Goal: Find specific page/section: Find specific page/section

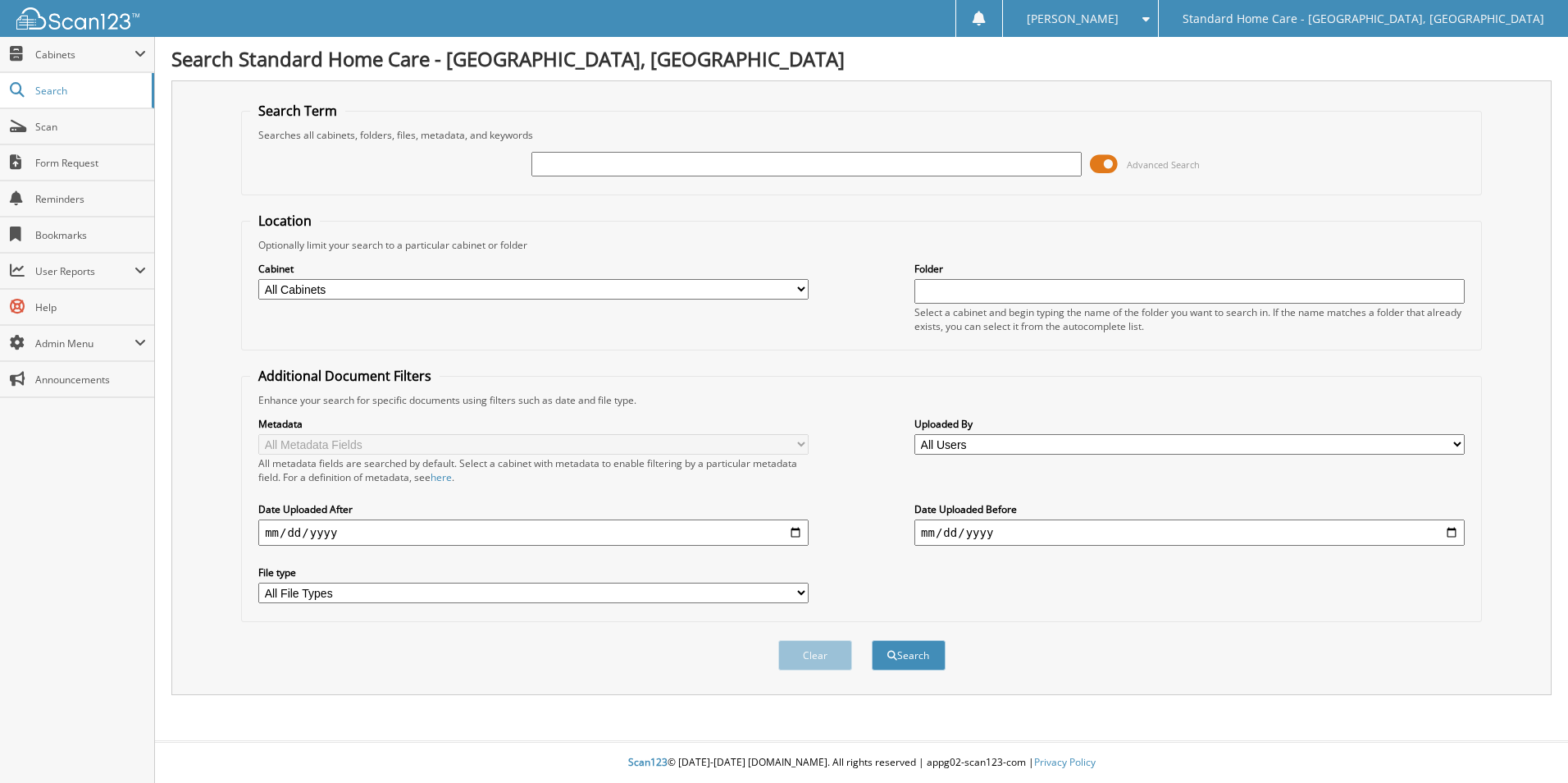
click at [757, 161] on input "text" at bounding box center [807, 165] width 550 height 25
type input "coleman"
click at [872, 640] on button "Search" at bounding box center [908, 655] width 73 height 30
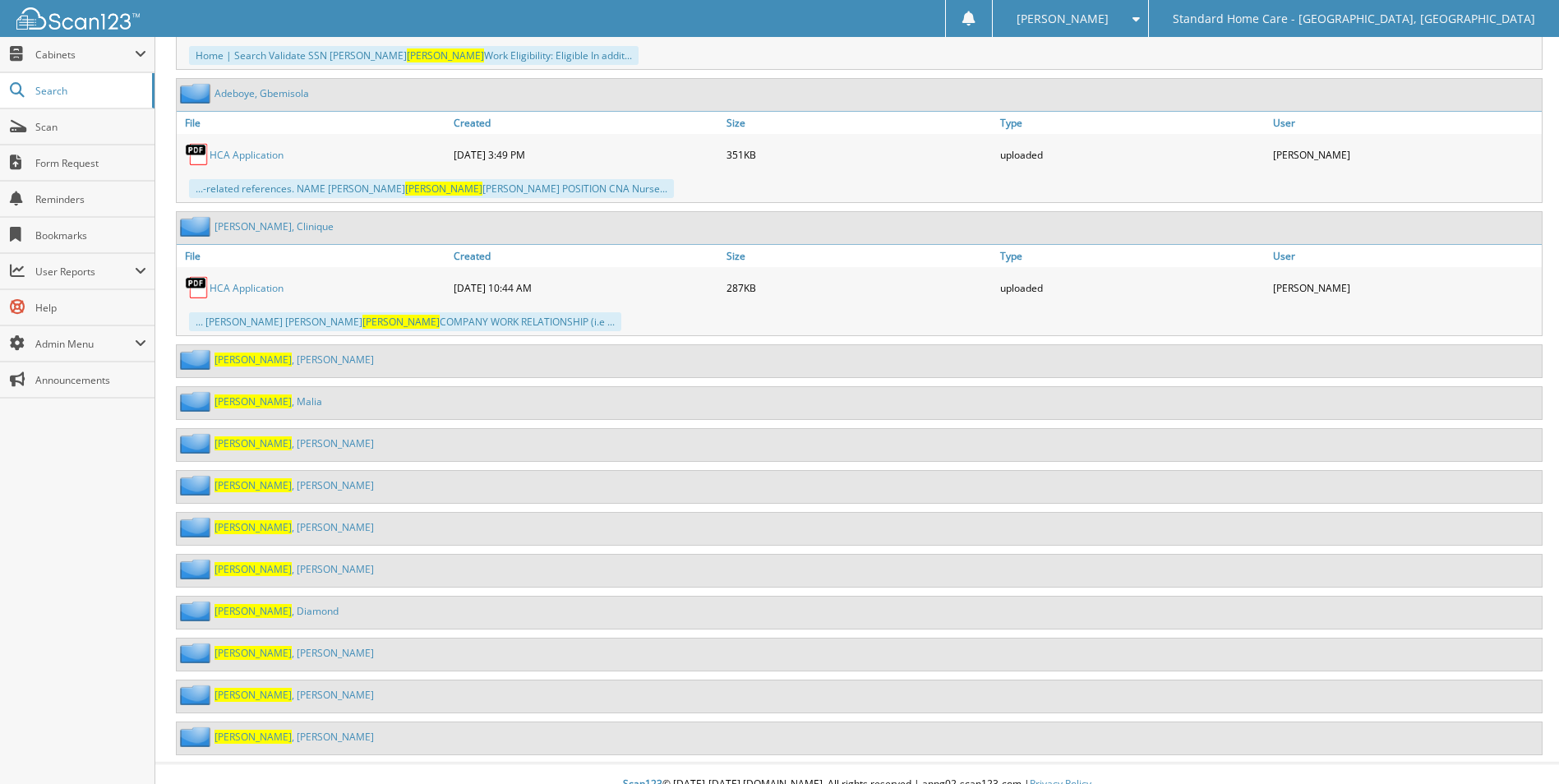
scroll to position [1463, 0]
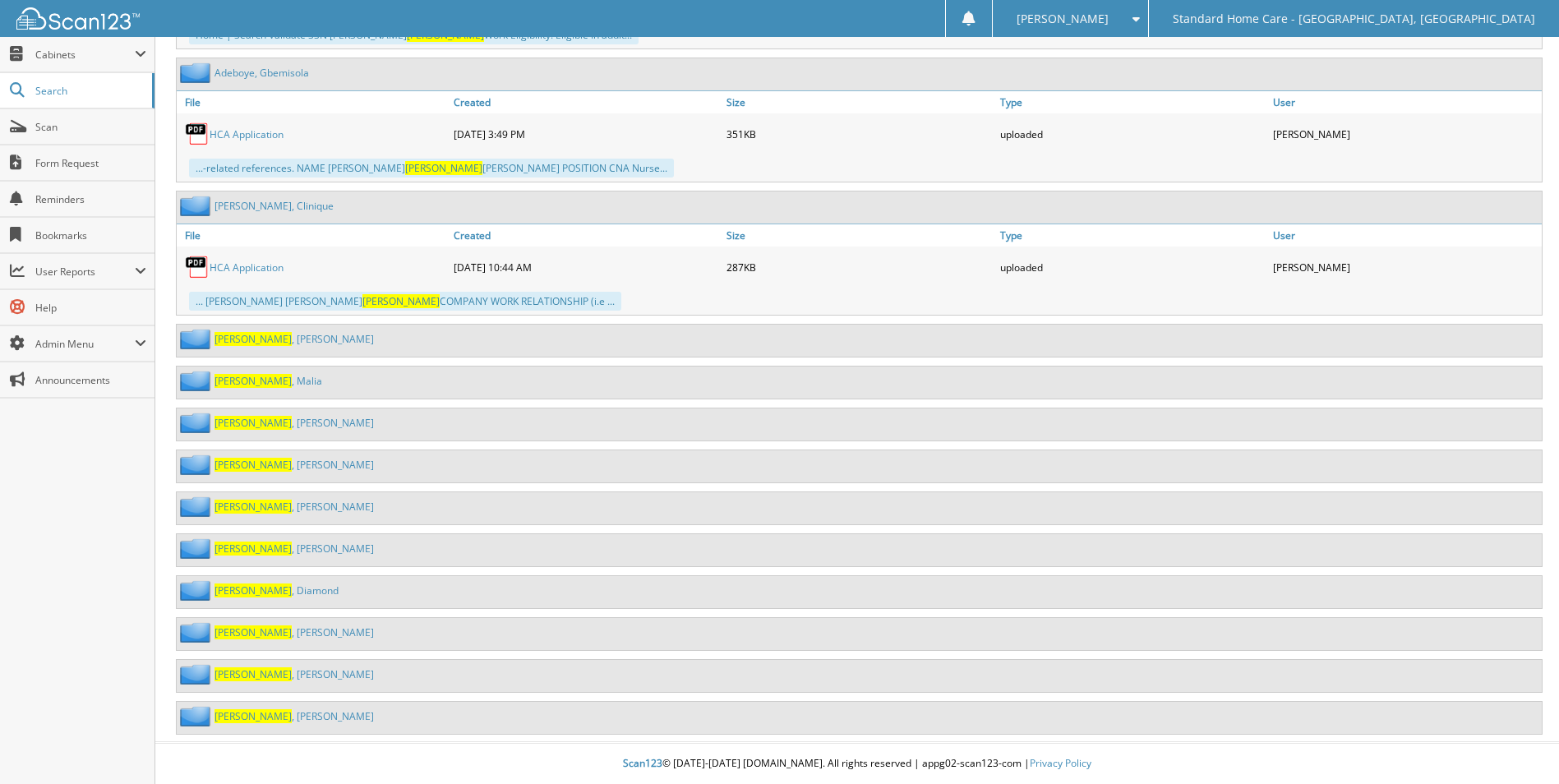
click at [292, 426] on link "Coleman , Latricia" at bounding box center [294, 423] width 160 height 14
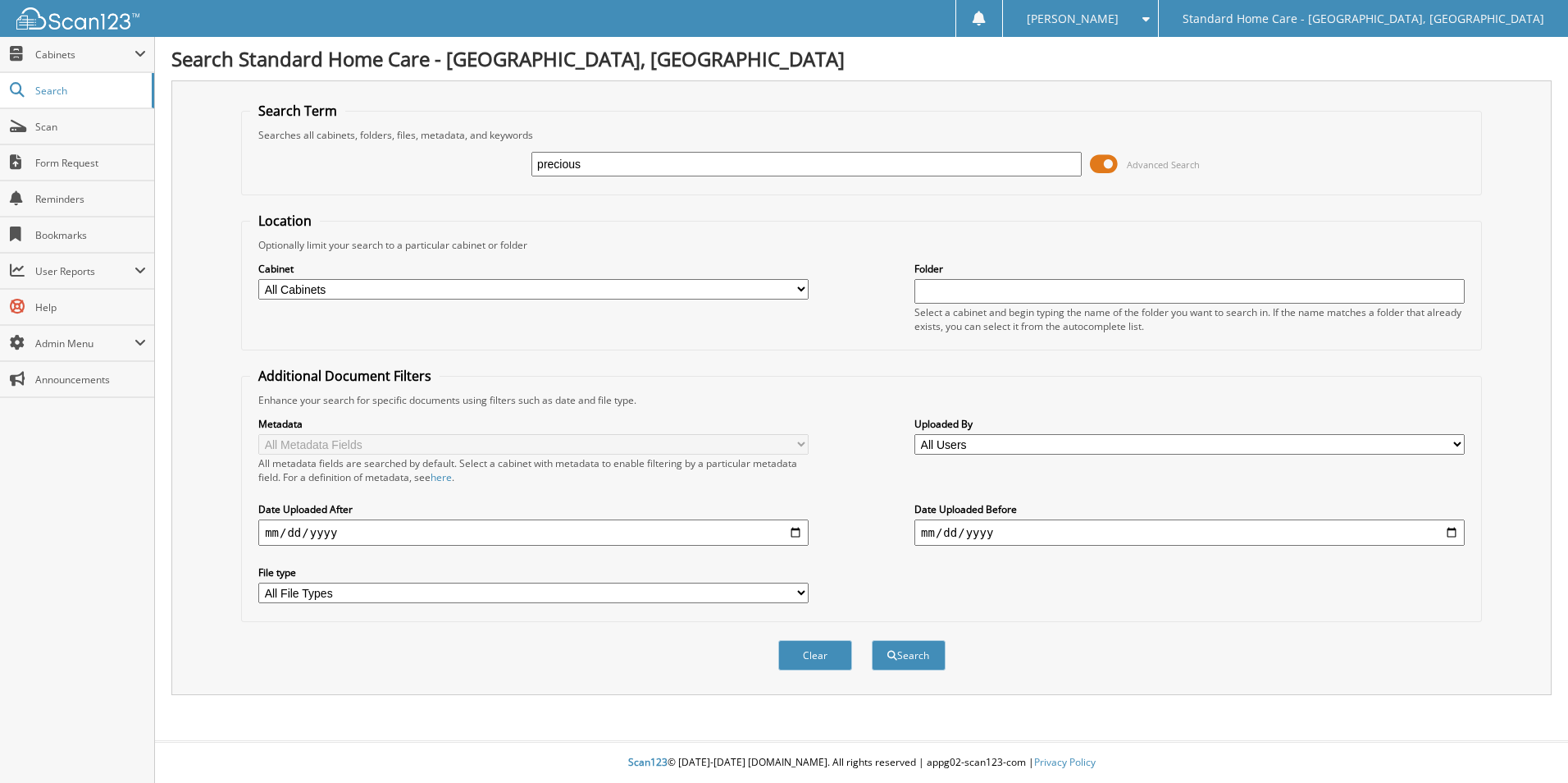
type input "precious"
click at [872, 640] on button "Search" at bounding box center [908, 655] width 73 height 30
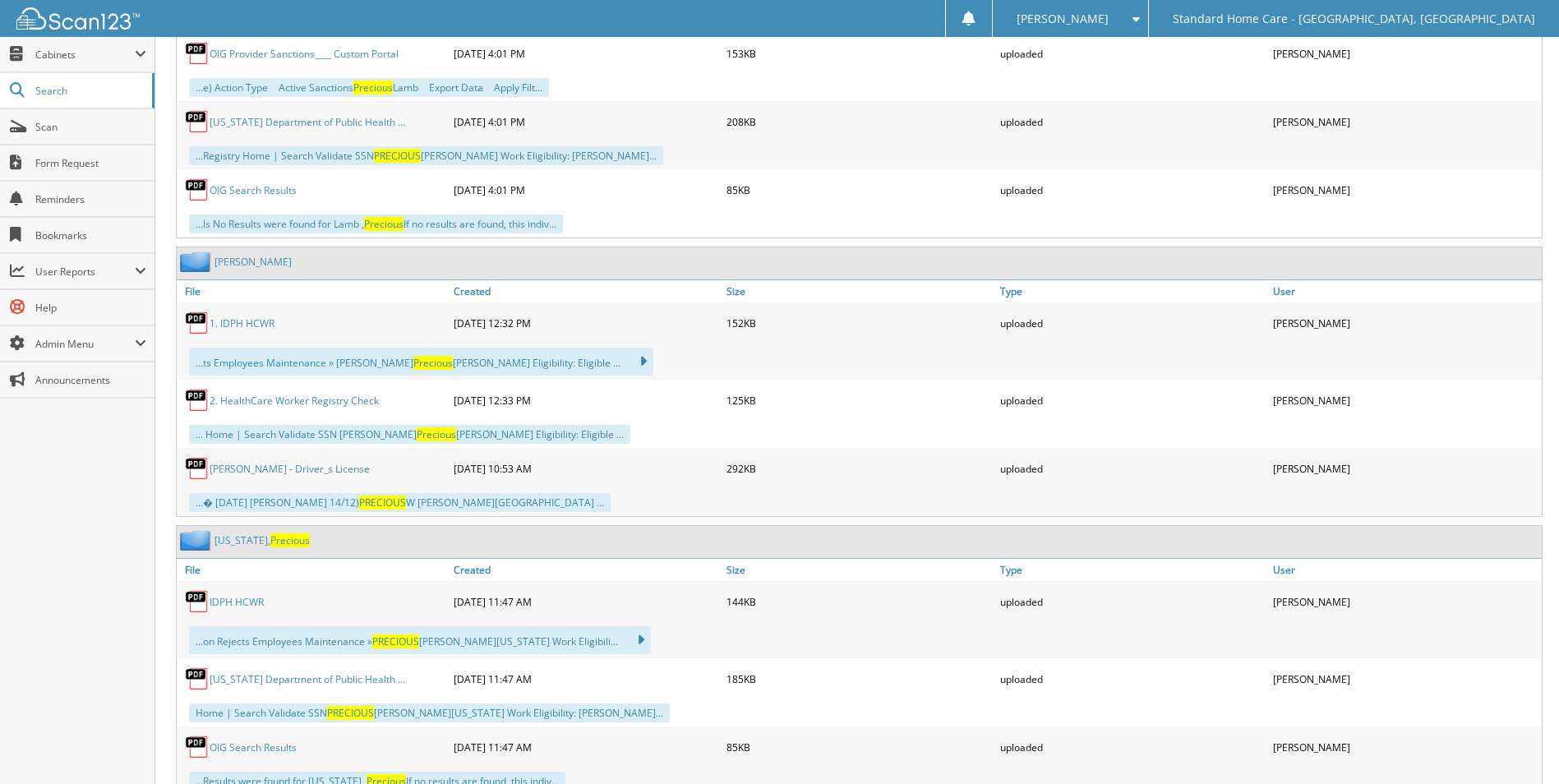
scroll to position [1150, 0]
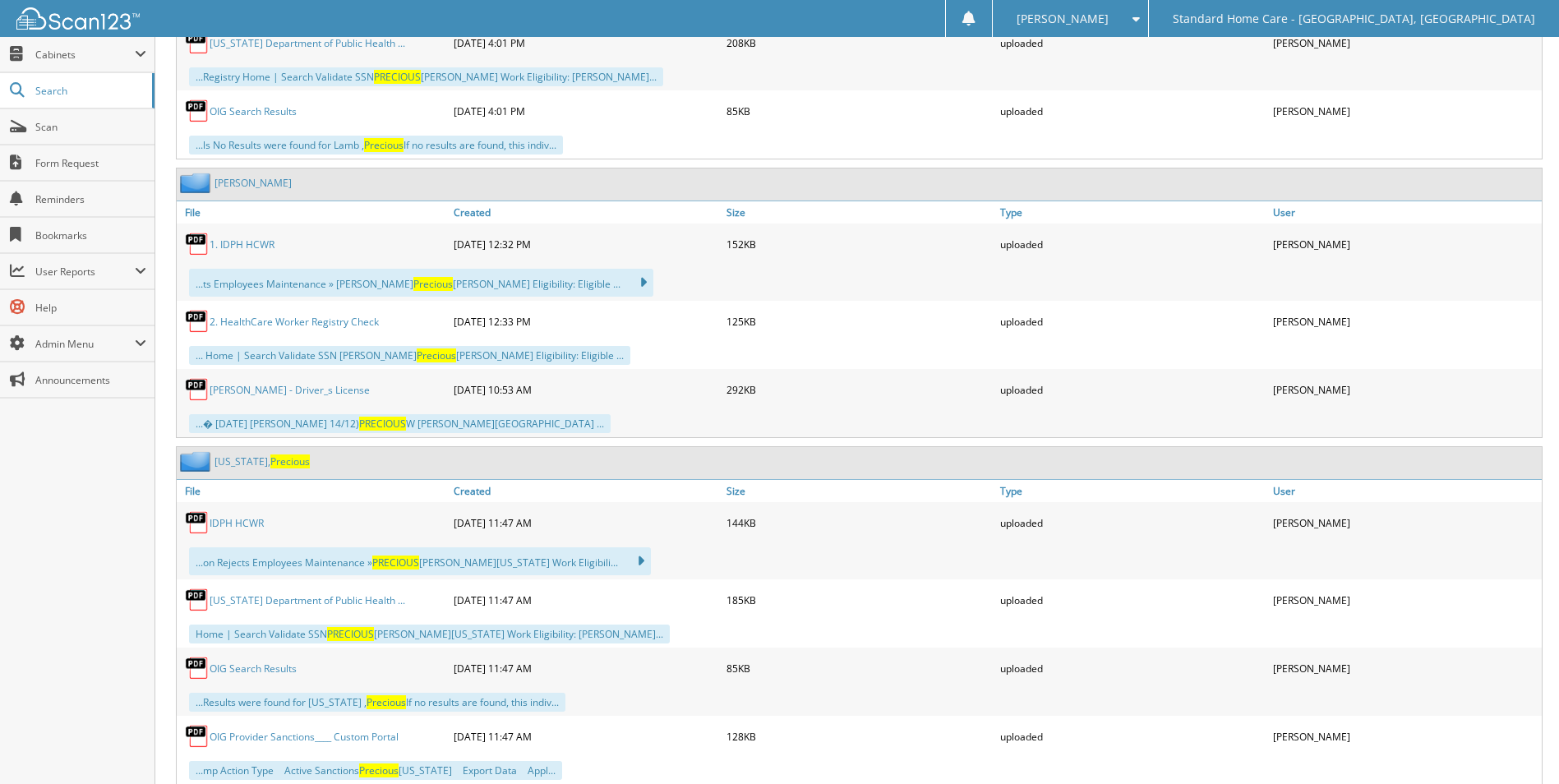
click at [229, 463] on link "[US_STATE], Precious" at bounding box center [262, 462] width 96 height 14
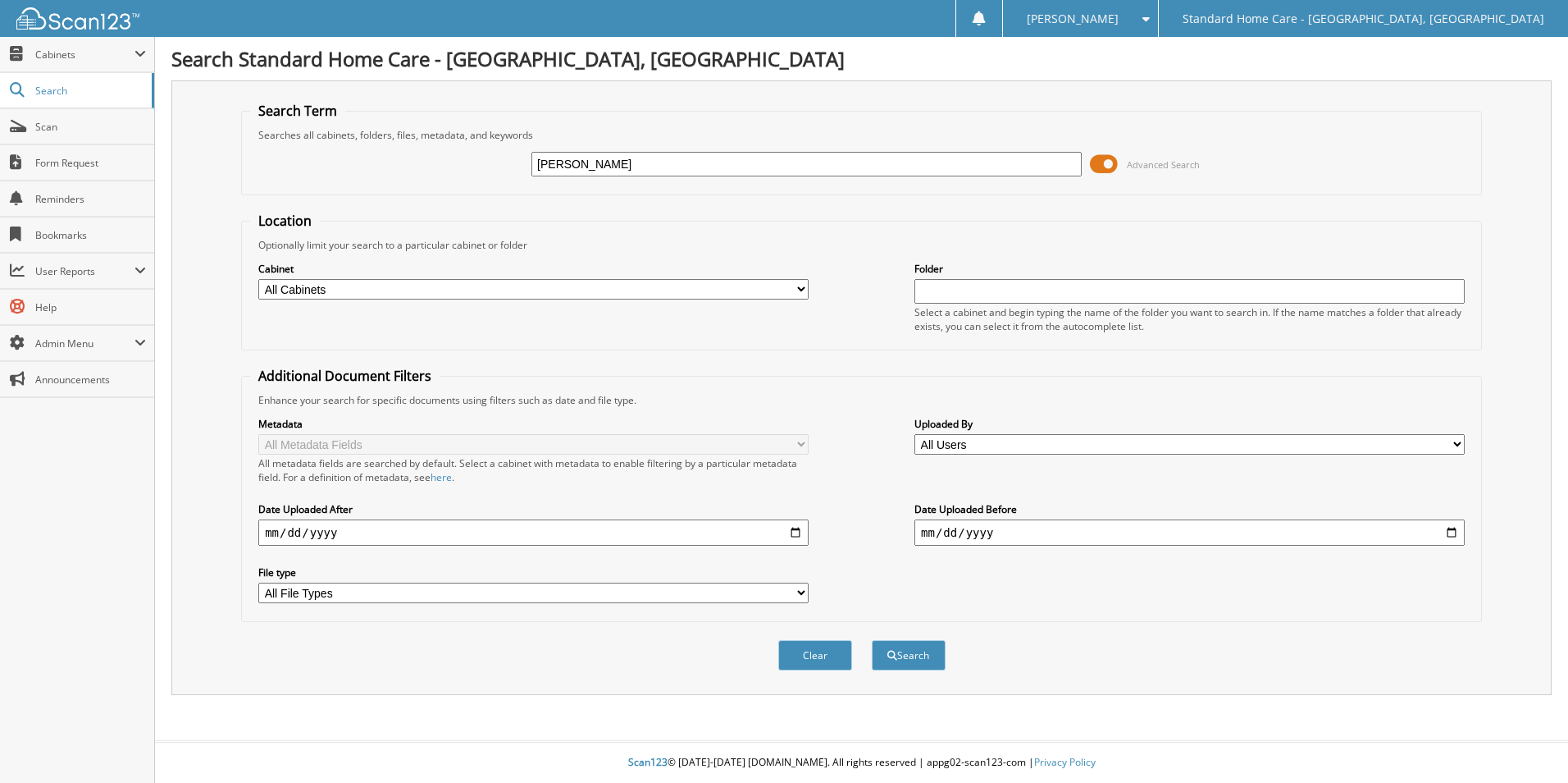
type input "balentine"
click at [872, 640] on button "Search" at bounding box center [908, 655] width 73 height 30
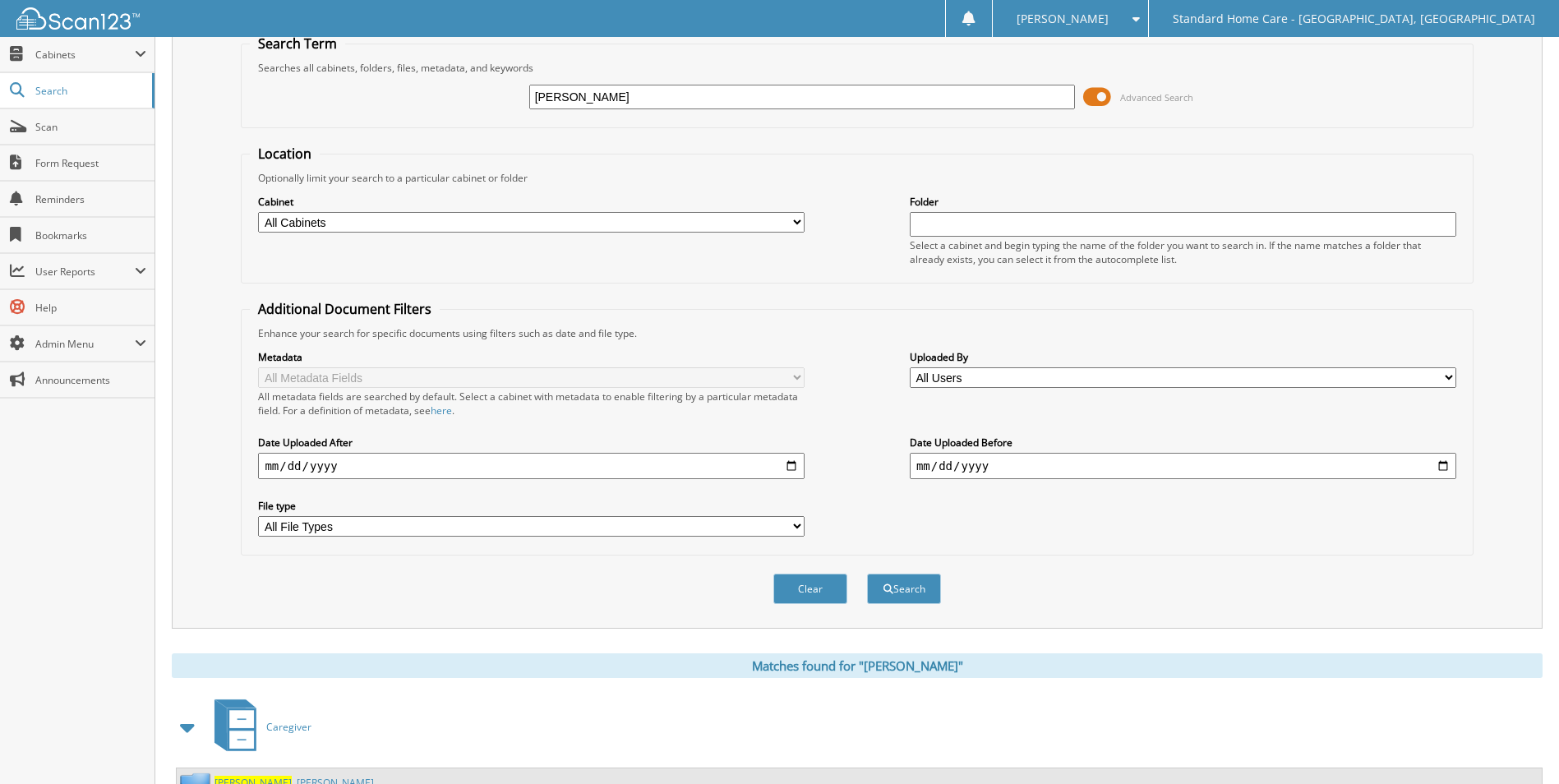
scroll to position [135, 0]
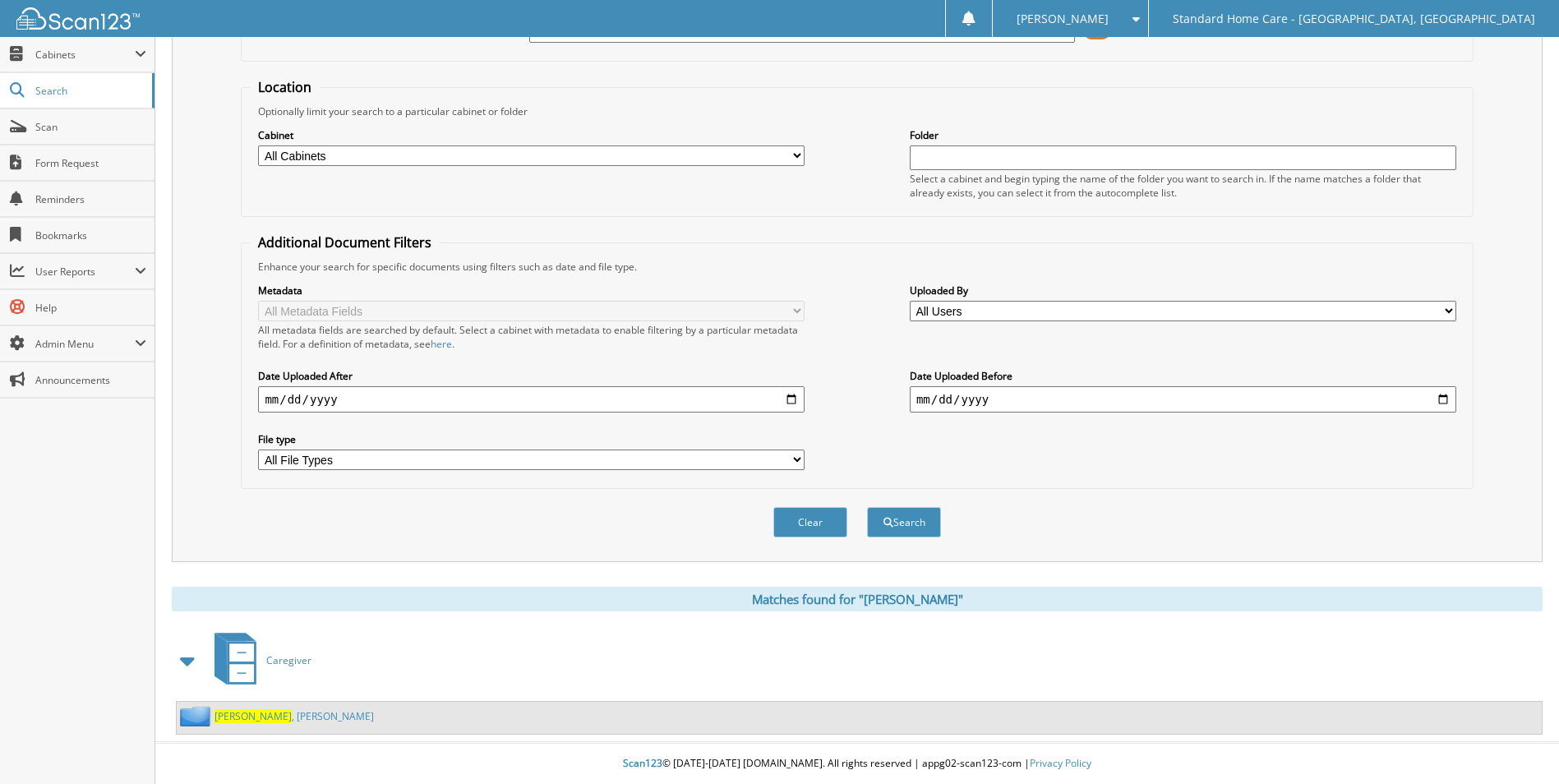
click at [236, 713] on span "[PERSON_NAME]" at bounding box center [253, 716] width 77 height 14
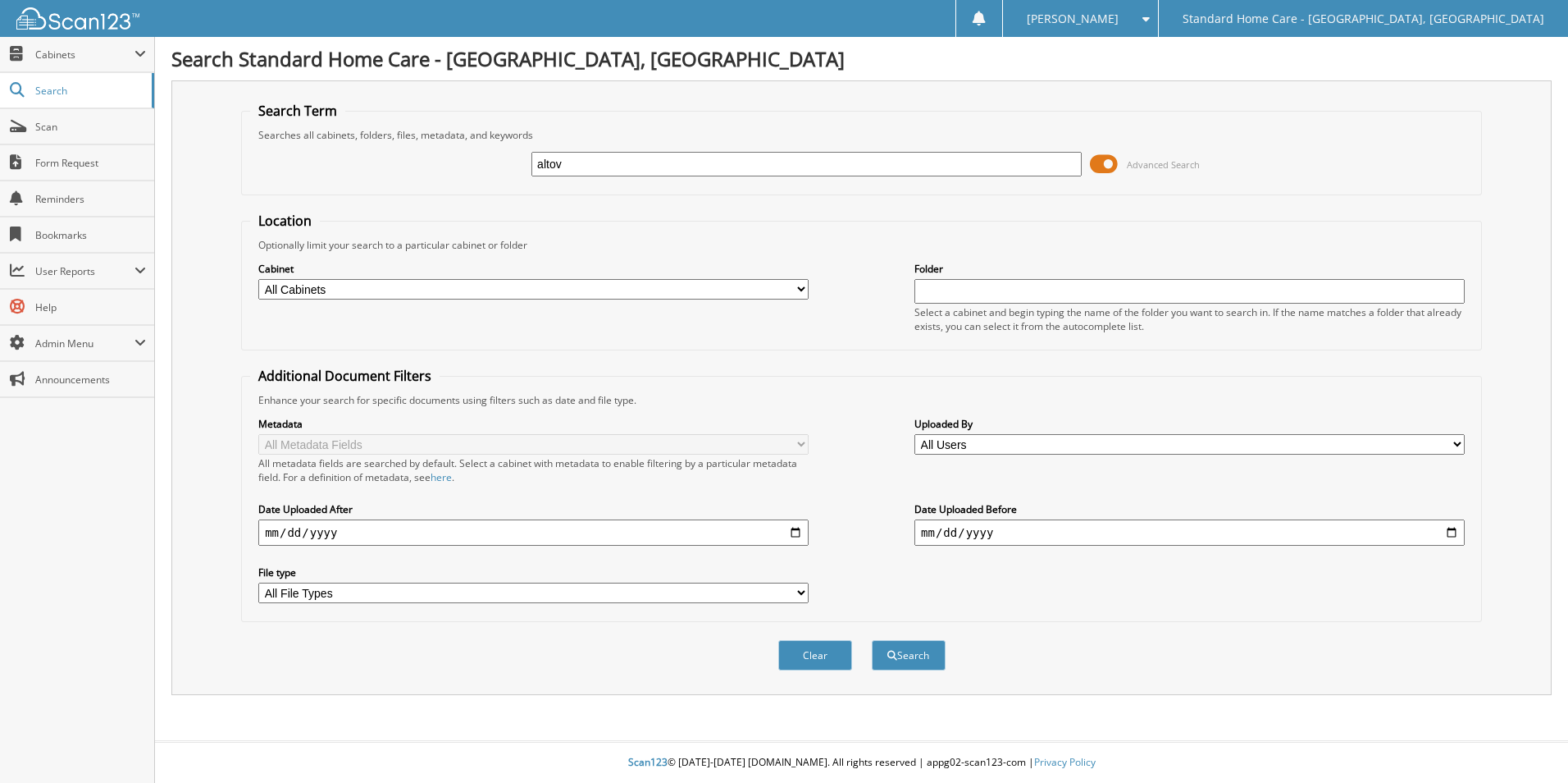
type input "altov"
click at [872, 640] on button "Search" at bounding box center [908, 655] width 73 height 30
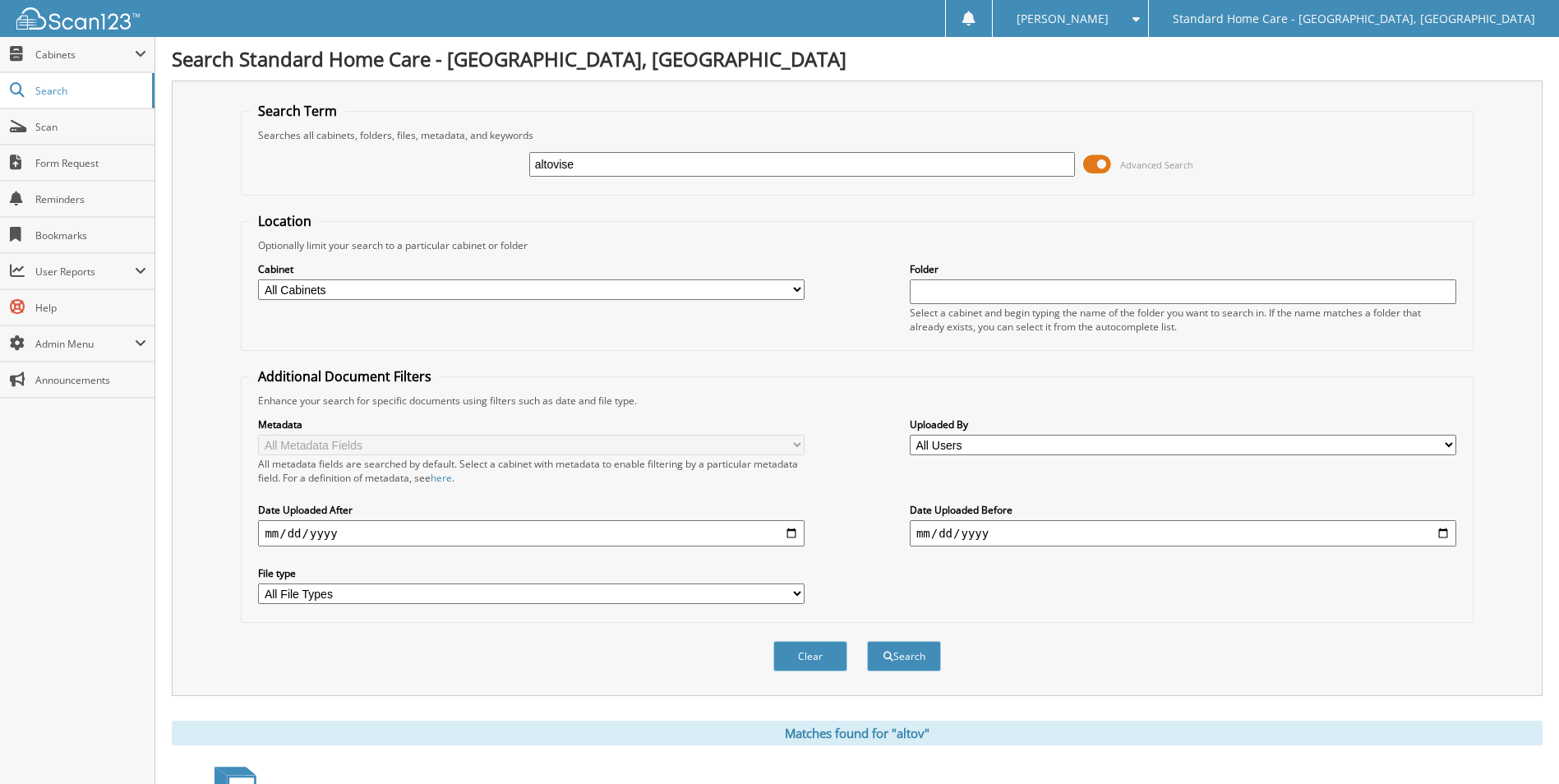
type input "altovise"
click at [867, 640] on button "Search" at bounding box center [903, 656] width 74 height 30
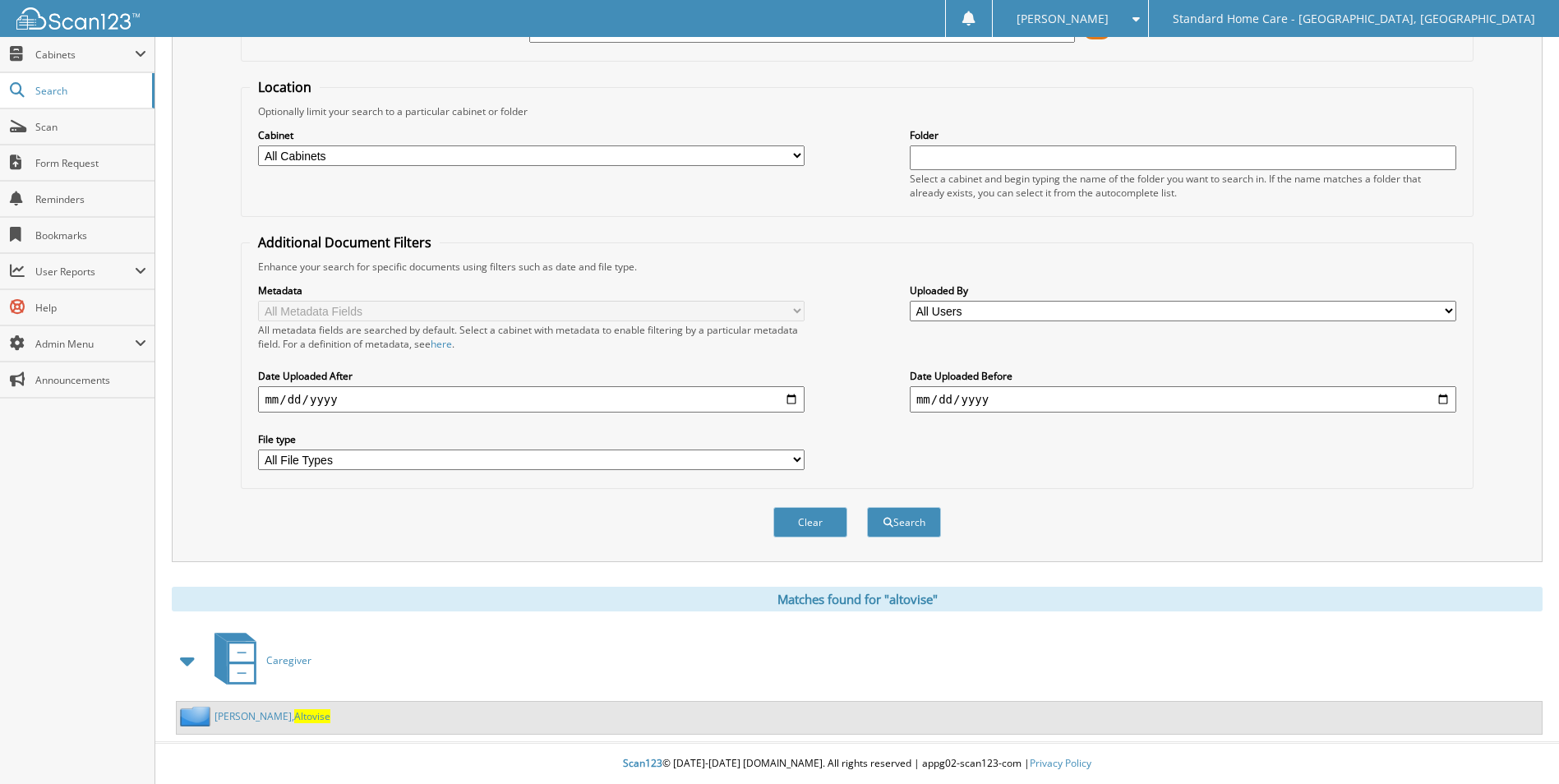
click at [254, 715] on link "[PERSON_NAME]" at bounding box center [272, 716] width 116 height 14
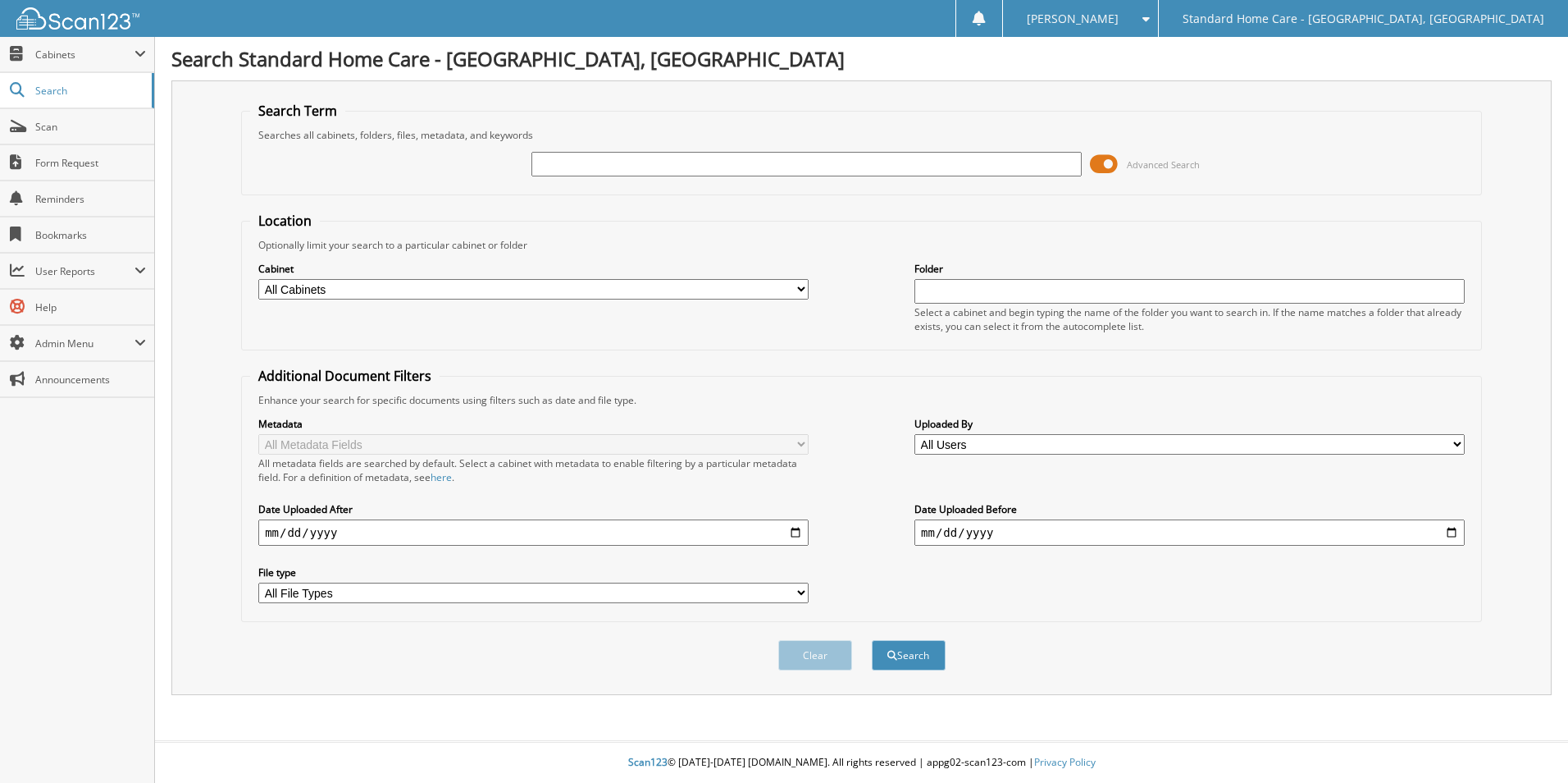
click at [838, 164] on input "text" at bounding box center [807, 165] width 550 height 25
type input "barsano"
click at [872, 640] on button "Search" at bounding box center [908, 655] width 73 height 30
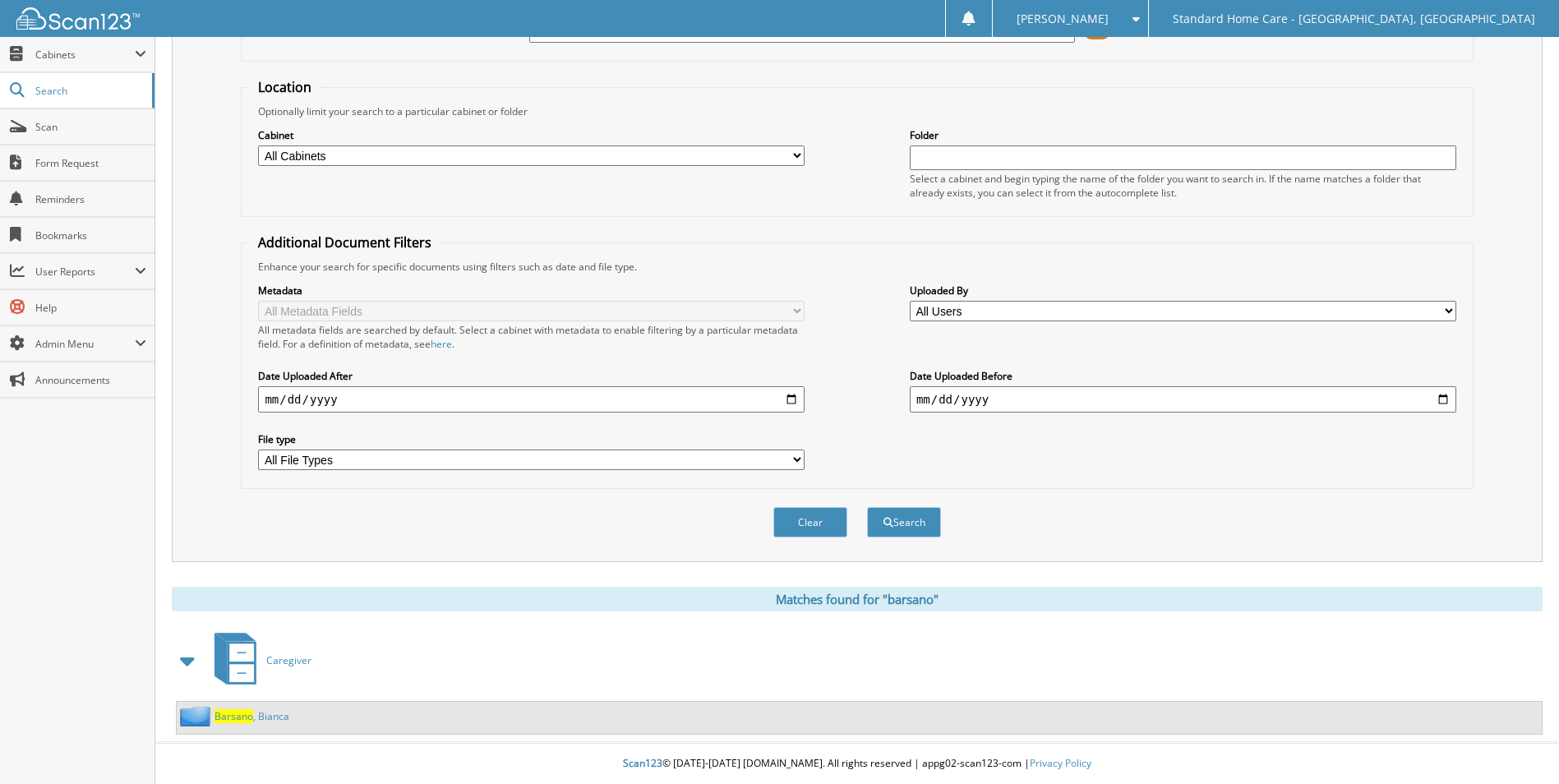
click at [242, 717] on span "Barsano" at bounding box center [234, 716] width 39 height 14
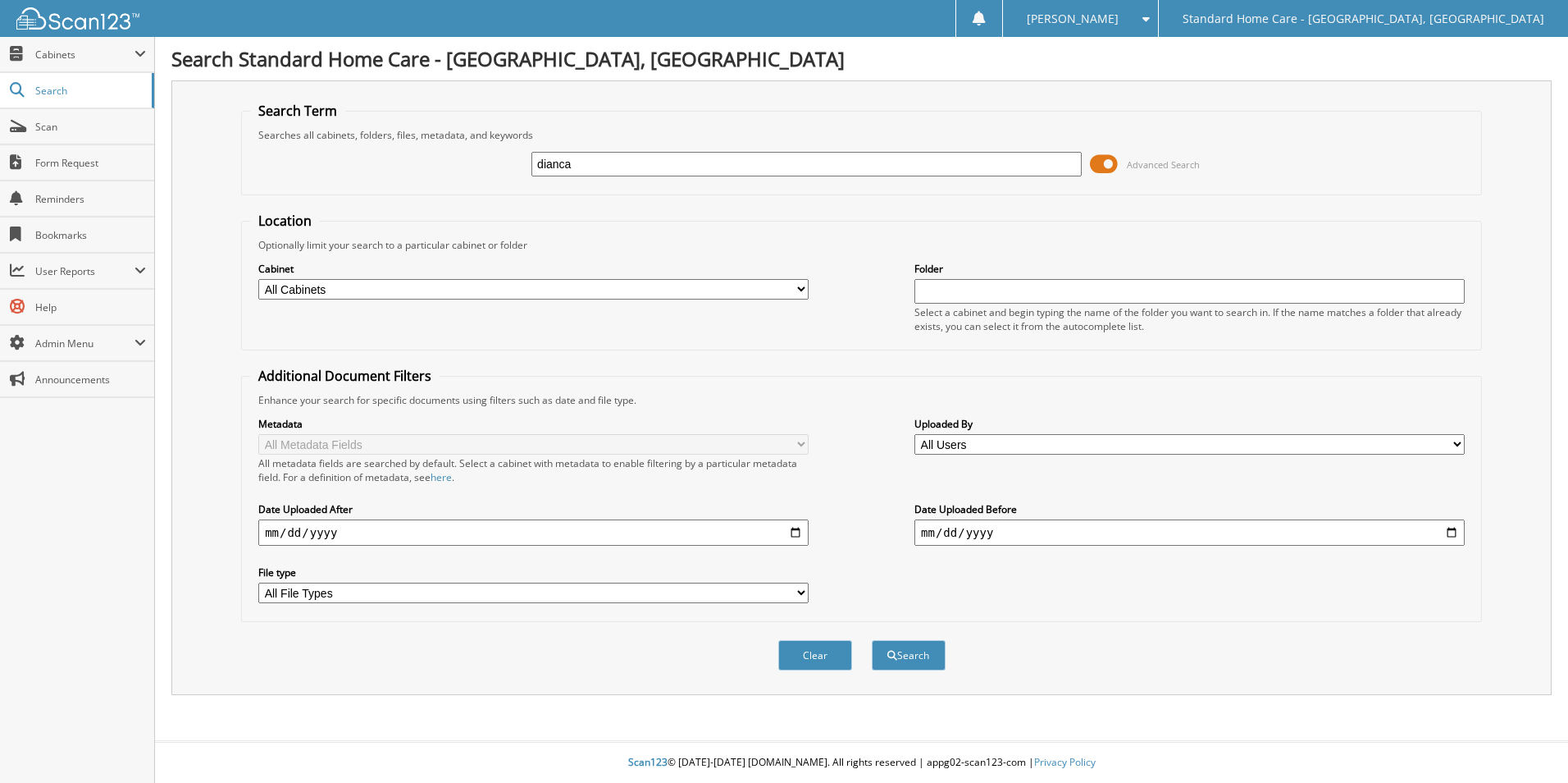
type input "dianca"
click at [872, 640] on button "Search" at bounding box center [908, 655] width 73 height 30
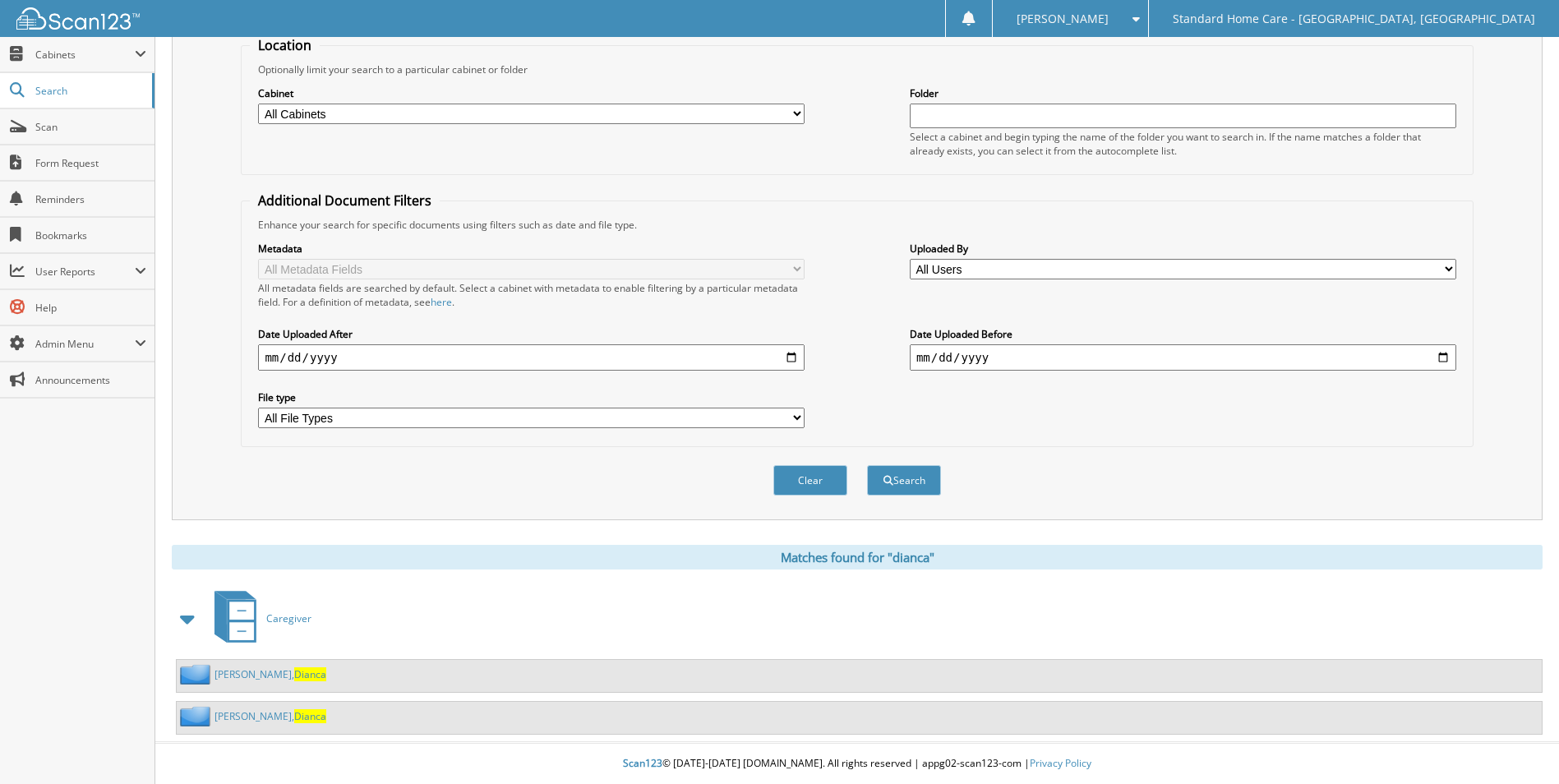
scroll to position [176, 0]
click at [237, 716] on link "Batton, Dianca" at bounding box center [270, 716] width 112 height 14
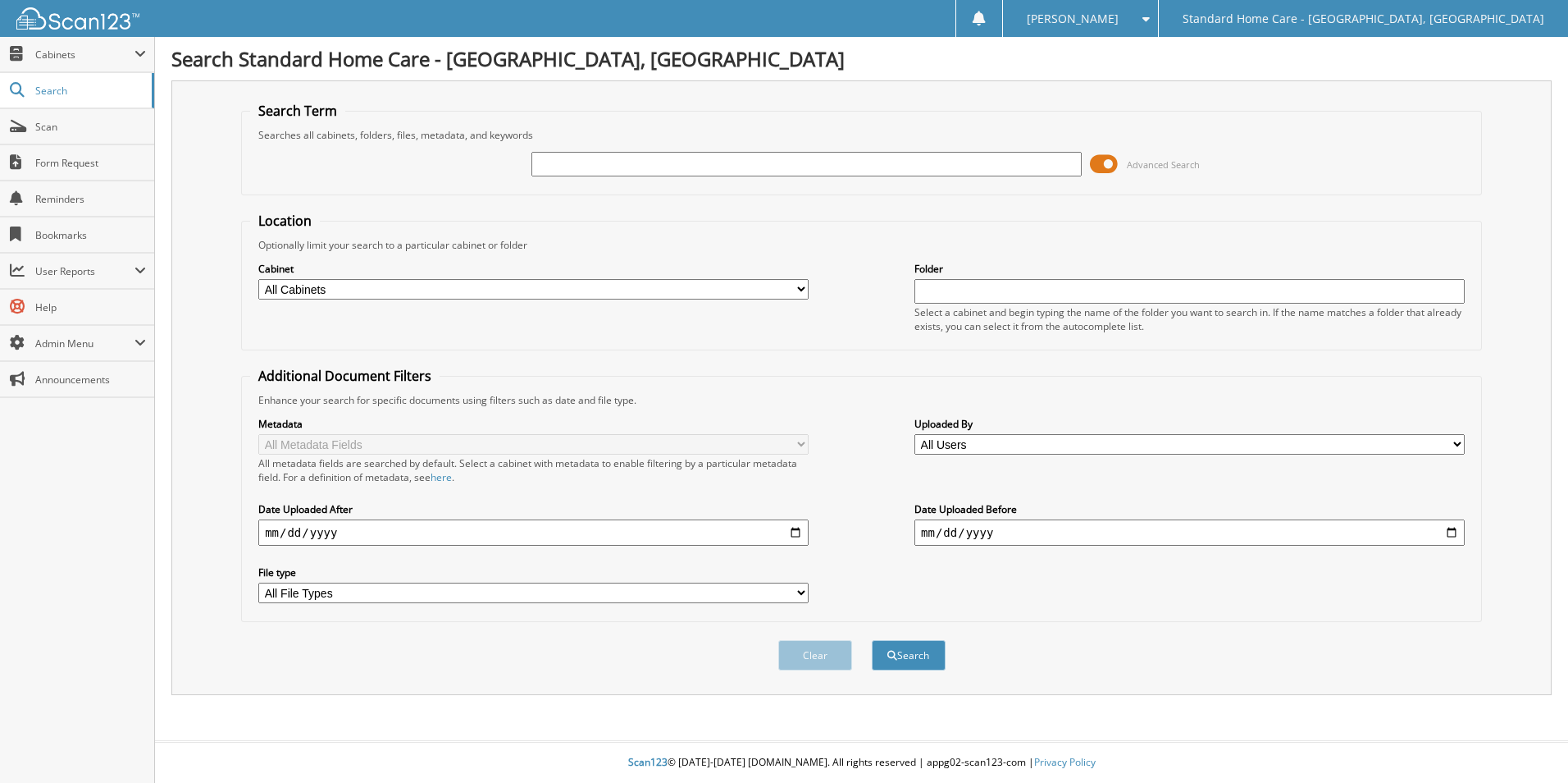
click at [905, 157] on input "text" at bounding box center [807, 165] width 550 height 25
type input "[PERSON_NAME]"
click at [872, 640] on button "Search" at bounding box center [908, 655] width 73 height 30
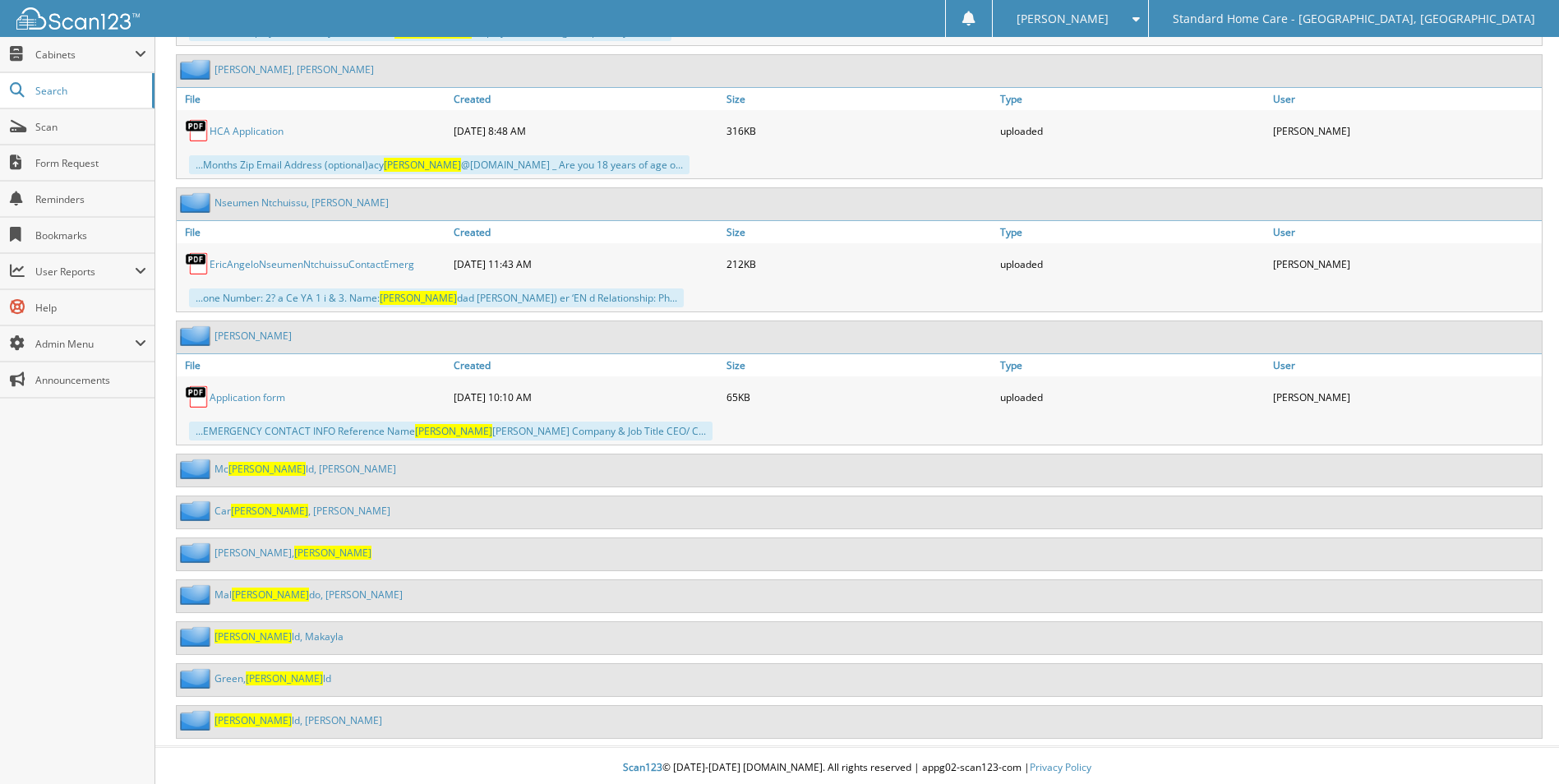
scroll to position [3481, 0]
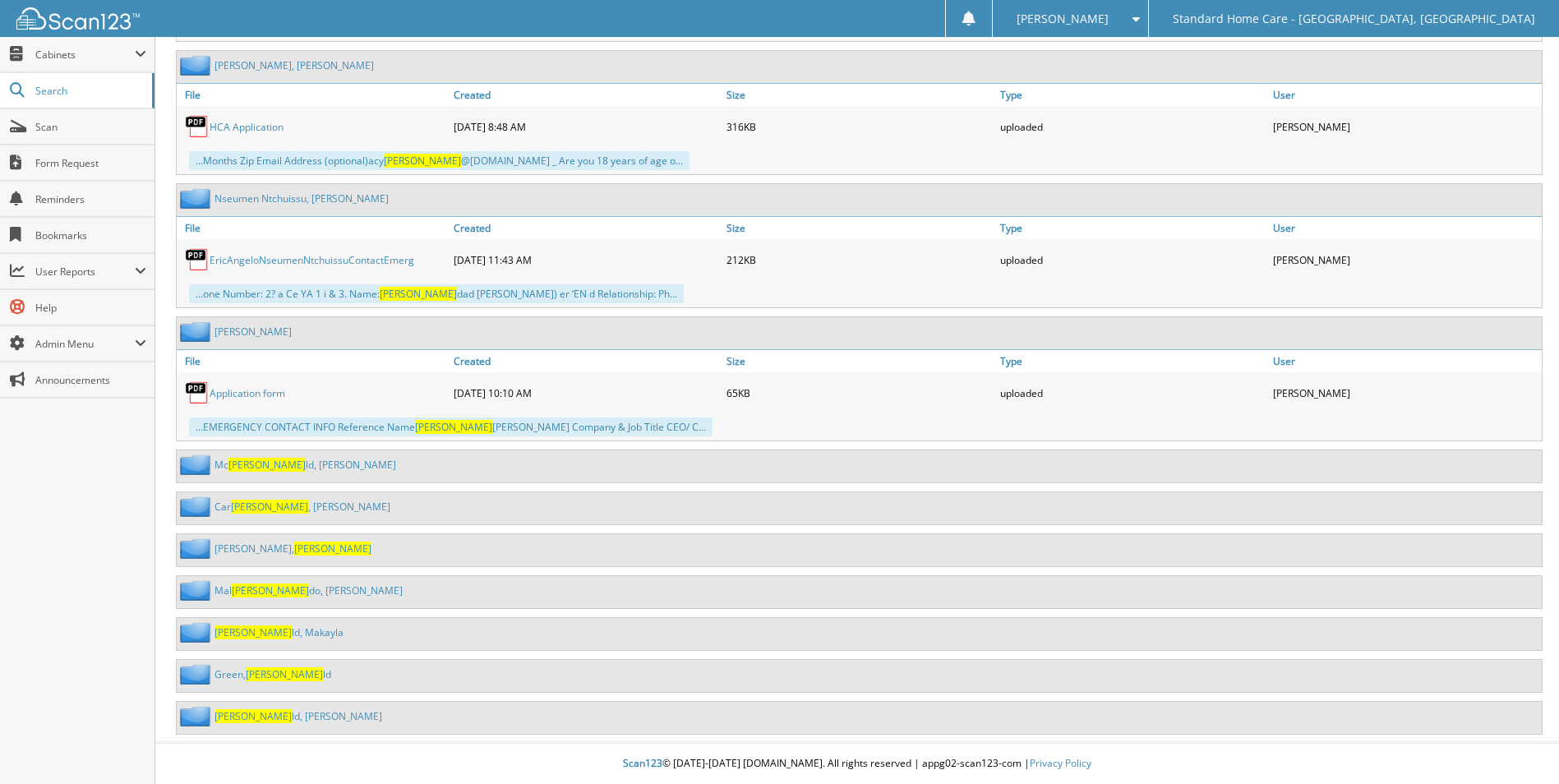
click at [240, 549] on link "Jackson, Dona" at bounding box center [292, 548] width 157 height 14
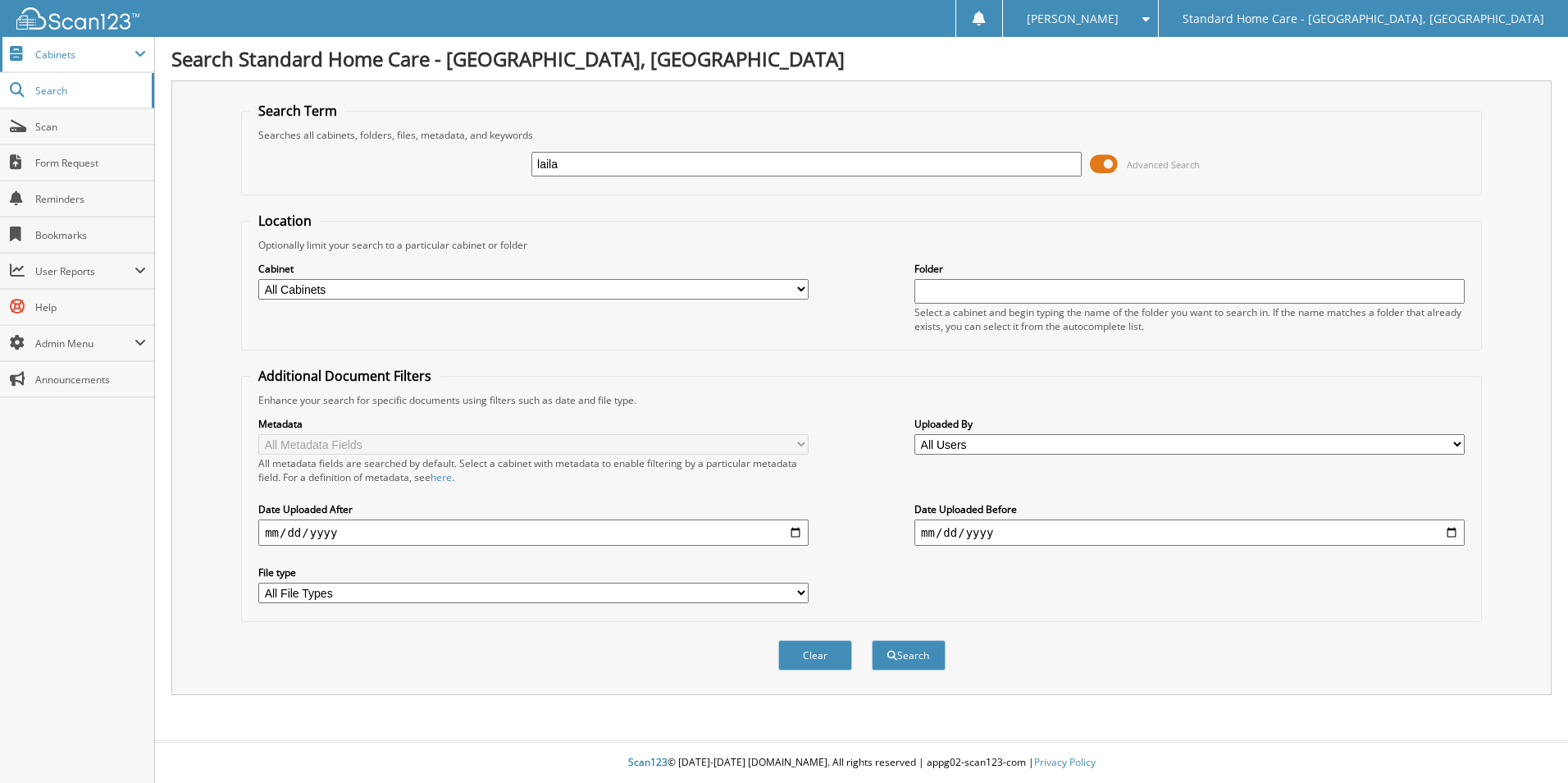
type input "laila"
click at [46, 66] on span "Cabinets" at bounding box center [77, 55] width 154 height 35
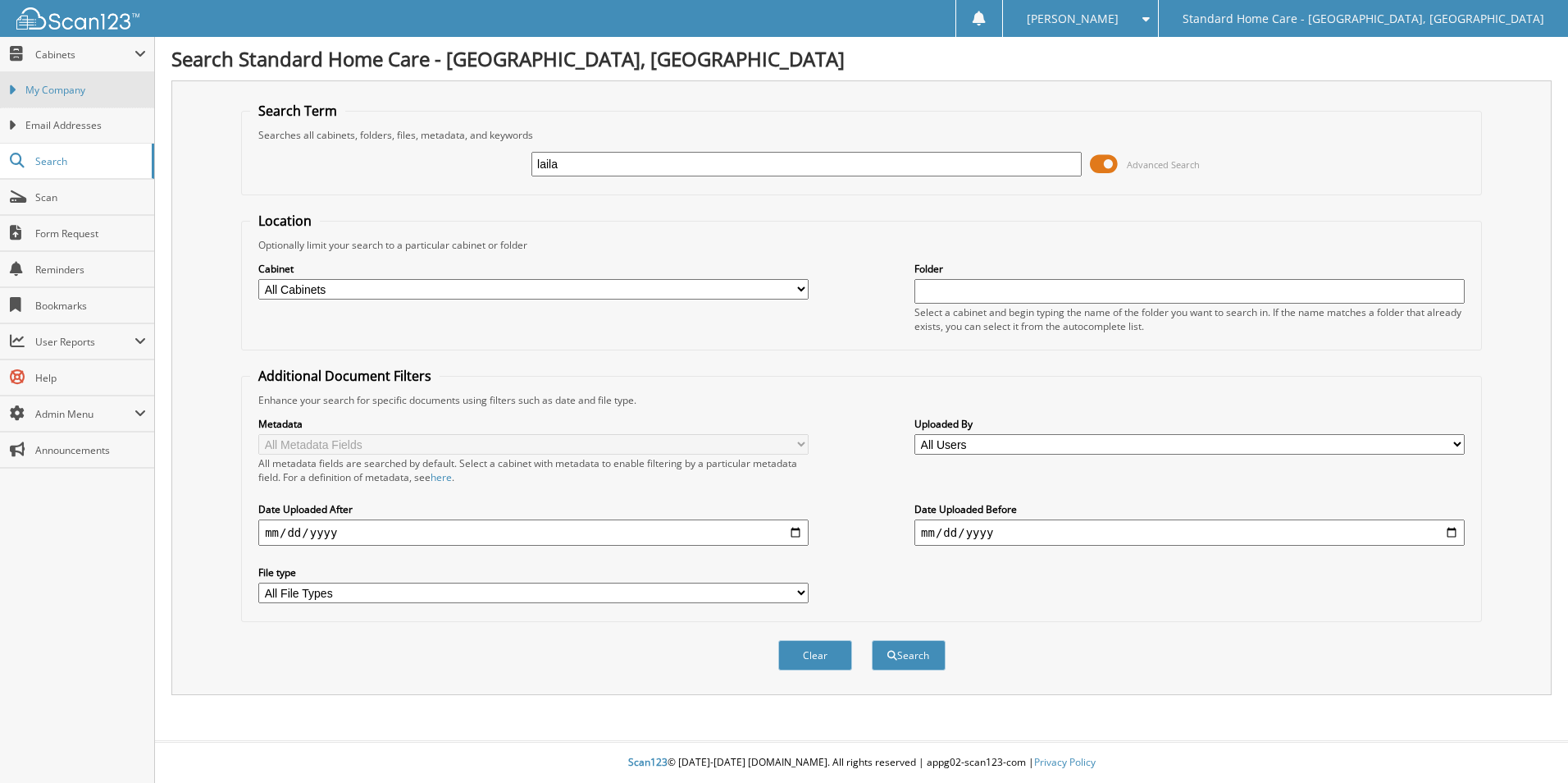
click at [73, 96] on span "My Company" at bounding box center [86, 90] width 120 height 15
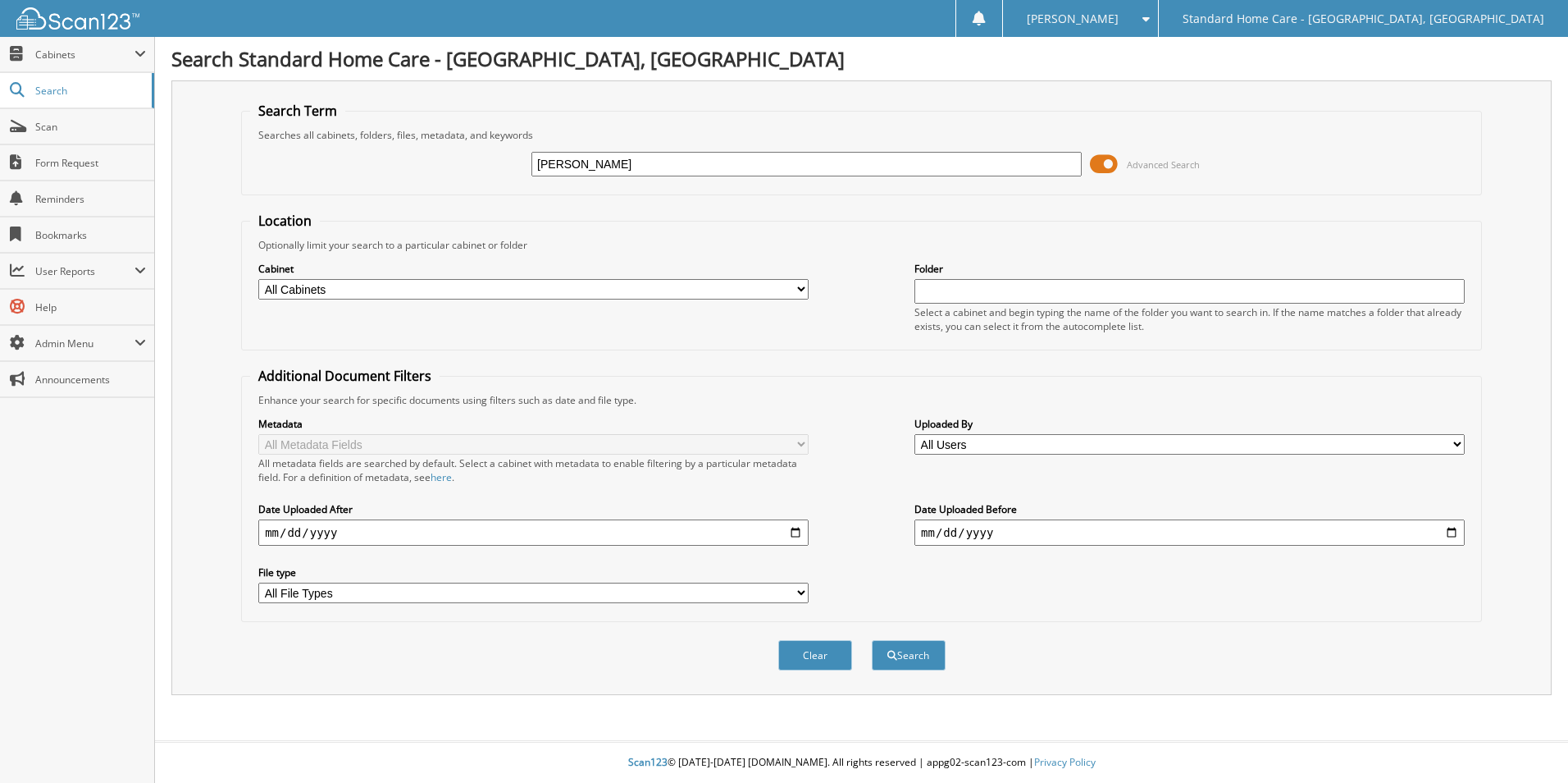
type input "wright"
click at [872, 640] on button "Search" at bounding box center [908, 655] width 73 height 30
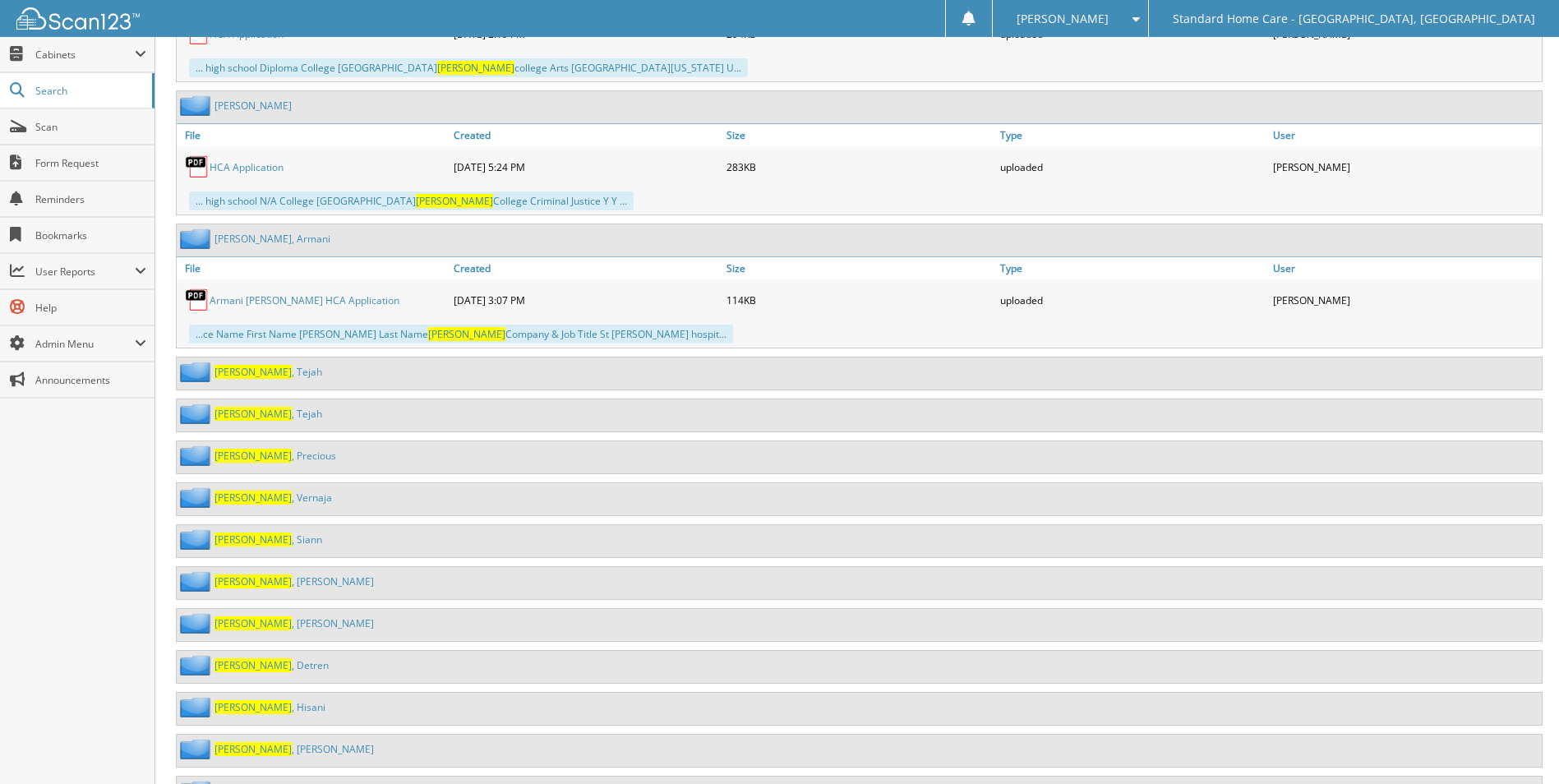
scroll to position [2218, 0]
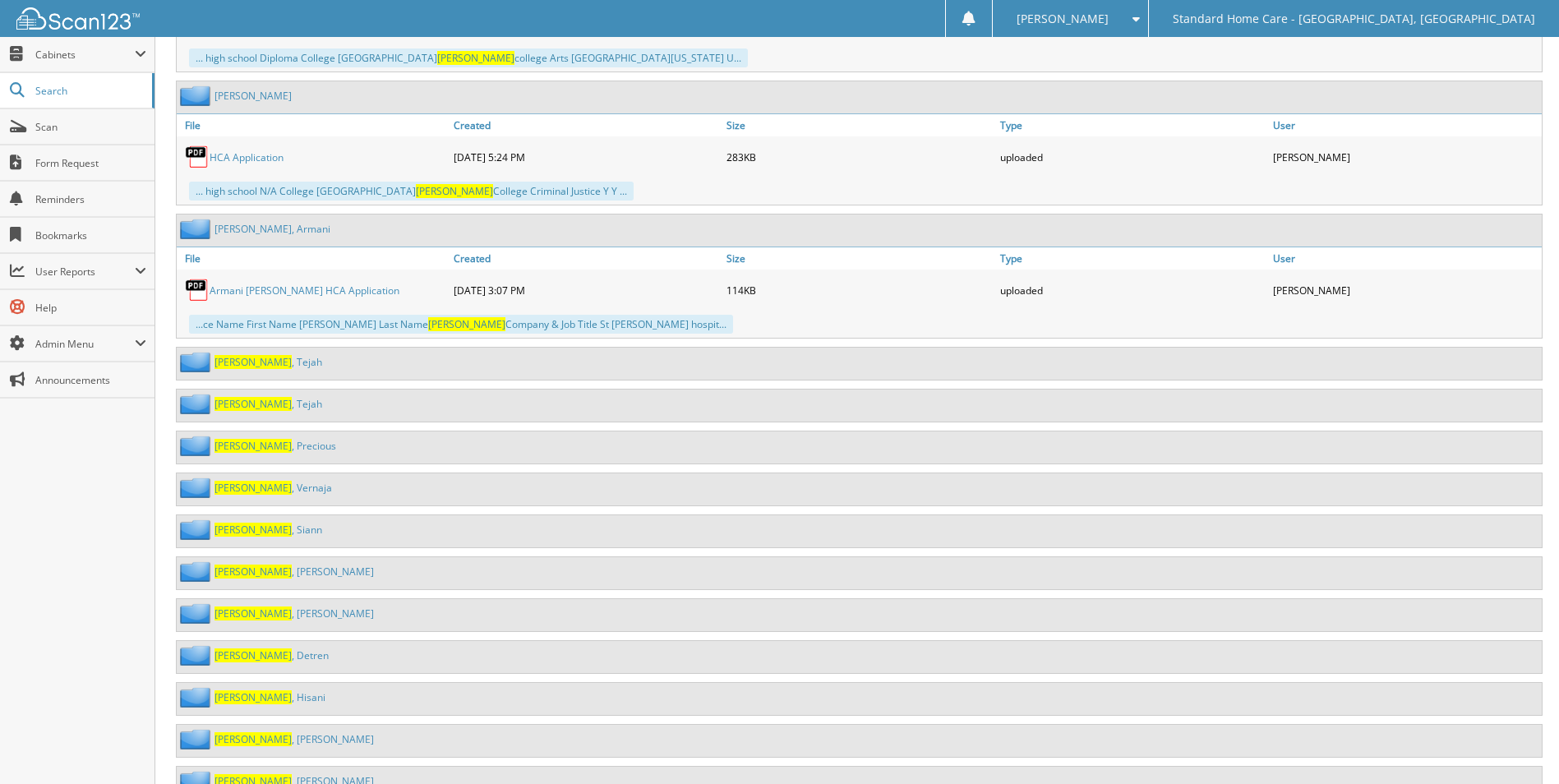
click at [269, 446] on link "Wright , Precious" at bounding box center [275, 446] width 121 height 14
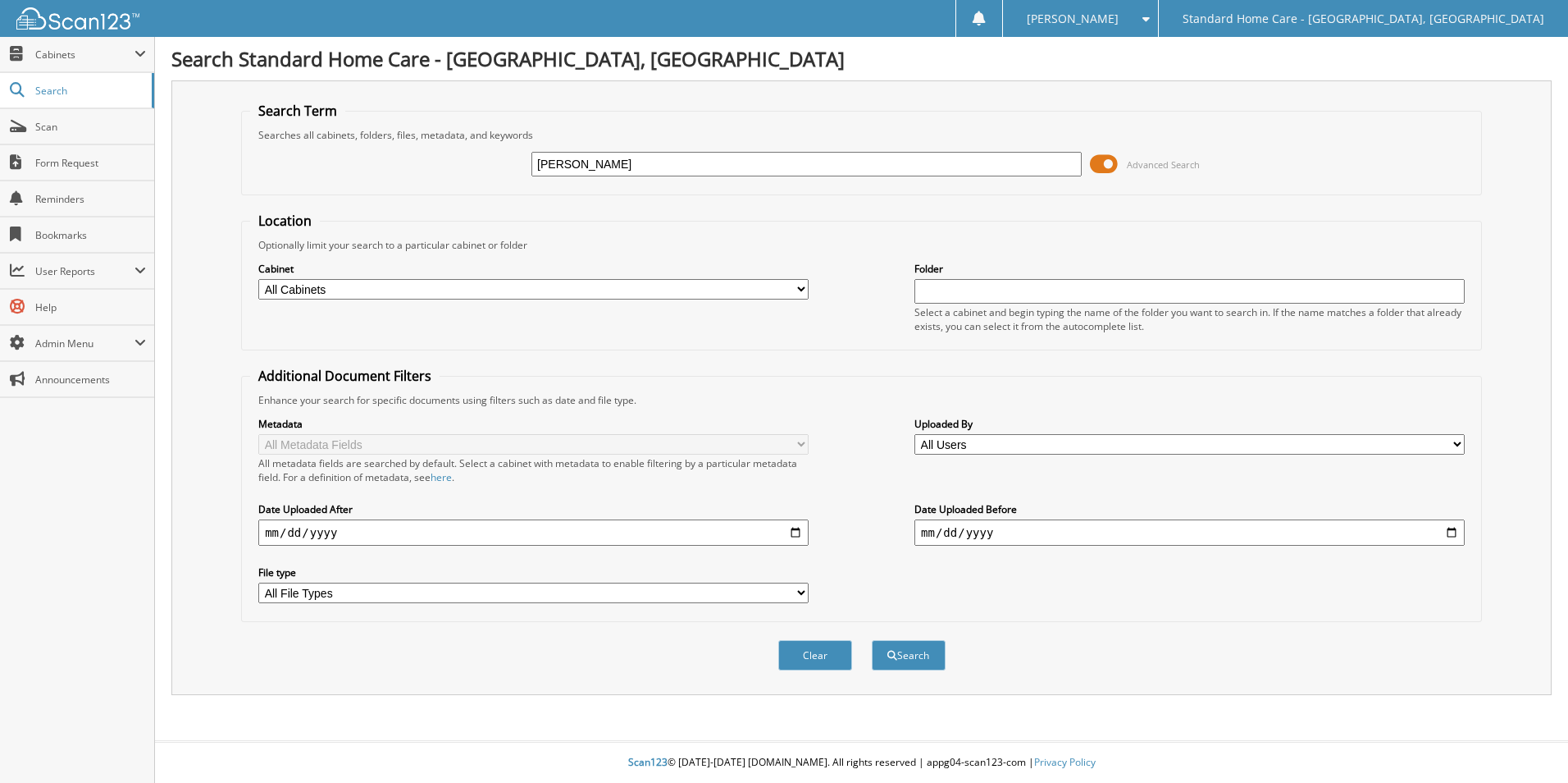
type input "romero"
click at [872, 640] on button "Search" at bounding box center [908, 655] width 73 height 30
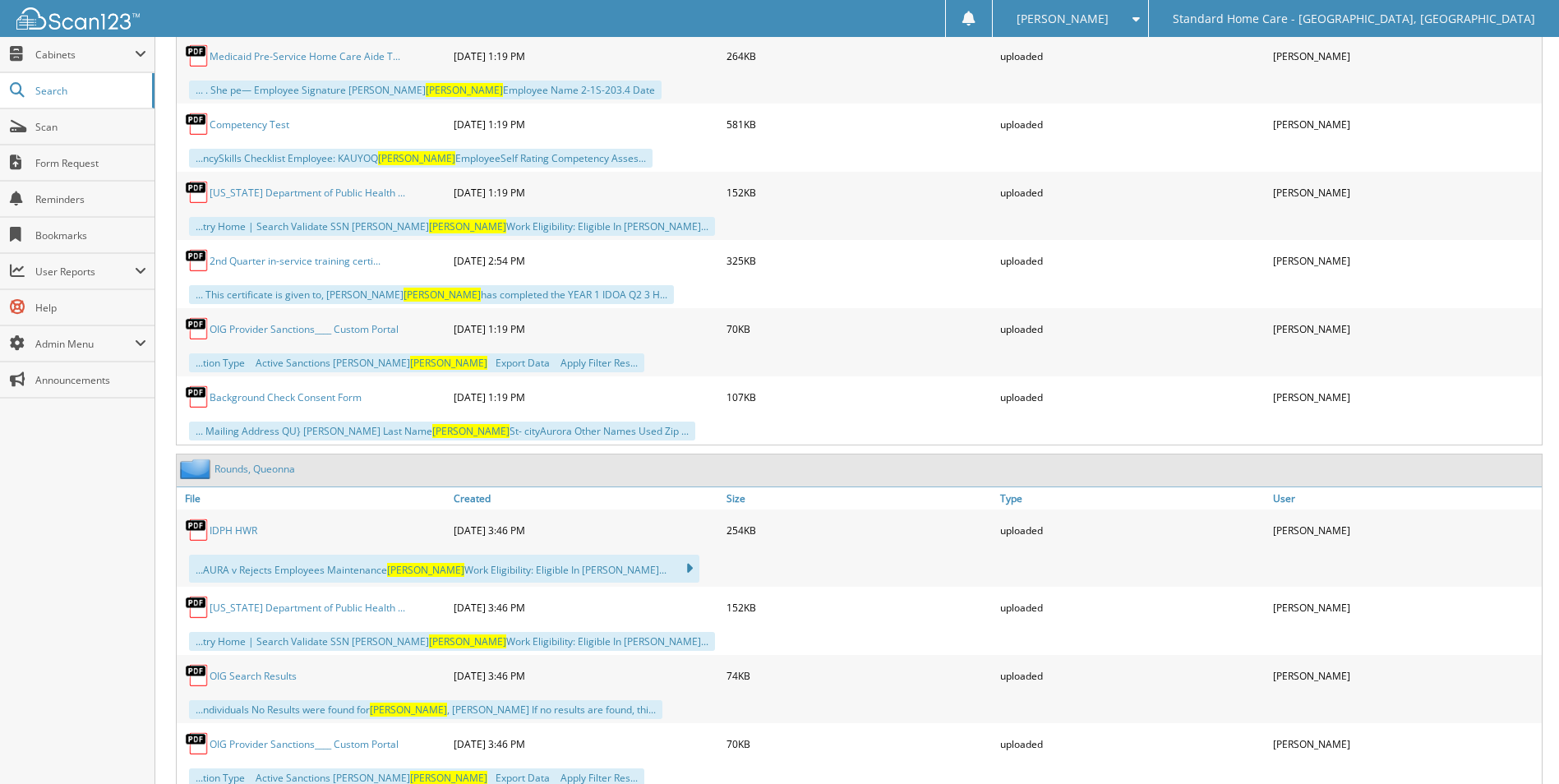
scroll to position [1715, 0]
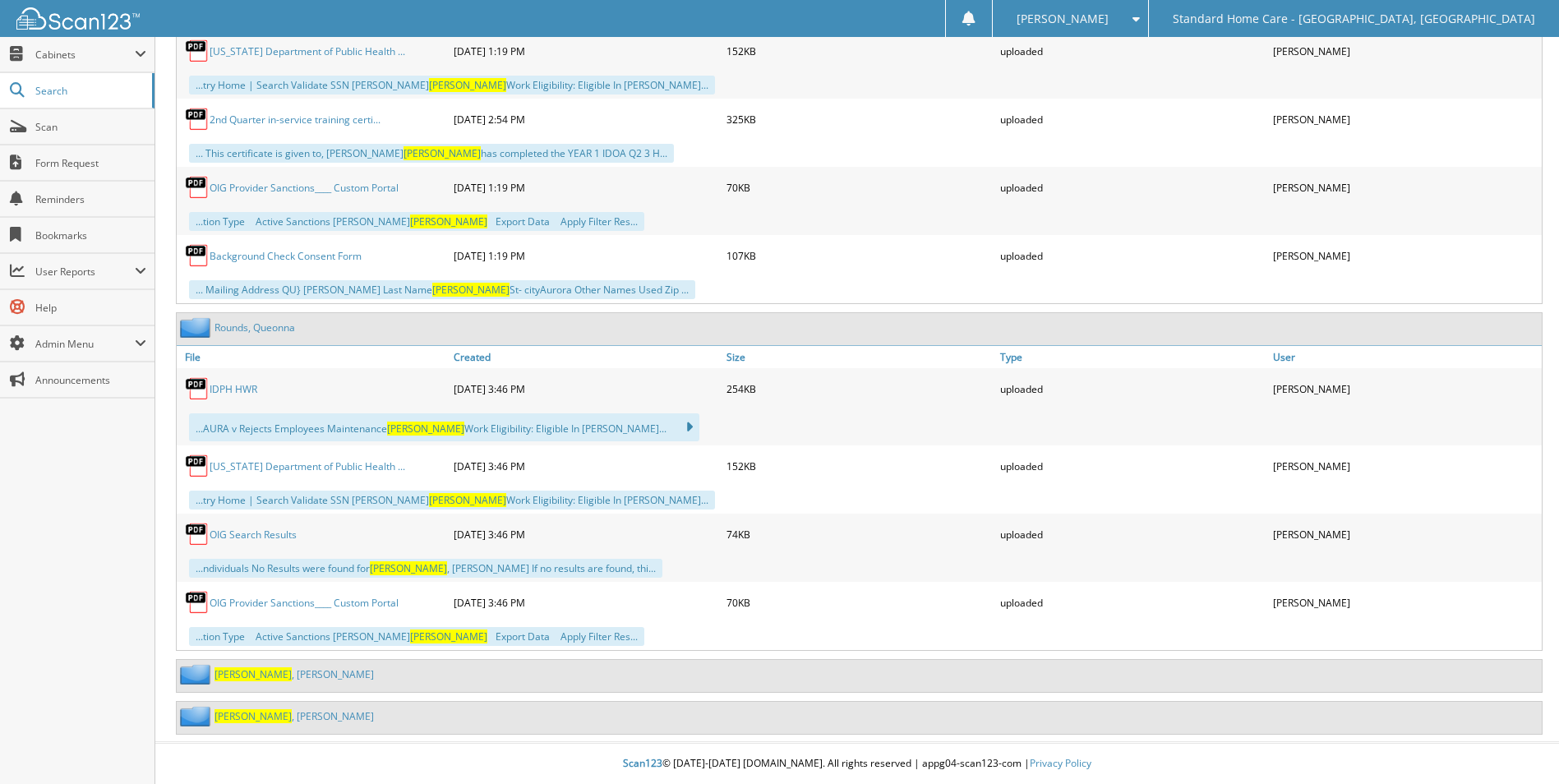
click at [259, 667] on link "Romero , Ana" at bounding box center [294, 674] width 160 height 14
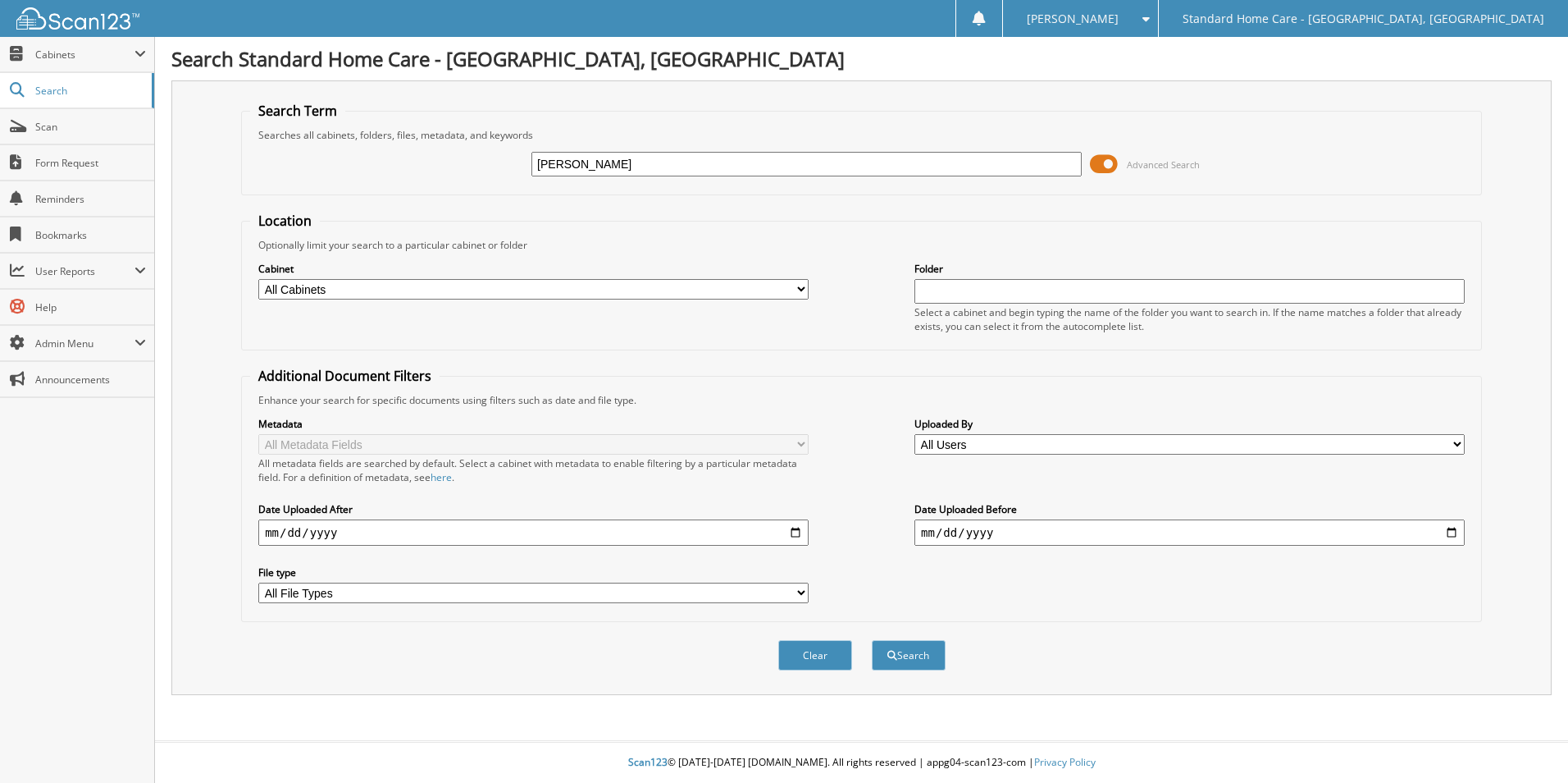
type input "[PERSON_NAME]"
click at [872, 640] on button "Search" at bounding box center [908, 655] width 73 height 30
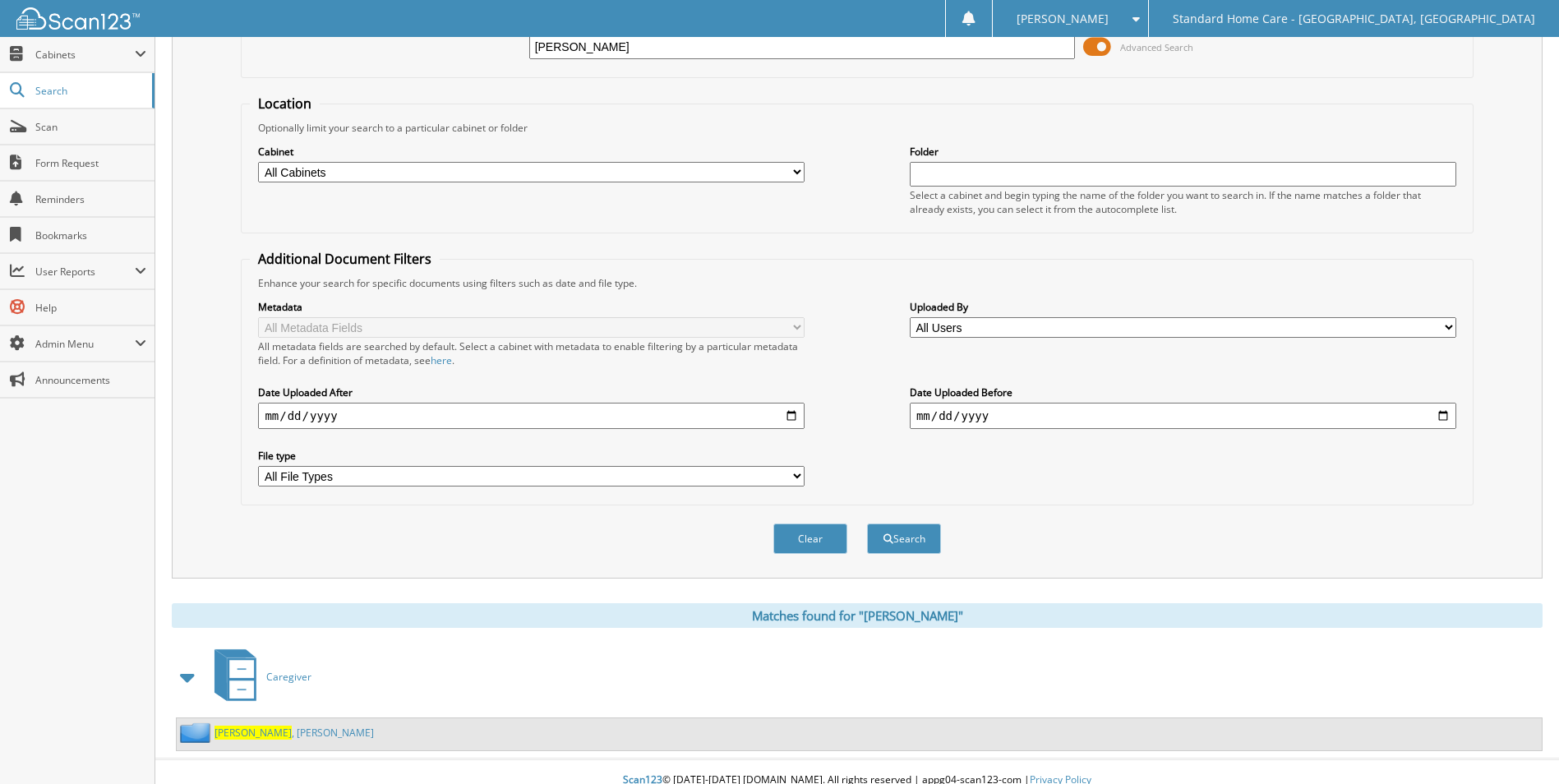
scroll to position [135, 0]
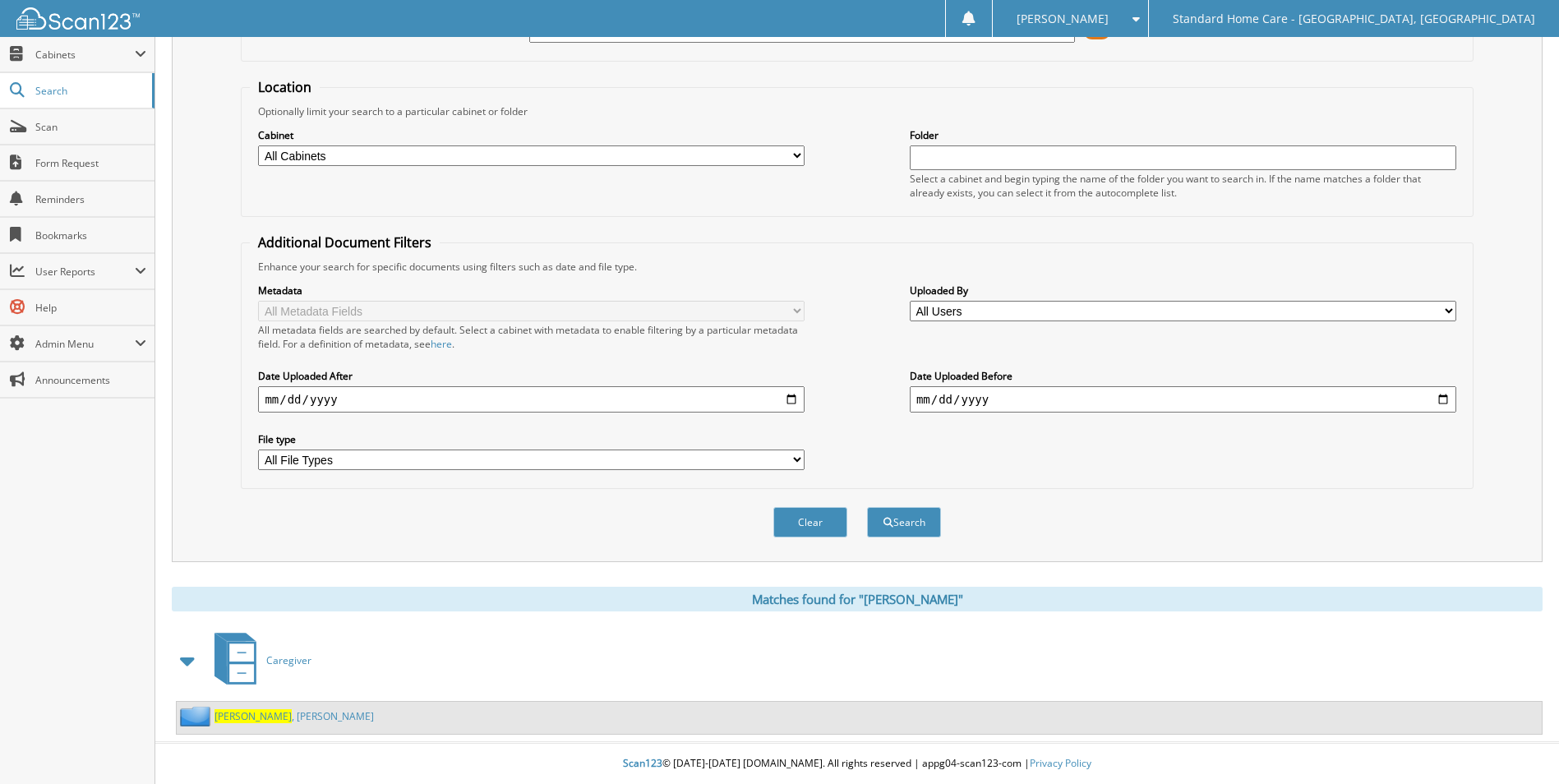
click at [261, 710] on link "Bowles , Francine" at bounding box center [294, 716] width 160 height 14
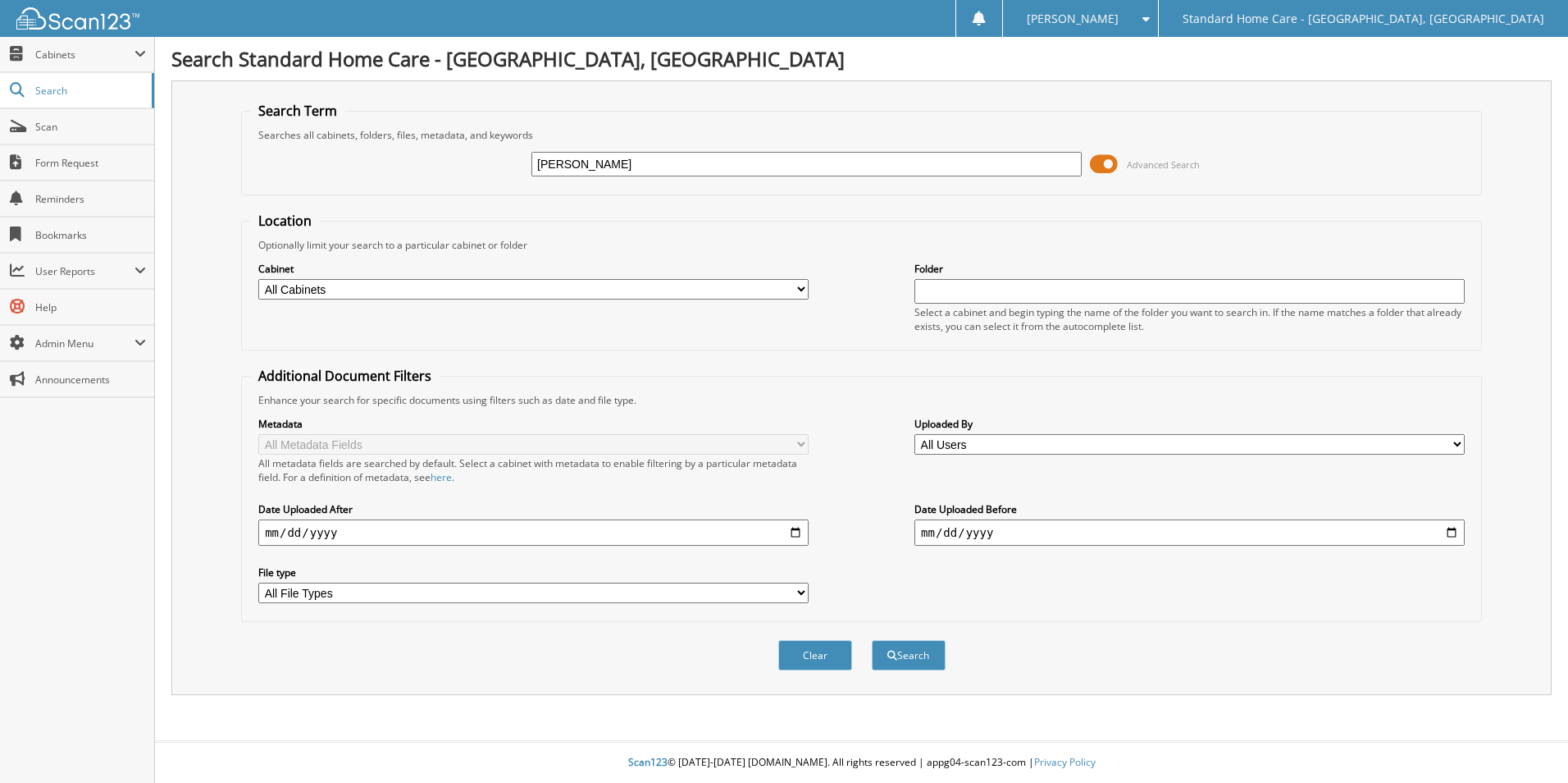
type input "[PERSON_NAME]"
click at [872, 640] on button "Search" at bounding box center [908, 655] width 73 height 30
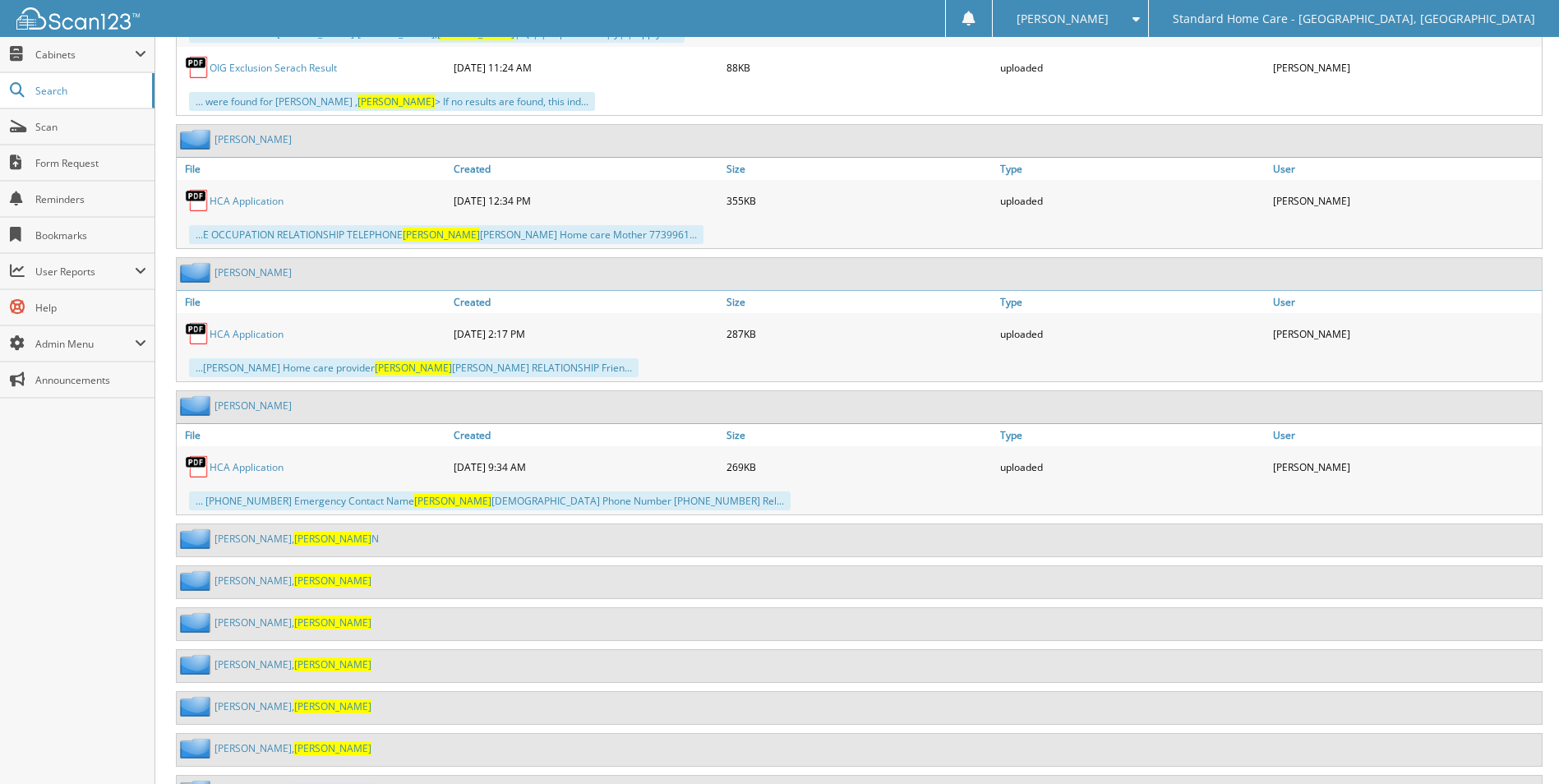
scroll to position [4436, 0]
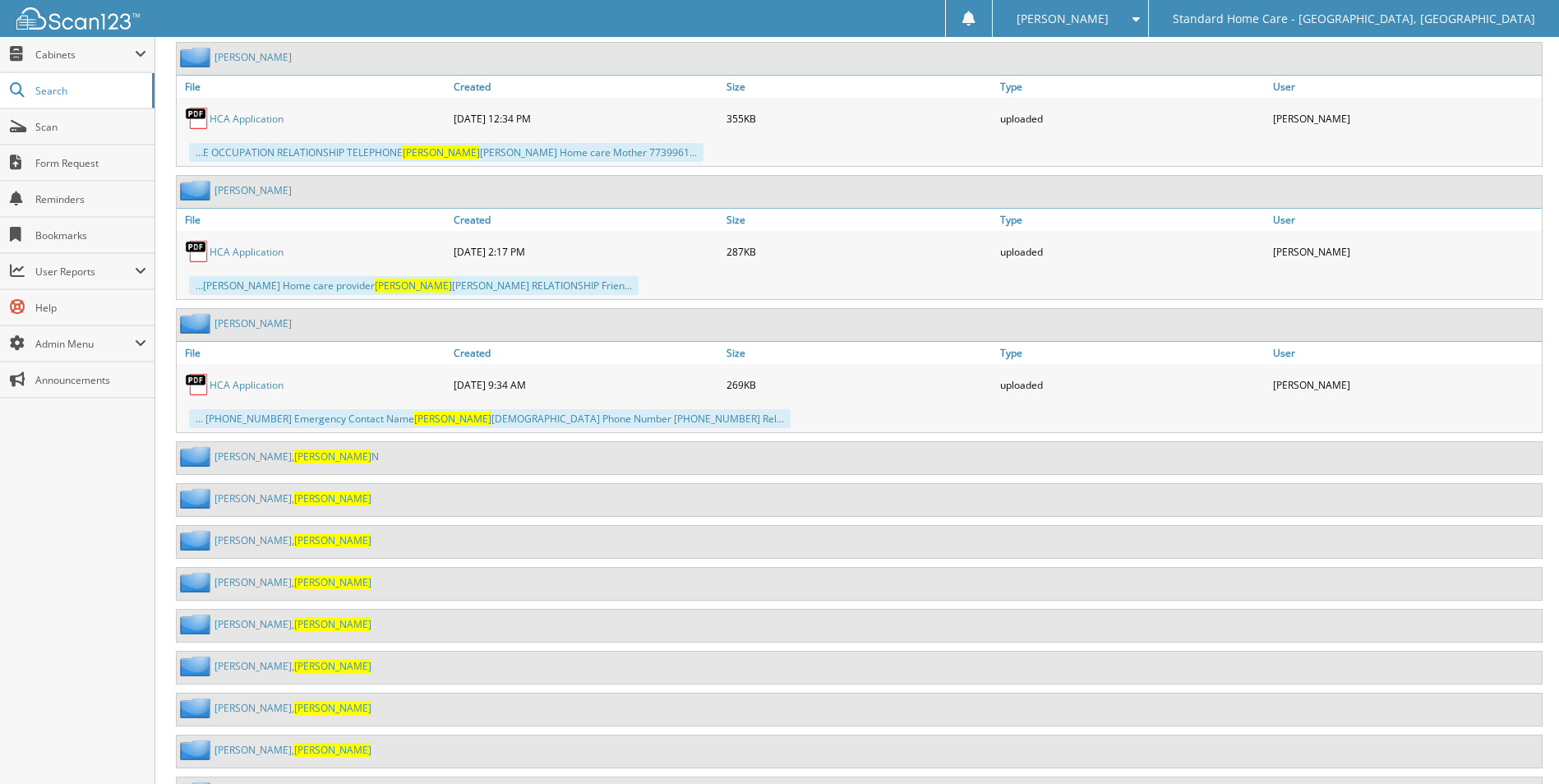
click at [243, 586] on link "Bailey, Kimberly" at bounding box center [292, 582] width 157 height 14
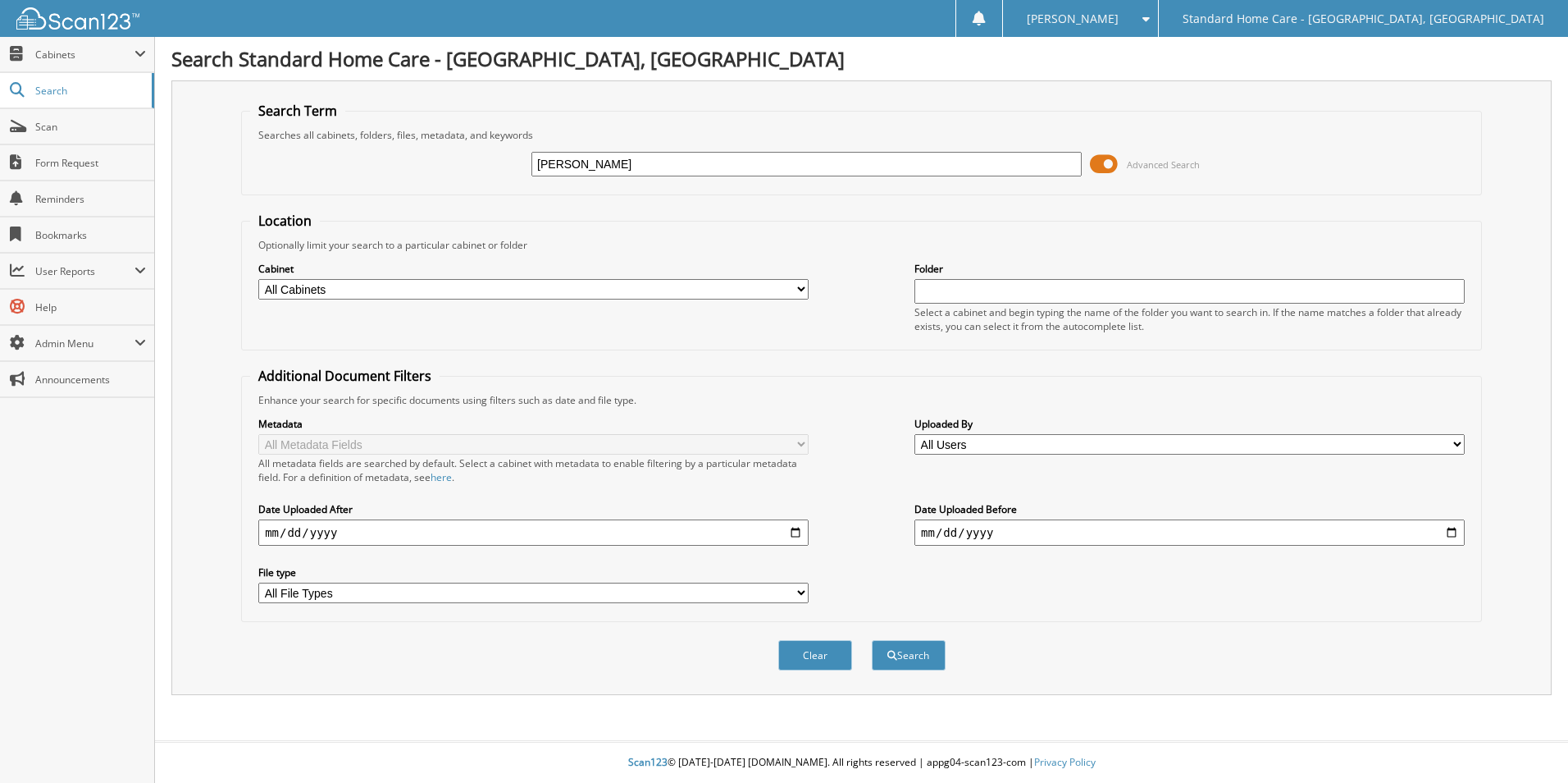
type input "[PERSON_NAME]"
click at [872, 640] on button "Search" at bounding box center [908, 655] width 73 height 30
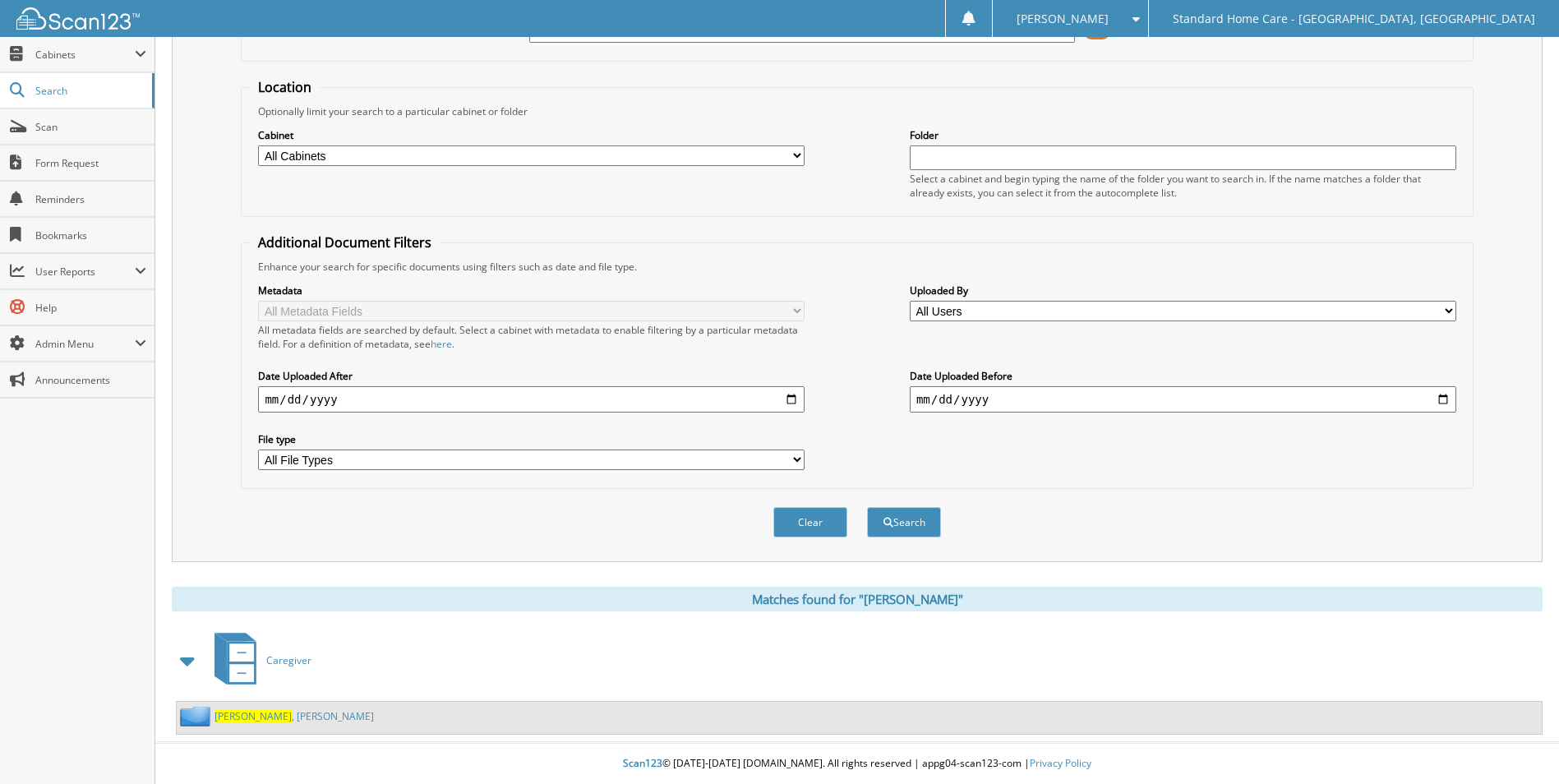
click at [269, 718] on link "[PERSON_NAME]" at bounding box center [294, 716] width 160 height 14
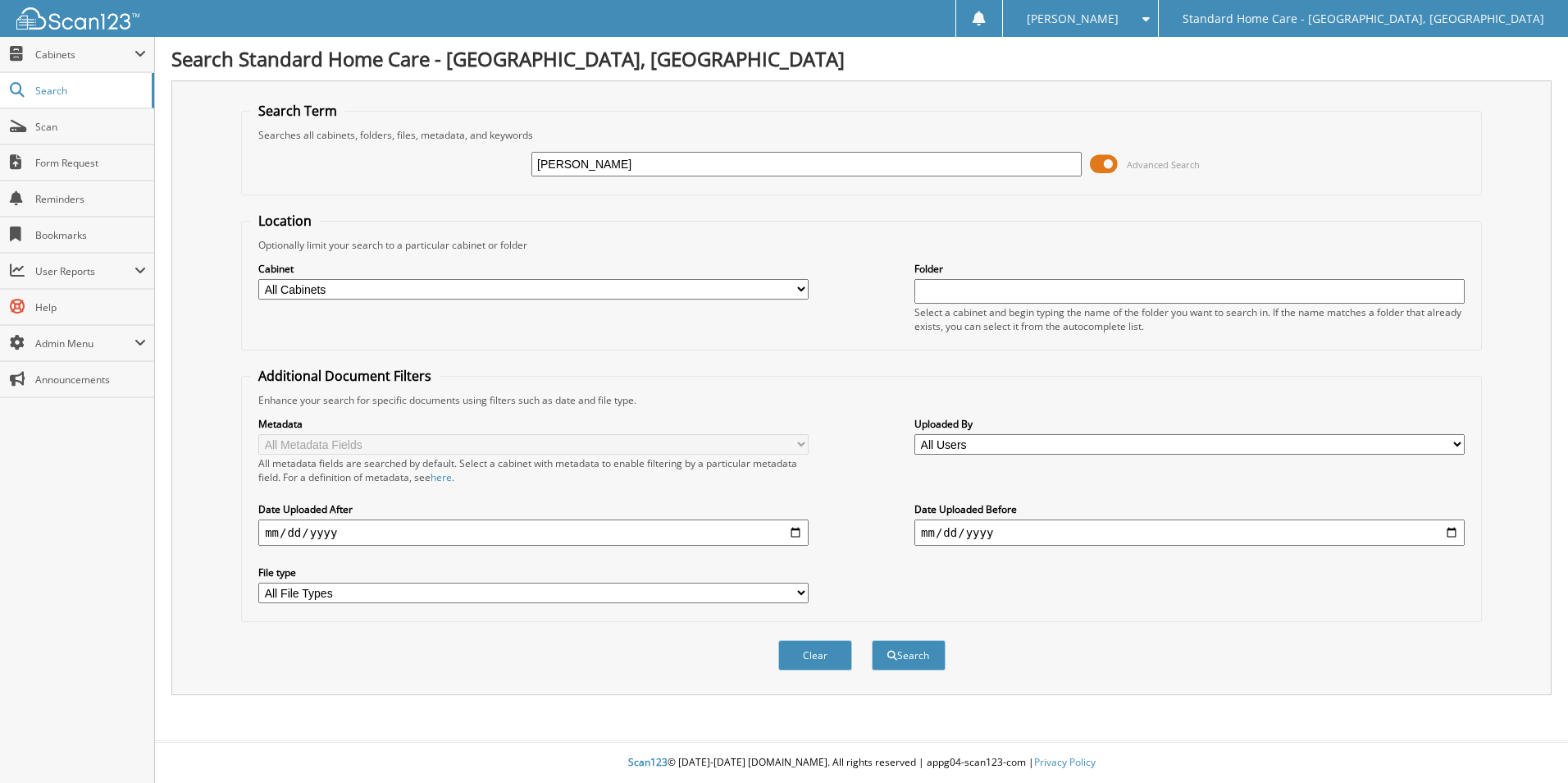
type input "[PERSON_NAME]"
click at [872, 640] on button "Search" at bounding box center [908, 655] width 73 height 30
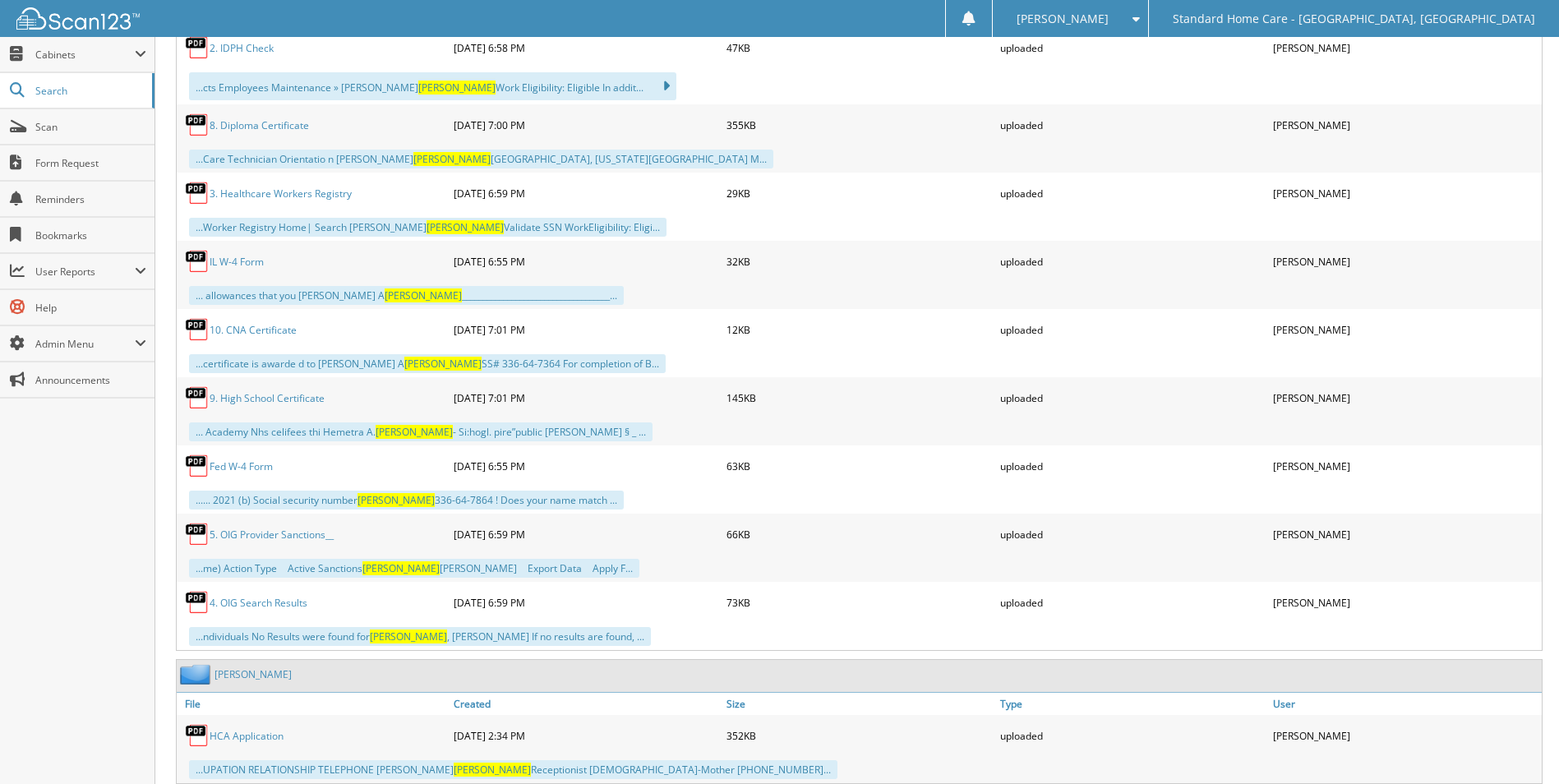
scroll to position [1075, 0]
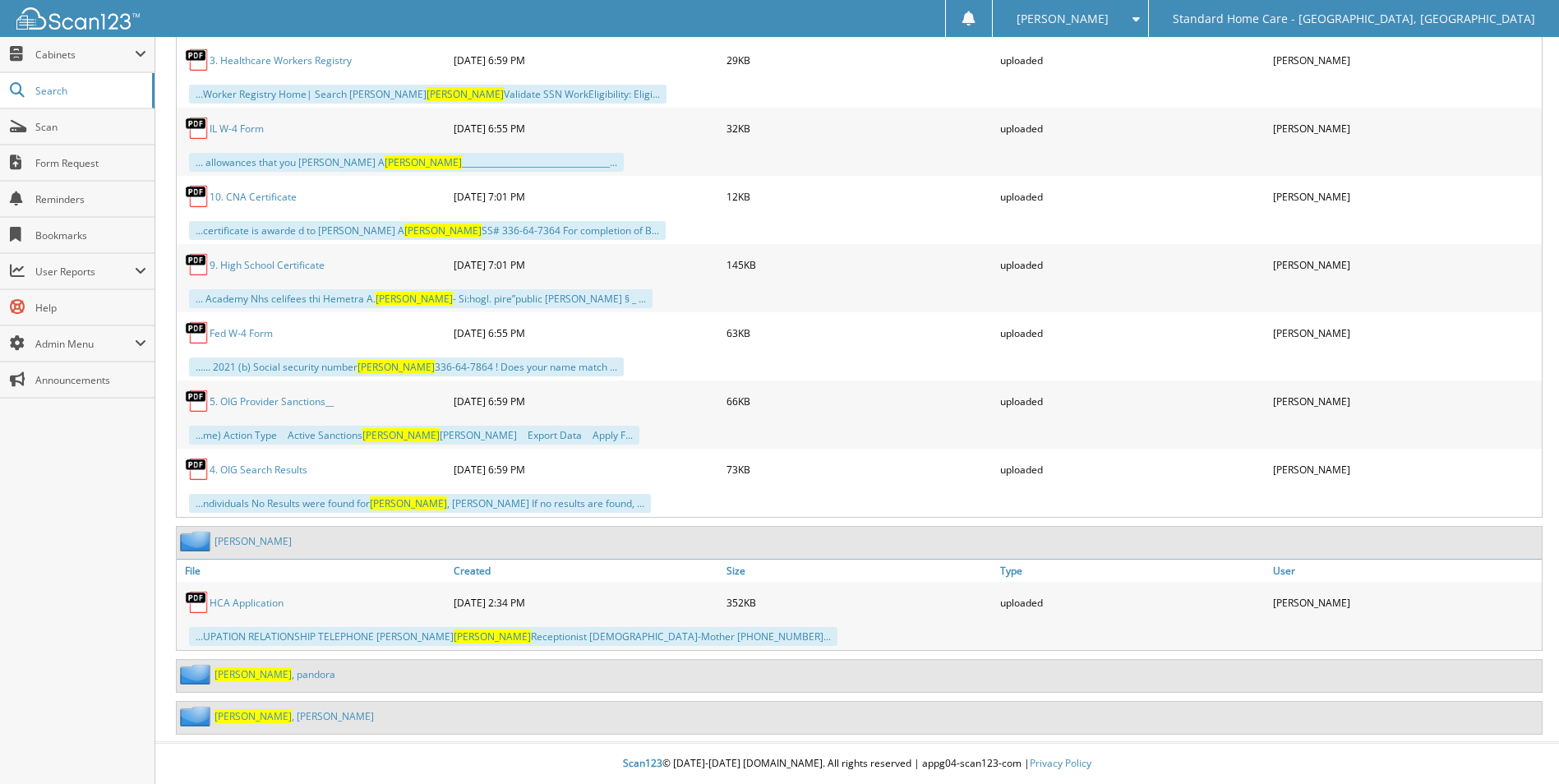
click at [257, 713] on link "[PERSON_NAME]" at bounding box center [294, 716] width 160 height 14
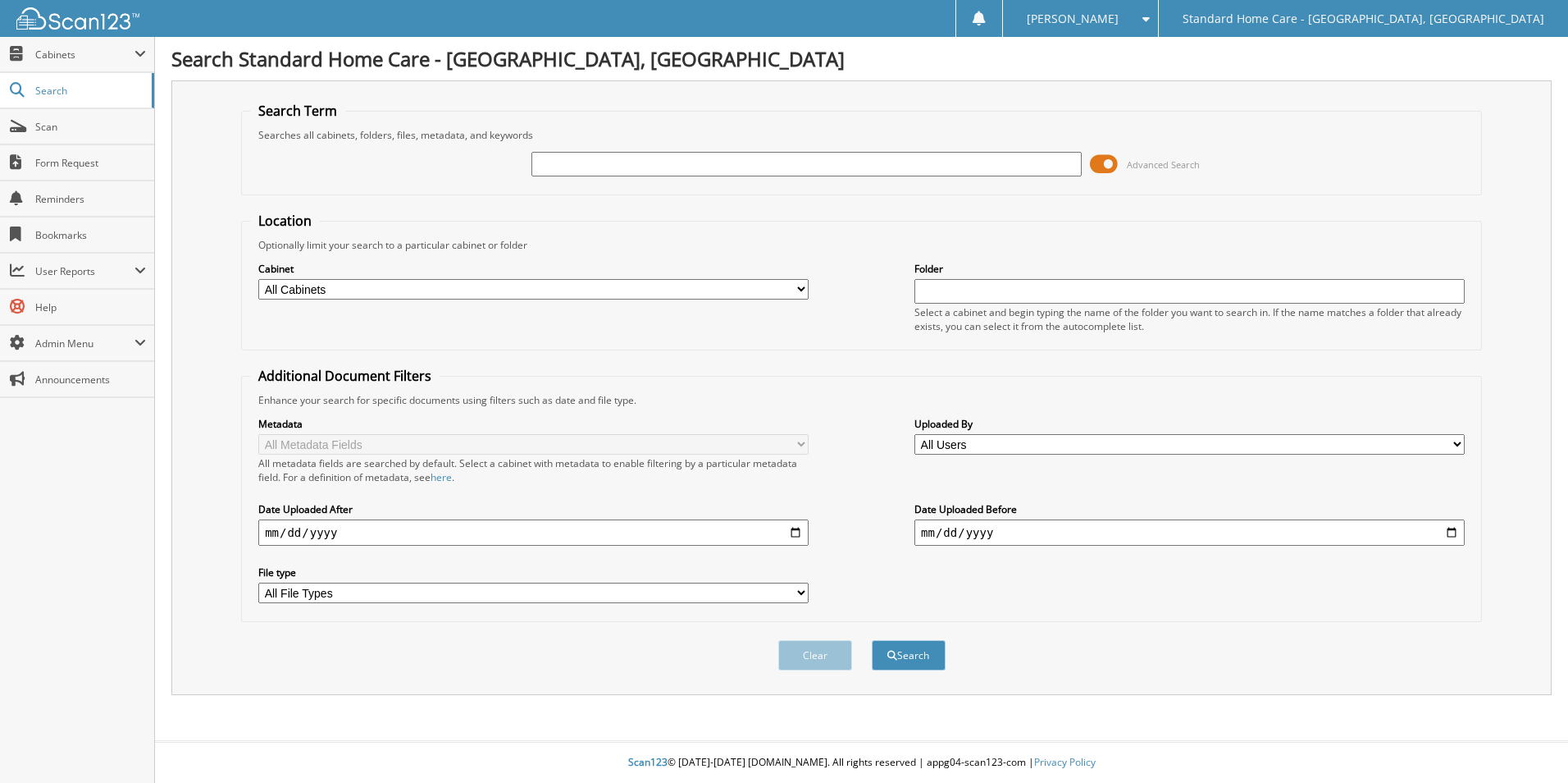
click at [966, 157] on input "text" at bounding box center [807, 165] width 550 height 25
type input "j"
type input "holost"
click at [872, 640] on button "Search" at bounding box center [908, 655] width 73 height 30
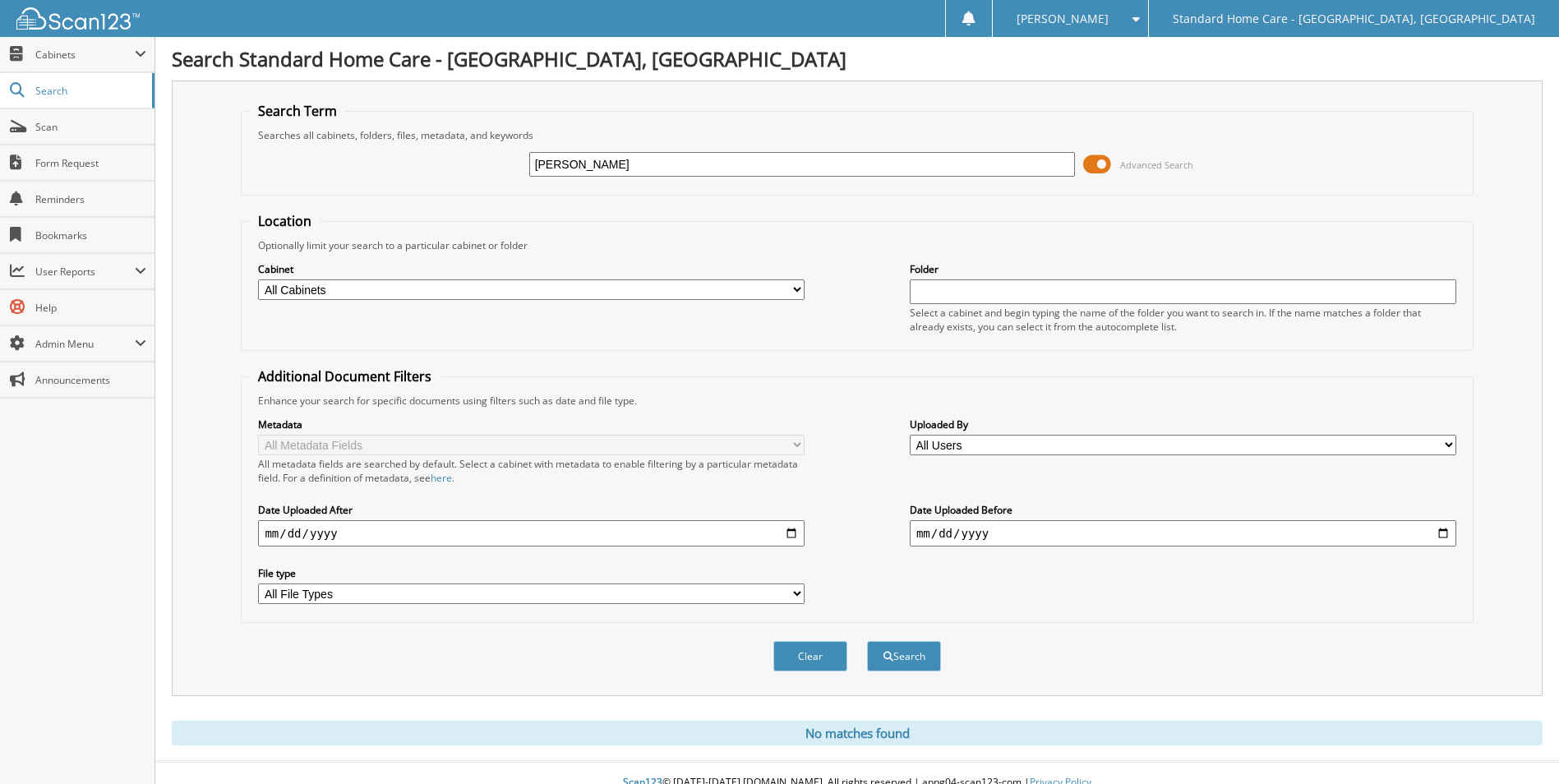
type input "[PERSON_NAME]"
click at [867, 640] on button "Search" at bounding box center [903, 656] width 74 height 30
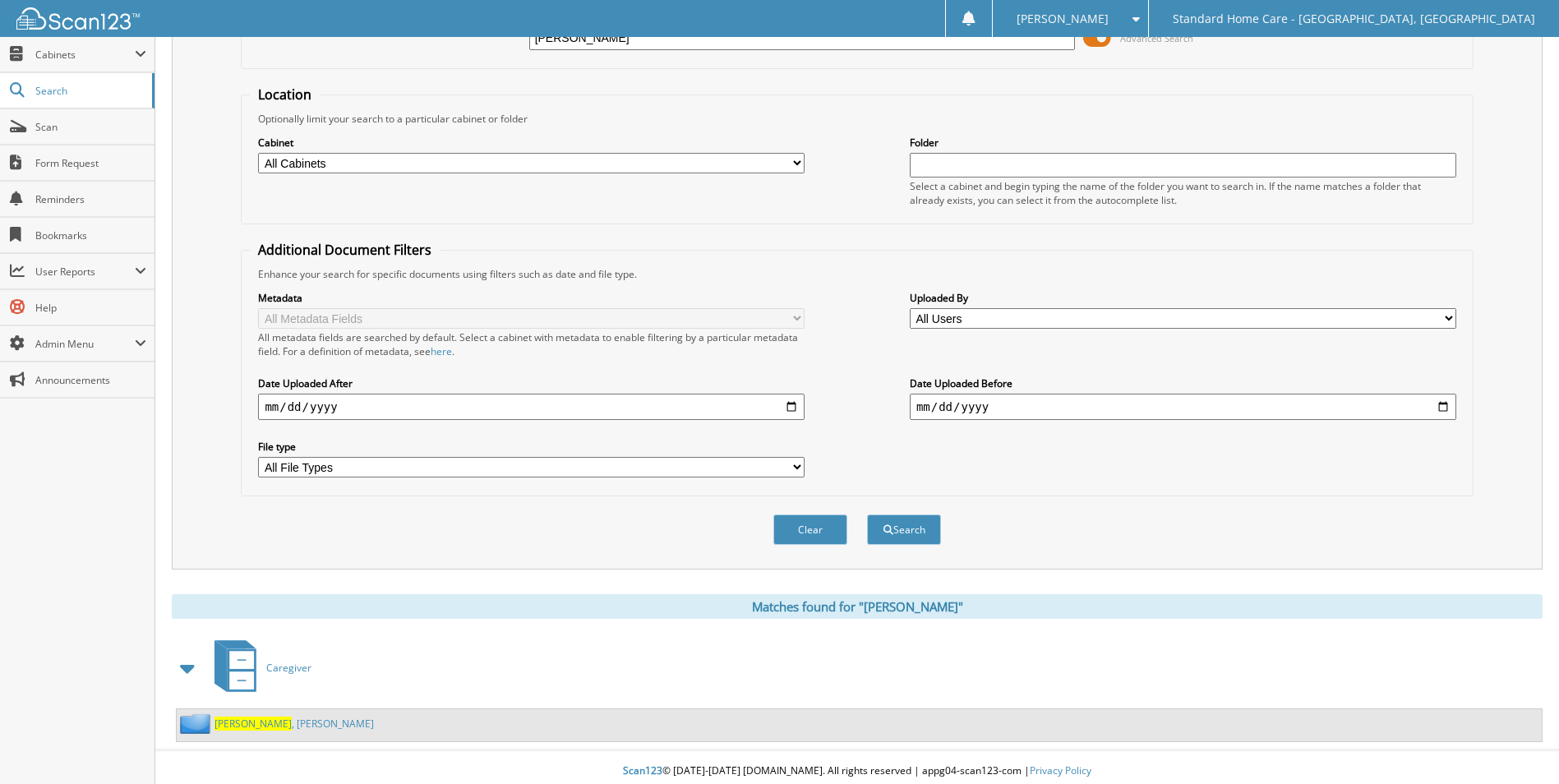
scroll to position [135, 0]
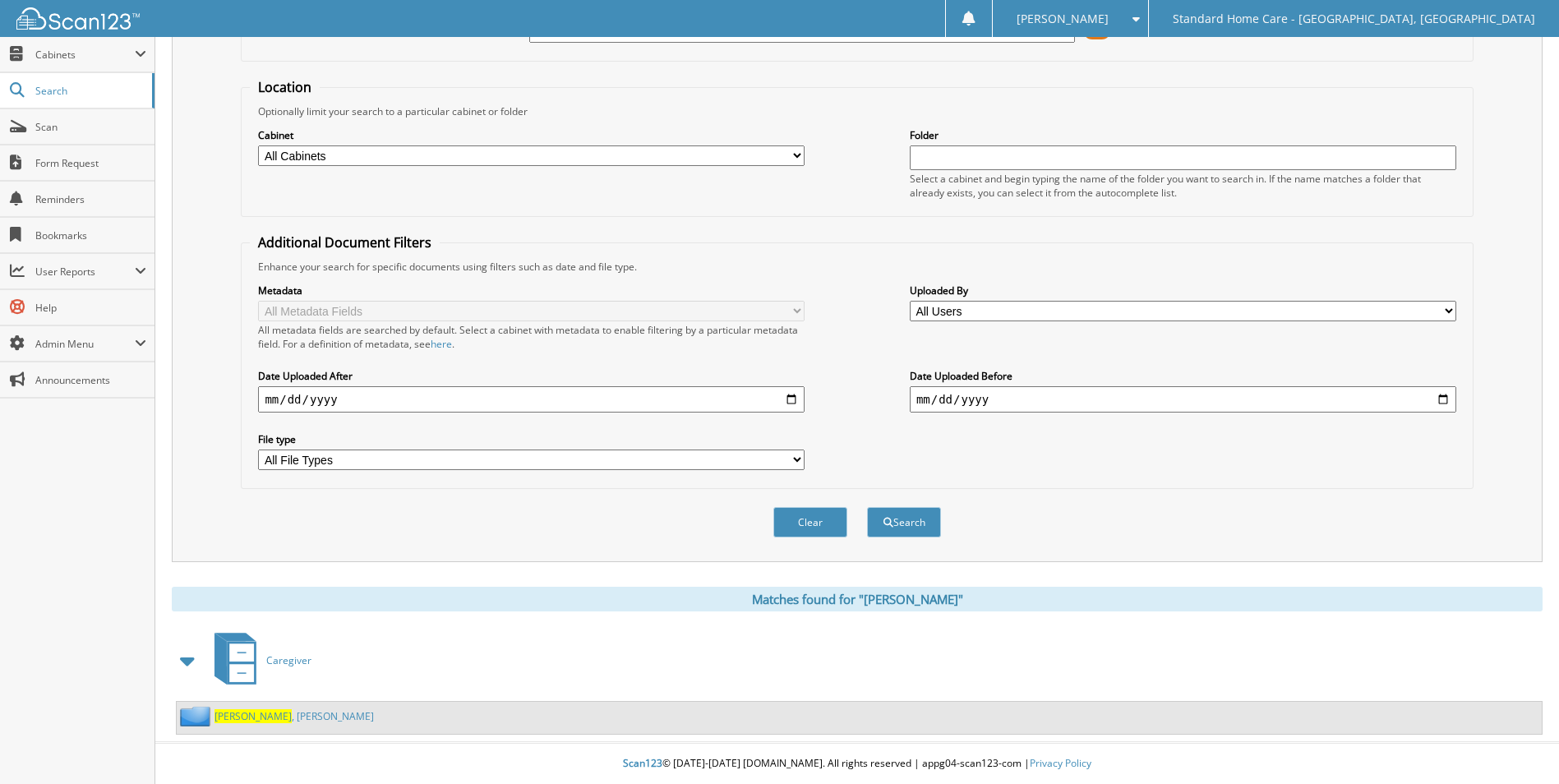
click at [228, 718] on span "[PERSON_NAME]" at bounding box center [253, 716] width 77 height 14
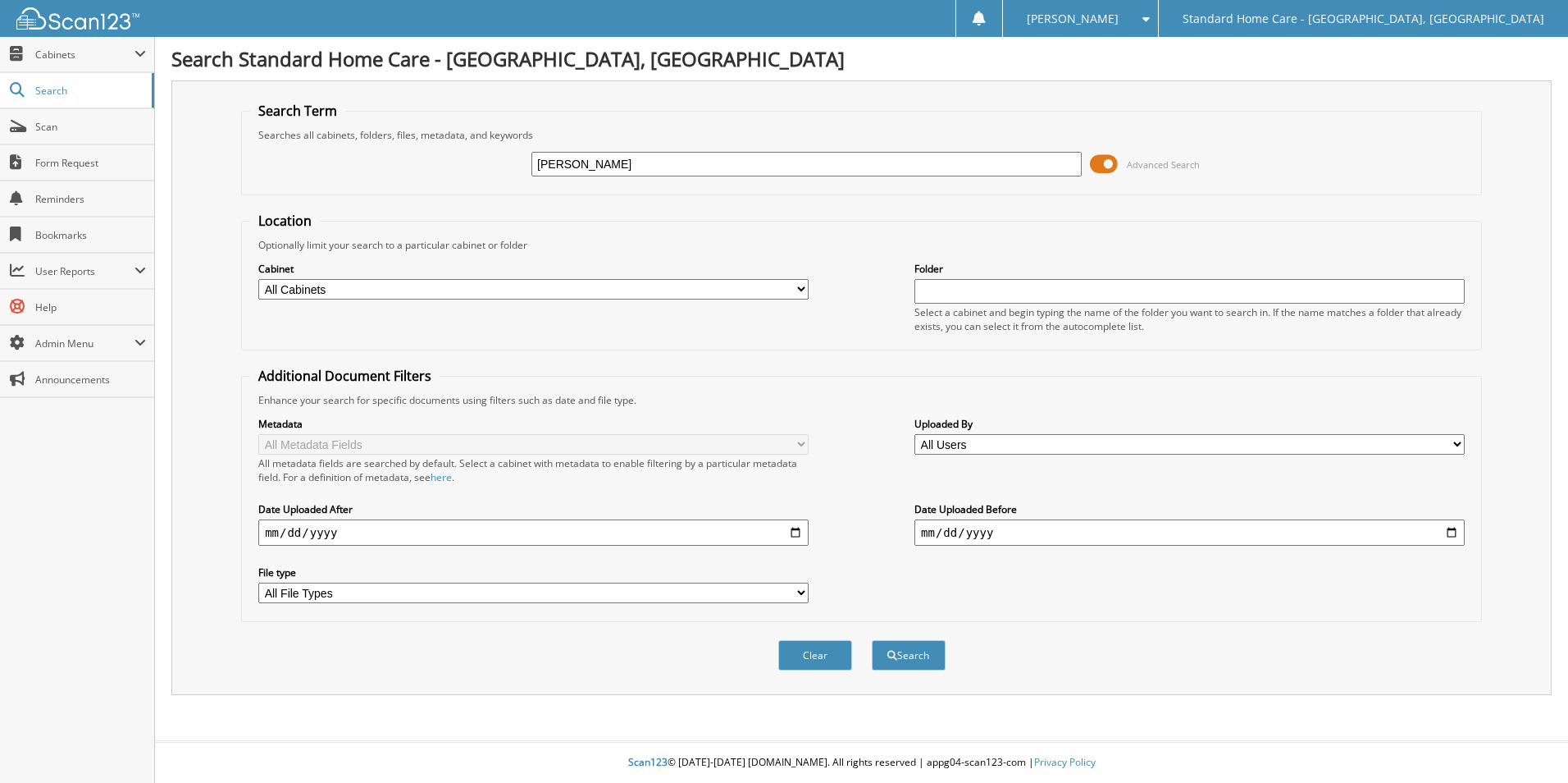
type input "[PERSON_NAME]"
click at [872, 640] on button "Search" at bounding box center [908, 655] width 73 height 30
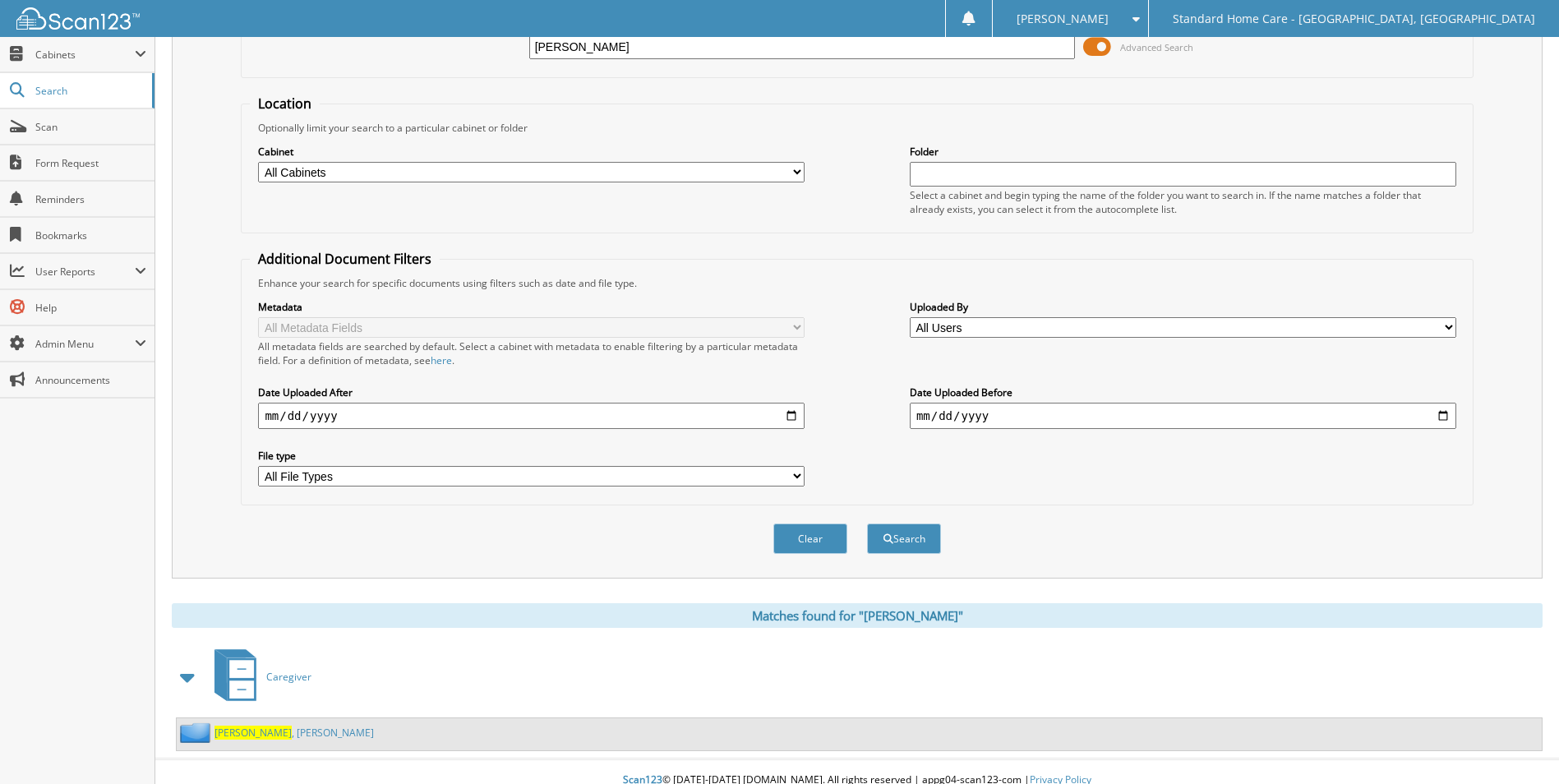
scroll to position [135, 0]
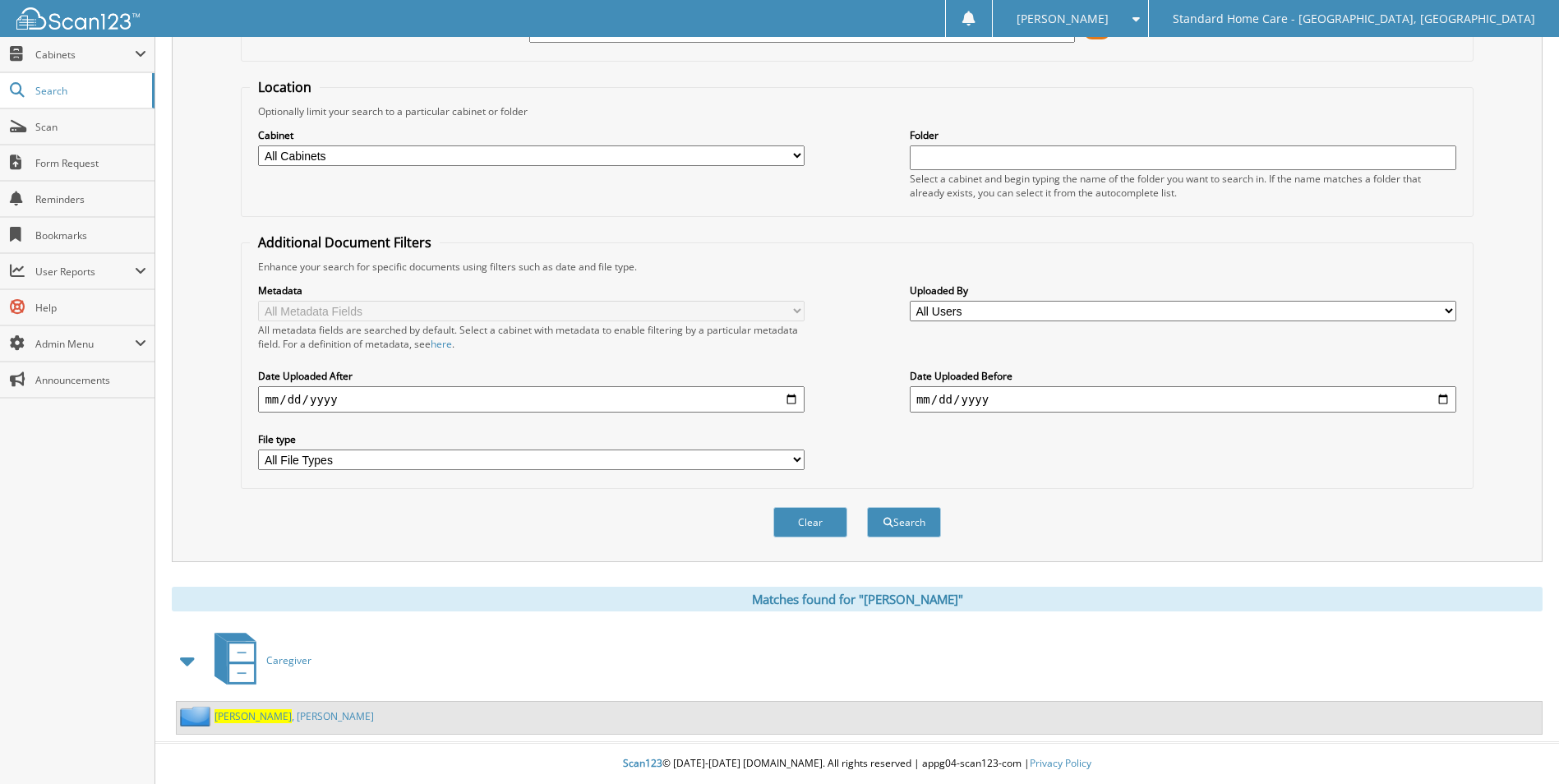
click at [271, 699] on div "Caregiver [GEOGRAPHIC_DATA][PERSON_NAME][GEOGRAPHIC_DATA]" at bounding box center [857, 680] width 1371 height 107
click at [281, 712] on link "[PERSON_NAME][GEOGRAPHIC_DATA]" at bounding box center [294, 716] width 160 height 14
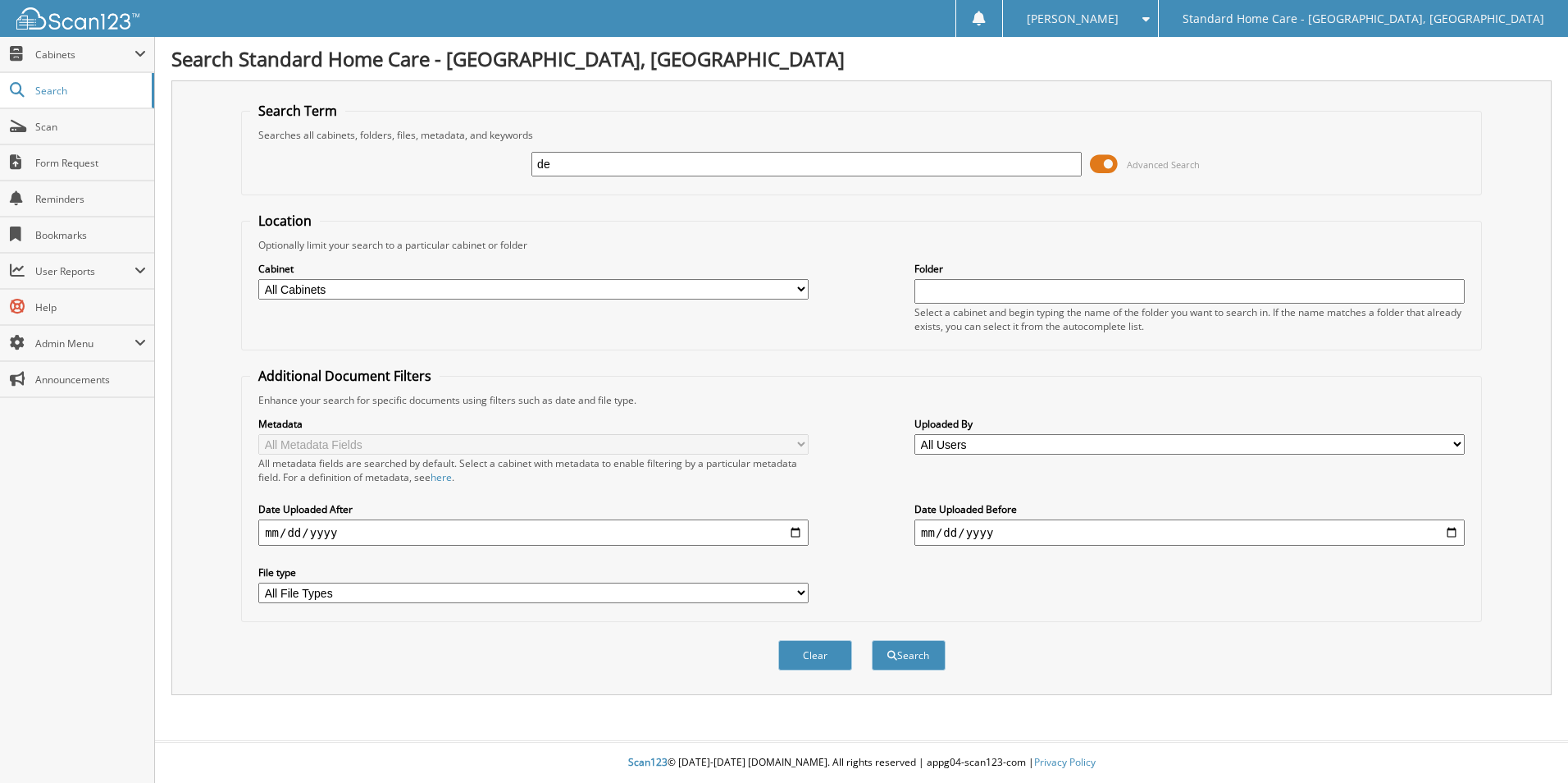
type input "d"
type input "keala"
click at [872, 640] on button "Search" at bounding box center [908, 655] width 73 height 30
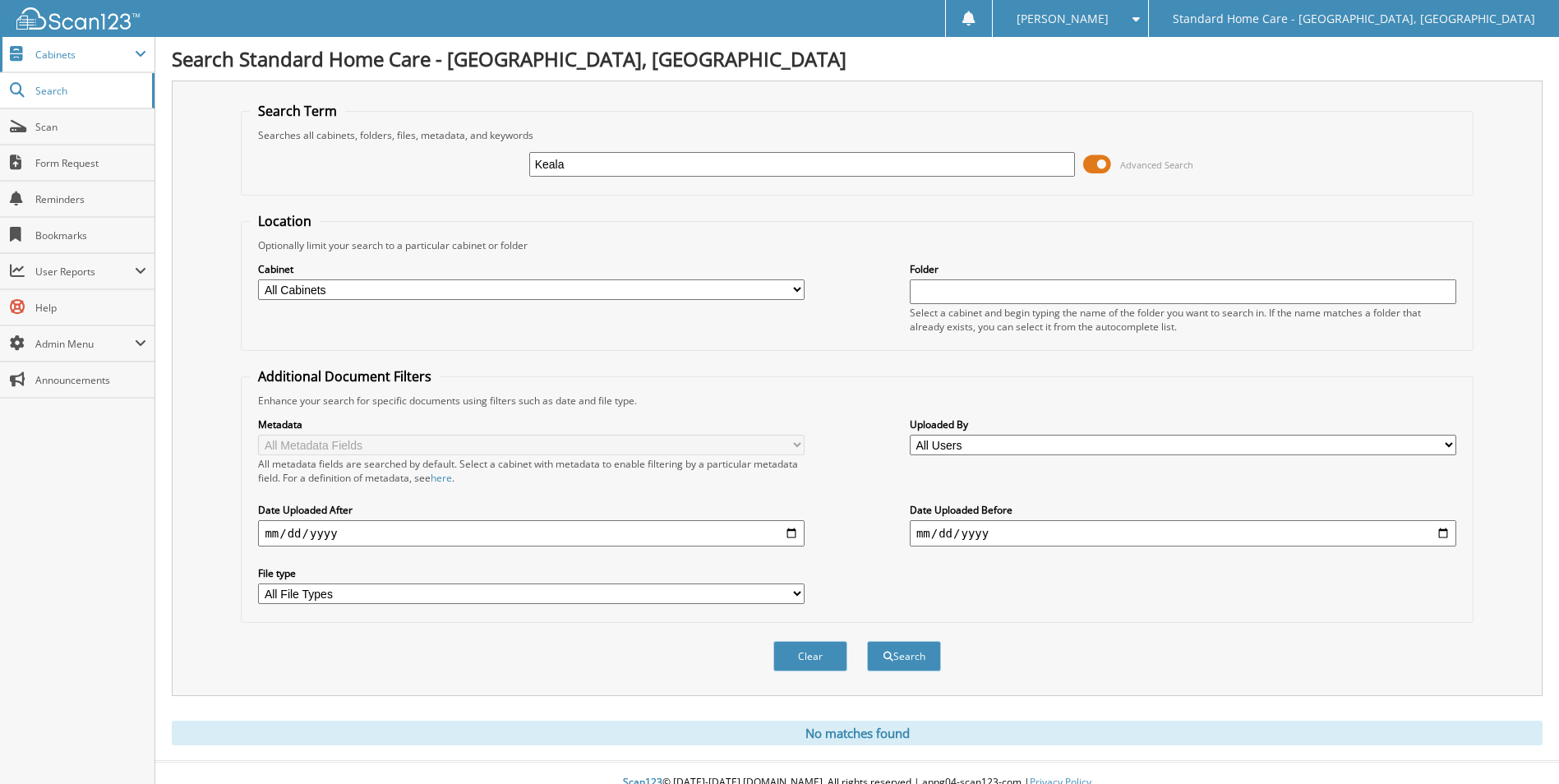
type input "Keala"
click at [38, 49] on span "Cabinets" at bounding box center [85, 55] width 99 height 14
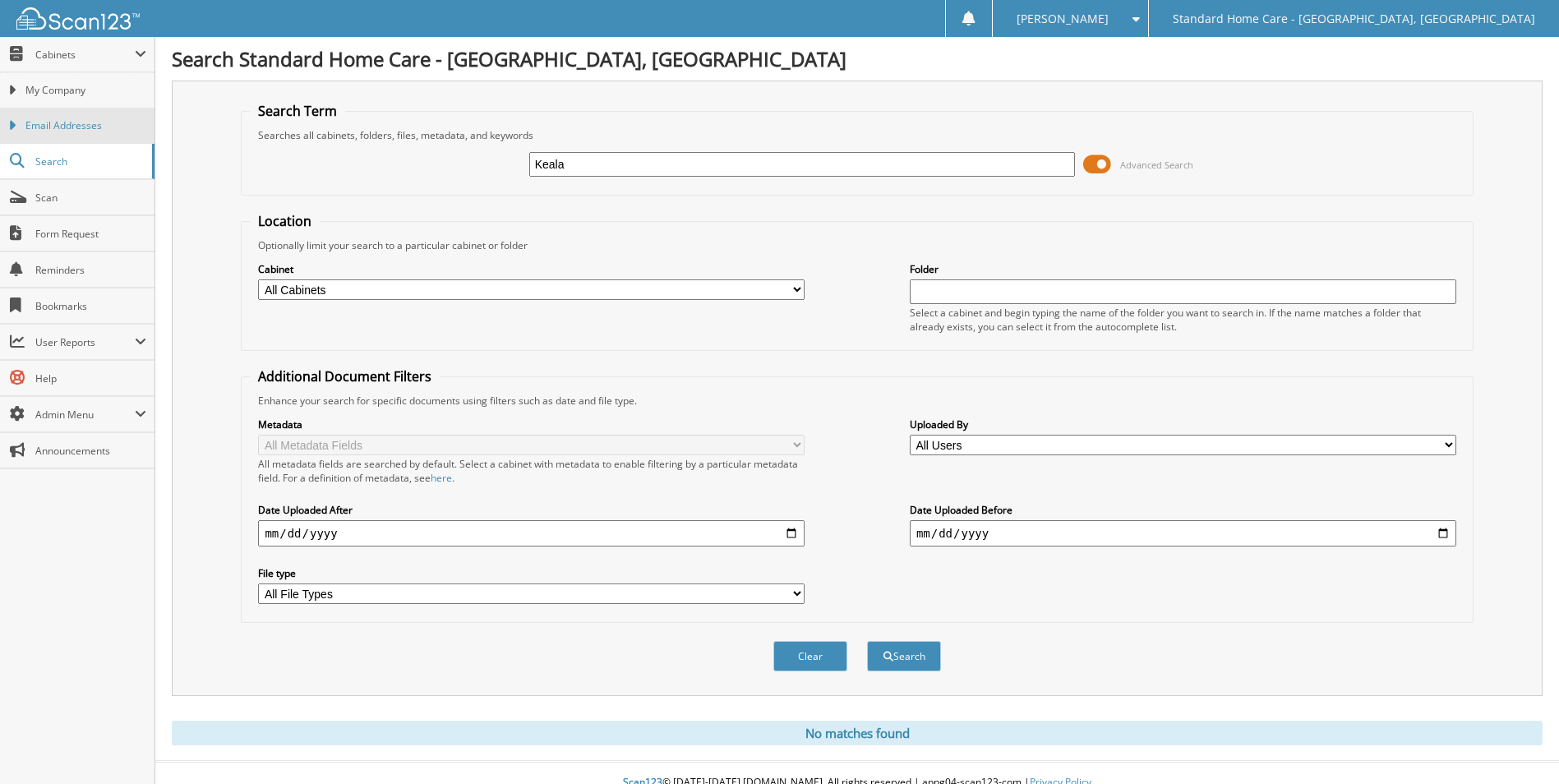
click at [88, 107] on link "Email Addresses" at bounding box center [77, 125] width 154 height 35
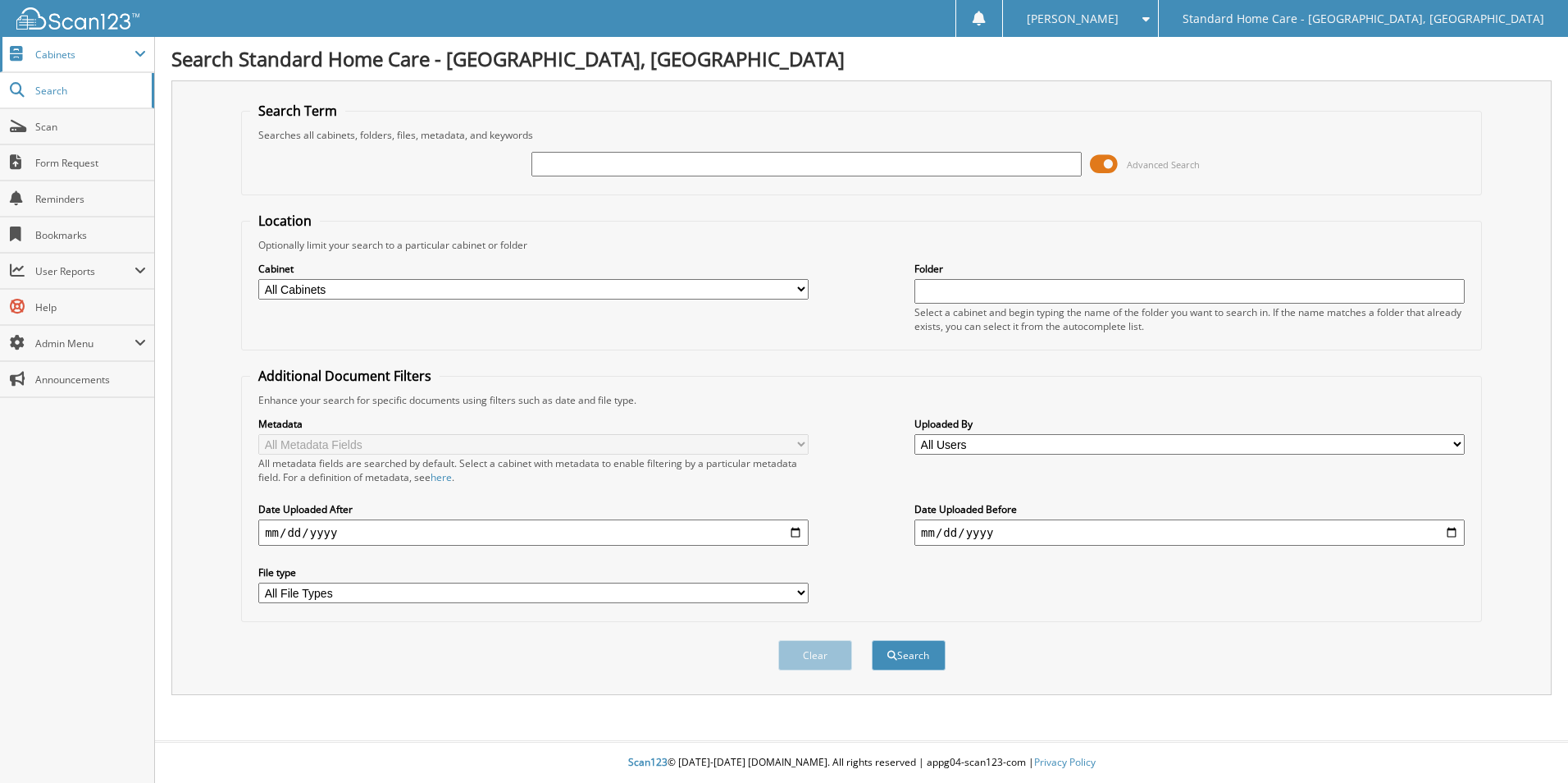
click at [122, 70] on span "Cabinets" at bounding box center [77, 55] width 154 height 35
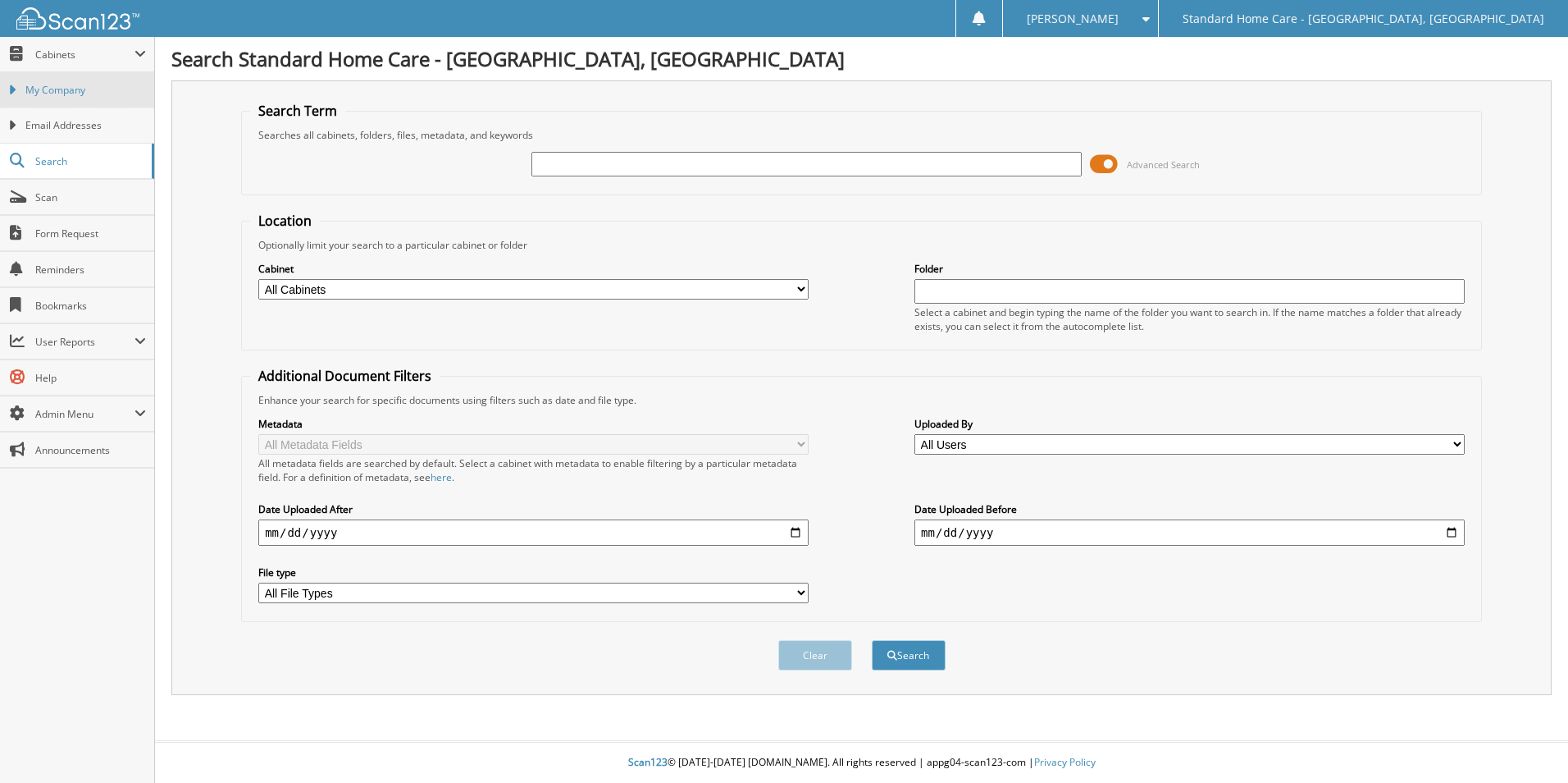
click at [83, 101] on link "My Company" at bounding box center [77, 90] width 154 height 35
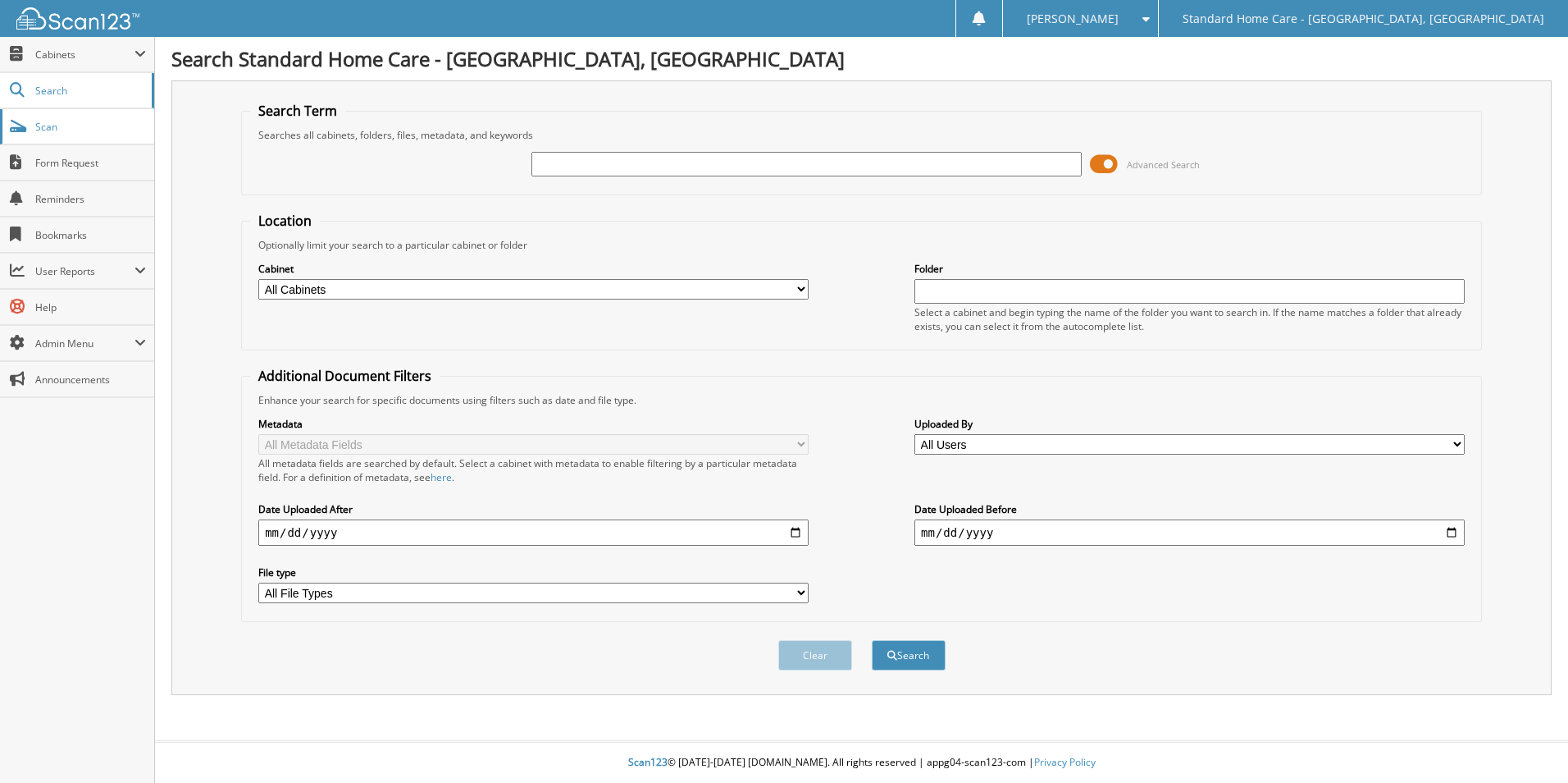
click at [80, 127] on span "Scan" at bounding box center [90, 127] width 111 height 14
click at [114, 62] on span "Cabinets" at bounding box center [77, 55] width 154 height 35
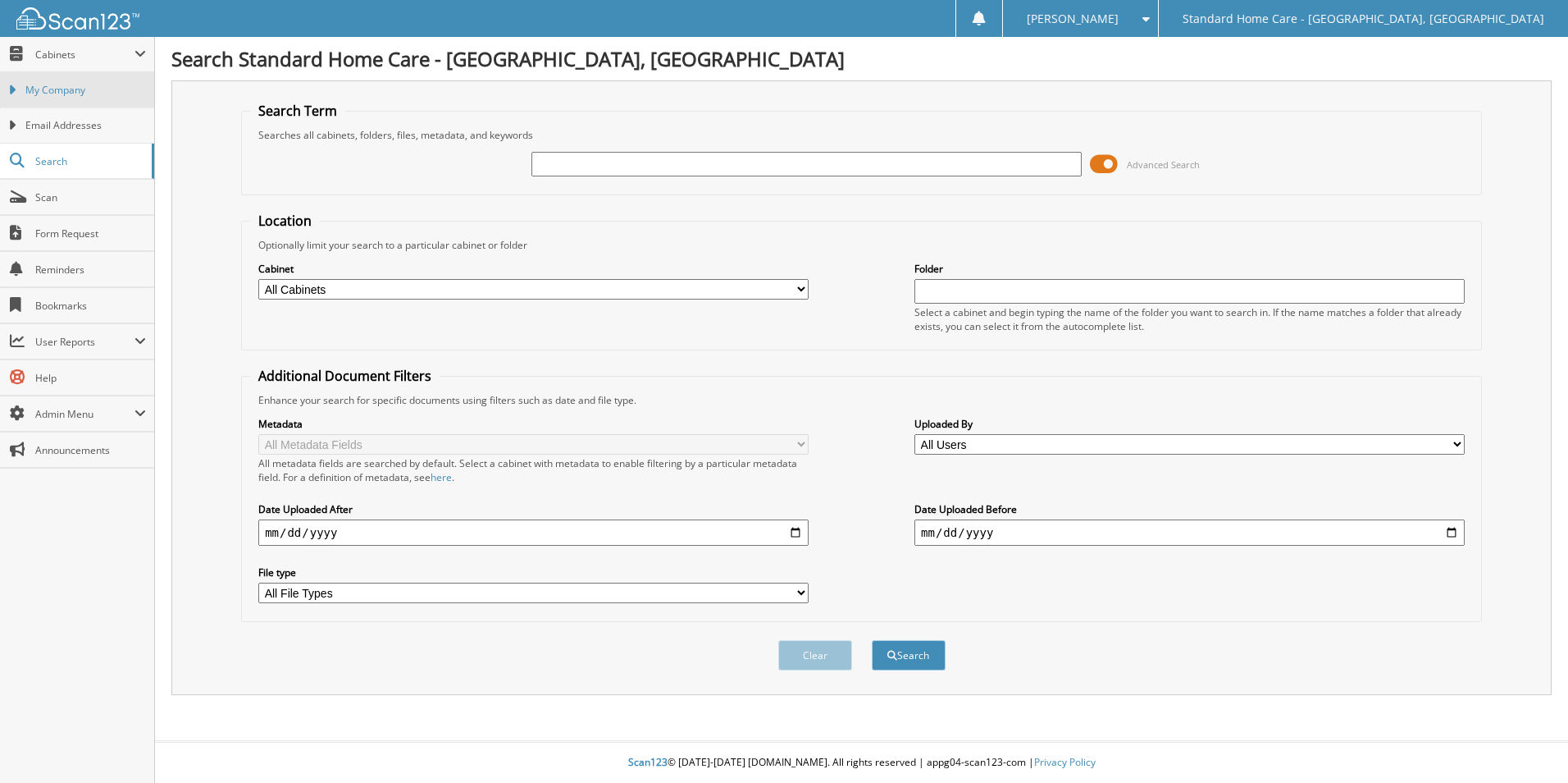
click at [117, 97] on link "My Company" at bounding box center [77, 90] width 154 height 35
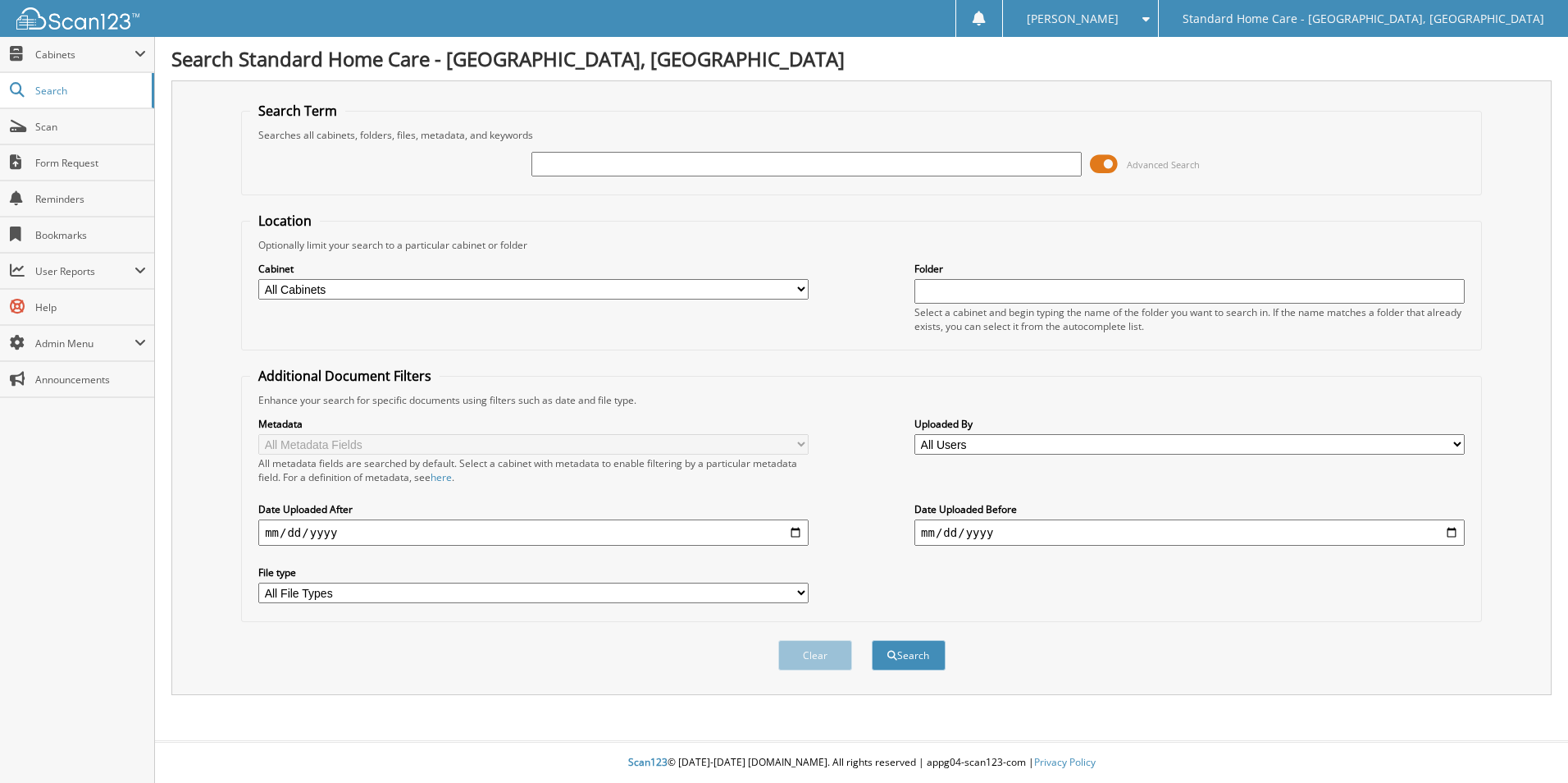
click at [546, 164] on input "text" at bounding box center [807, 165] width 550 height 25
type input "rosa"
click at [872, 640] on button "Search" at bounding box center [908, 655] width 73 height 30
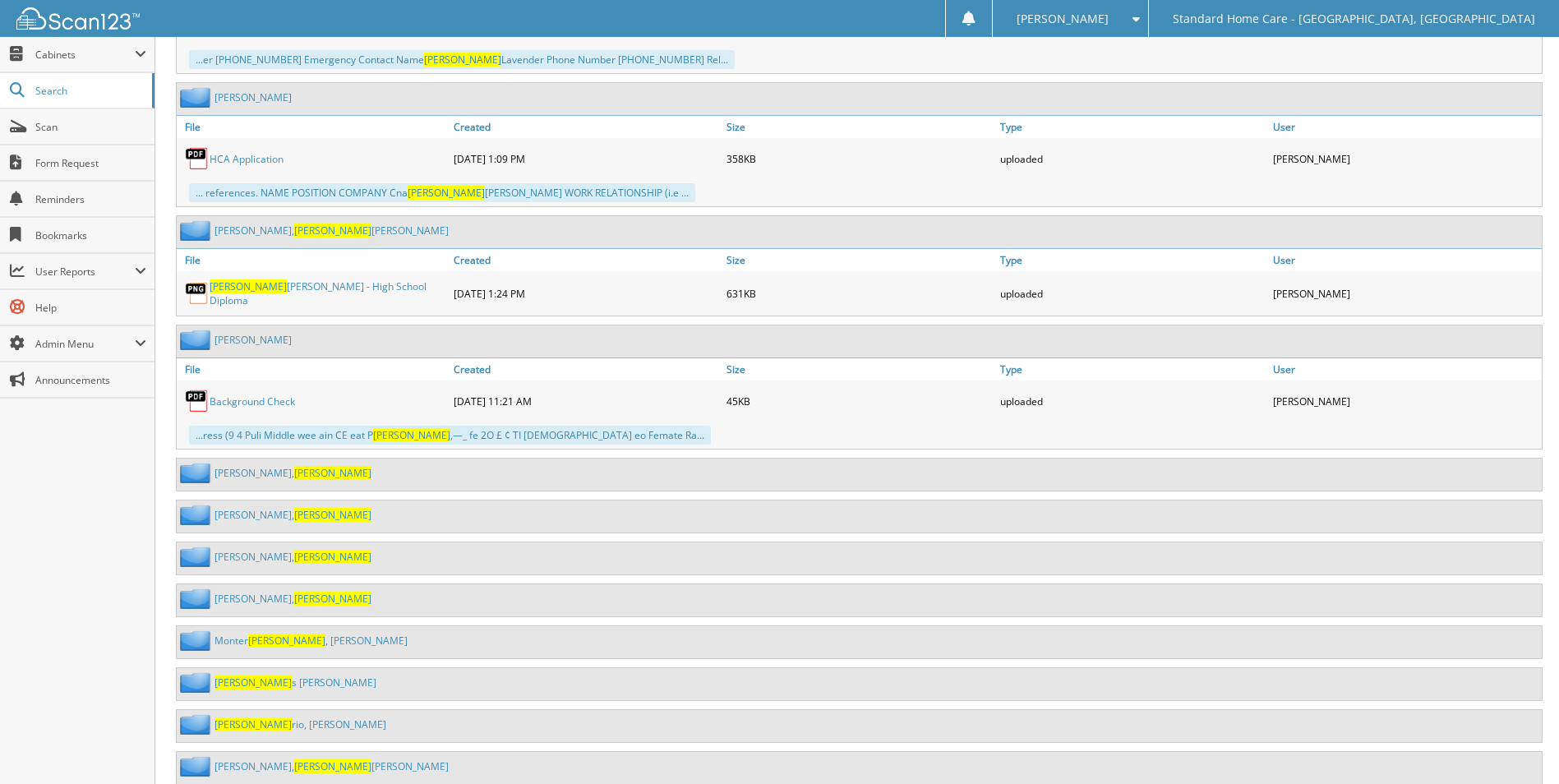
scroll to position [2557, 0]
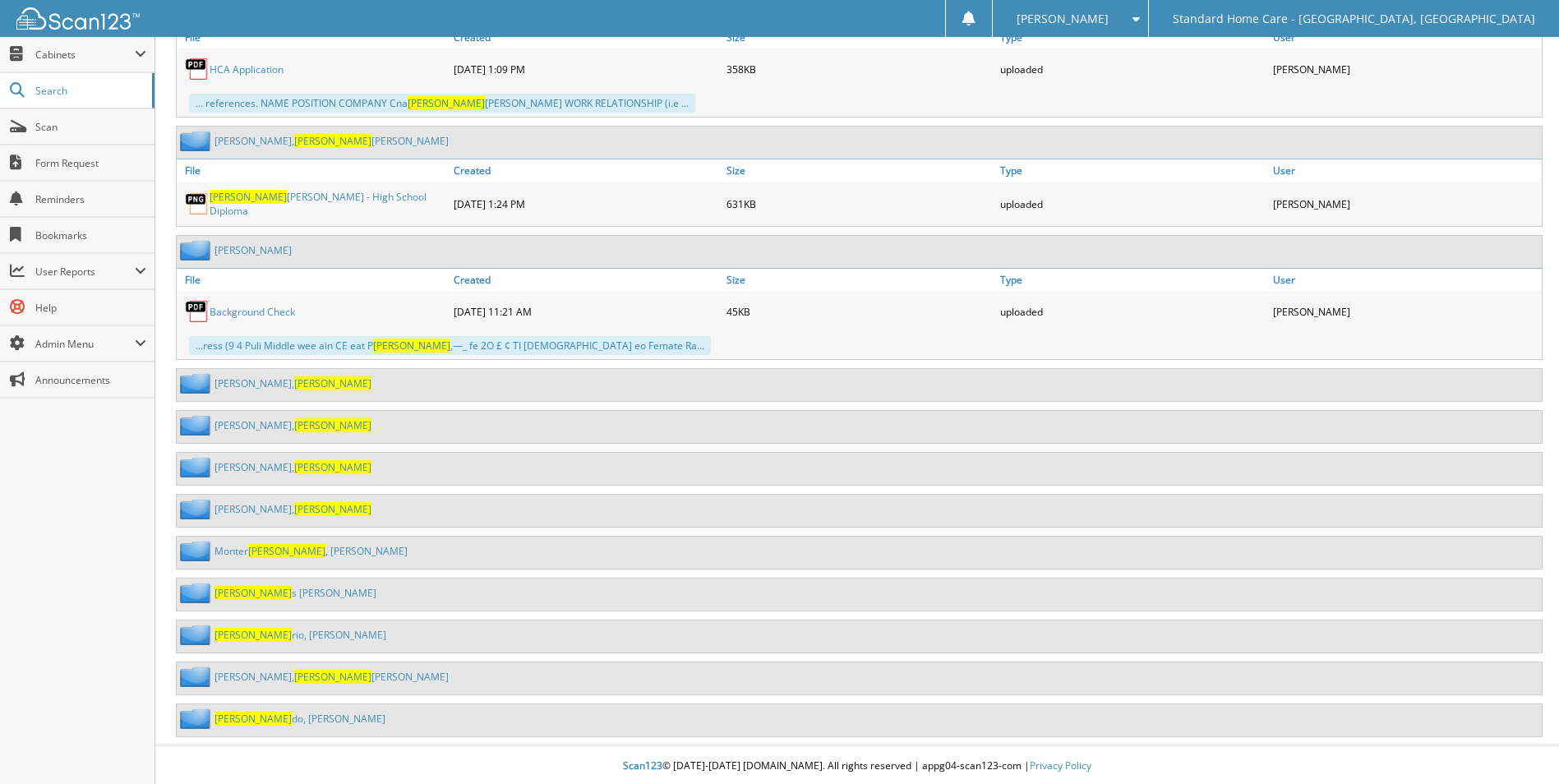
click at [246, 420] on link "[PERSON_NAME]" at bounding box center [292, 425] width 157 height 14
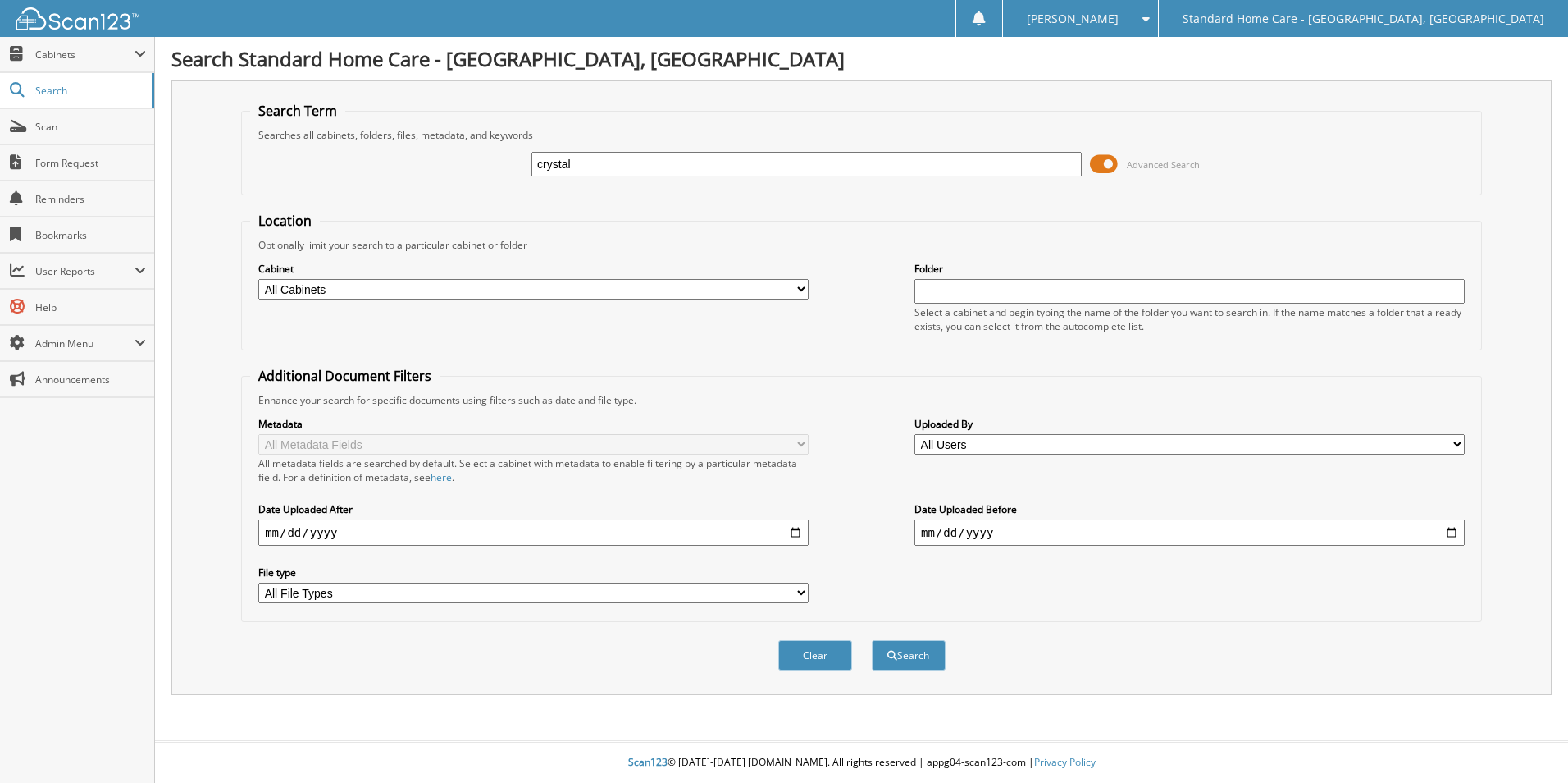
type input "crystal"
click at [872, 640] on button "Search" at bounding box center [908, 655] width 73 height 30
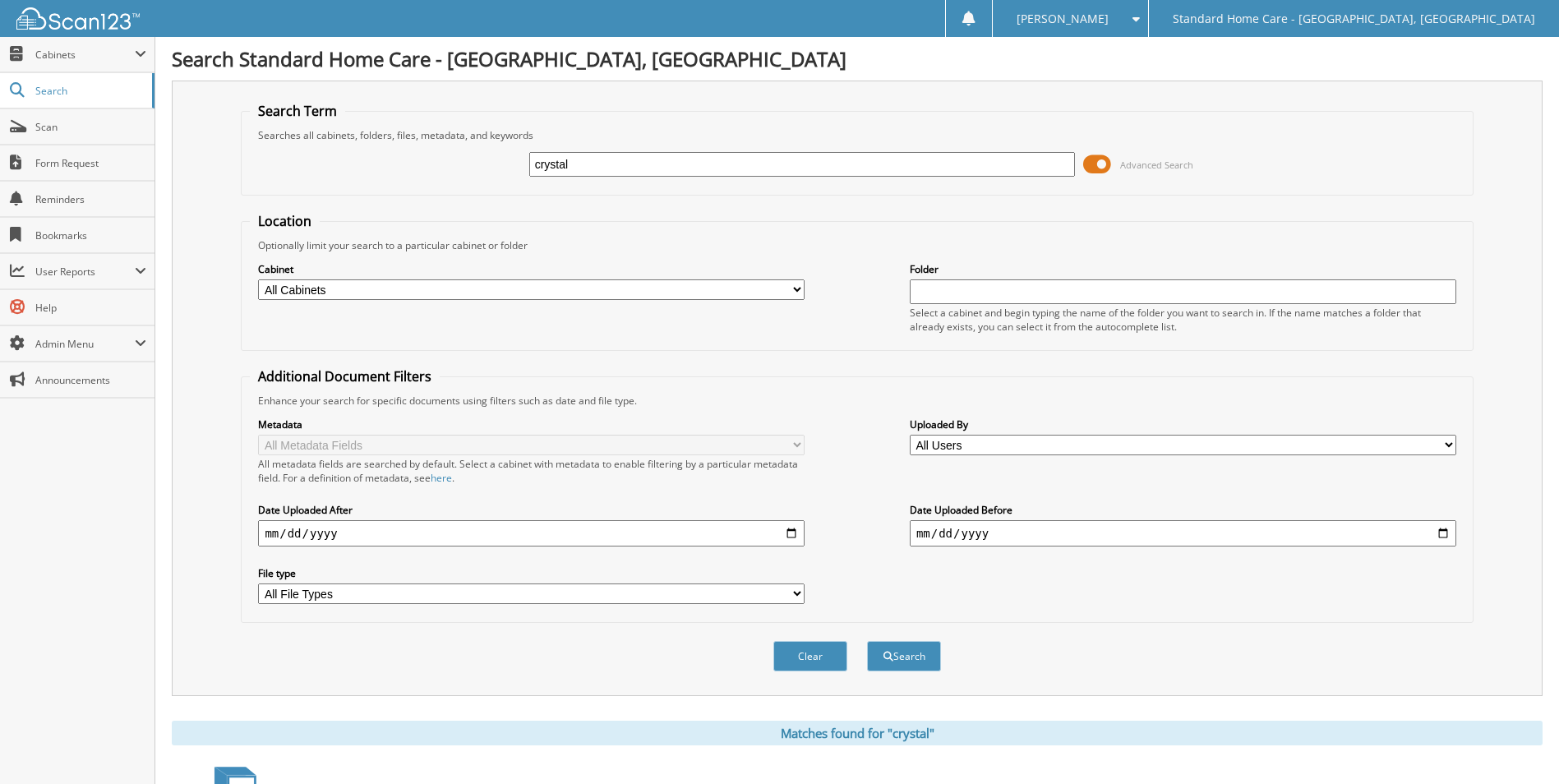
click at [574, 172] on input "crystal" at bounding box center [802, 165] width 547 height 25
click at [573, 170] on input "crystal" at bounding box center [802, 165] width 547 height 25
type input "[PERSON_NAME]"
click at [867, 640] on button "Search" at bounding box center [903, 656] width 74 height 30
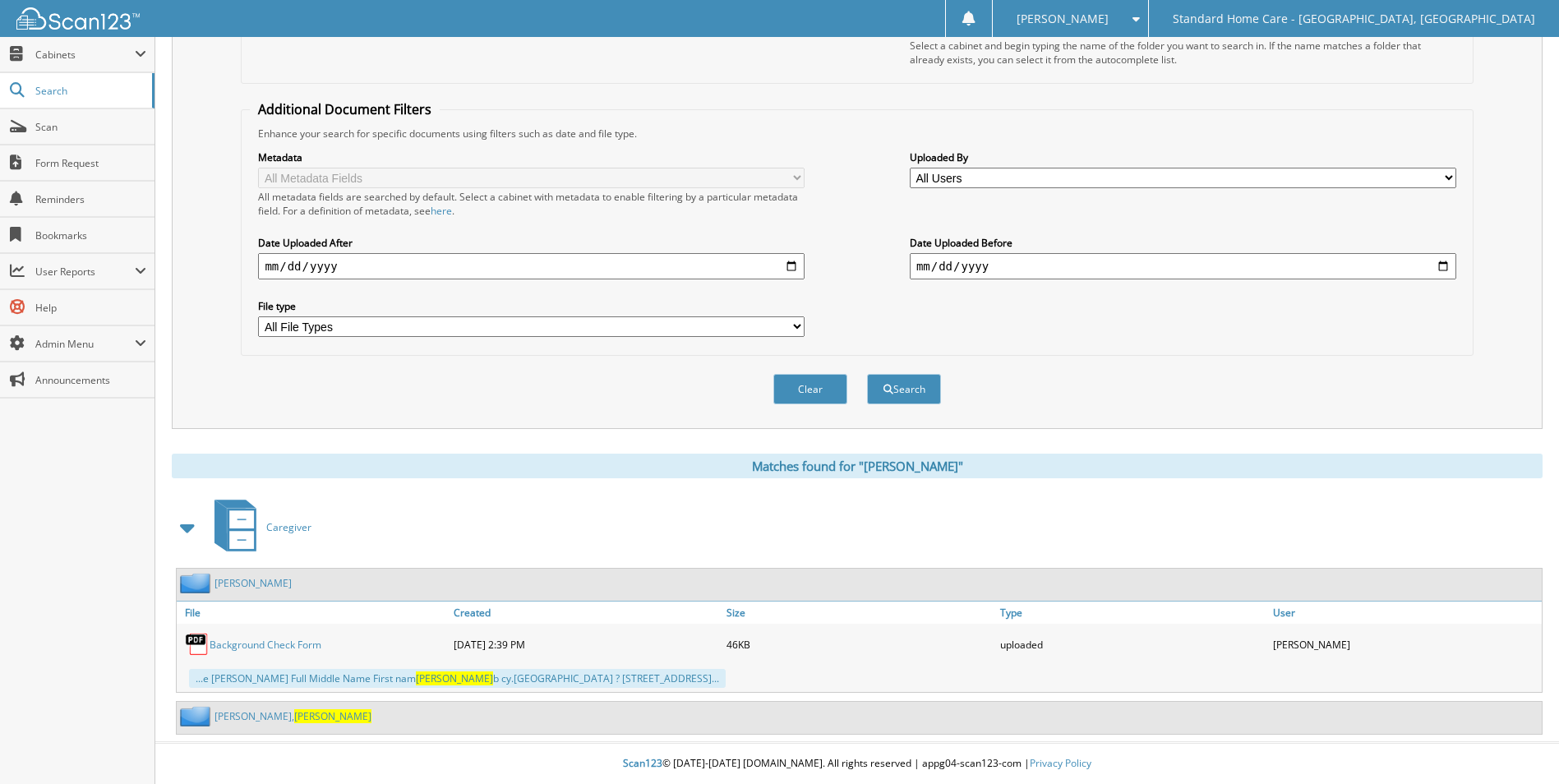
click at [238, 712] on link "[PERSON_NAME]" at bounding box center [292, 716] width 157 height 14
